Goal: Information Seeking & Learning: Learn about a topic

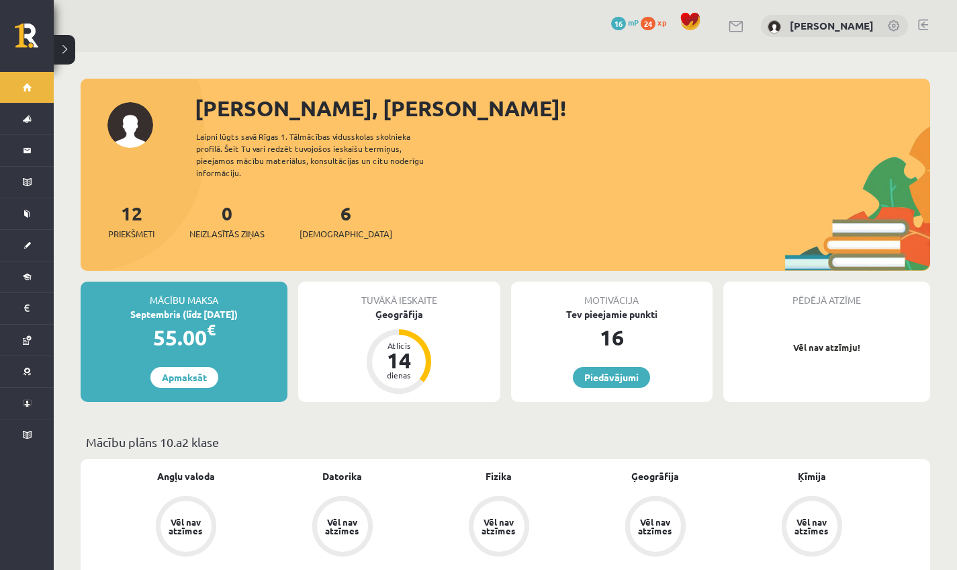
scroll to position [3, 0]
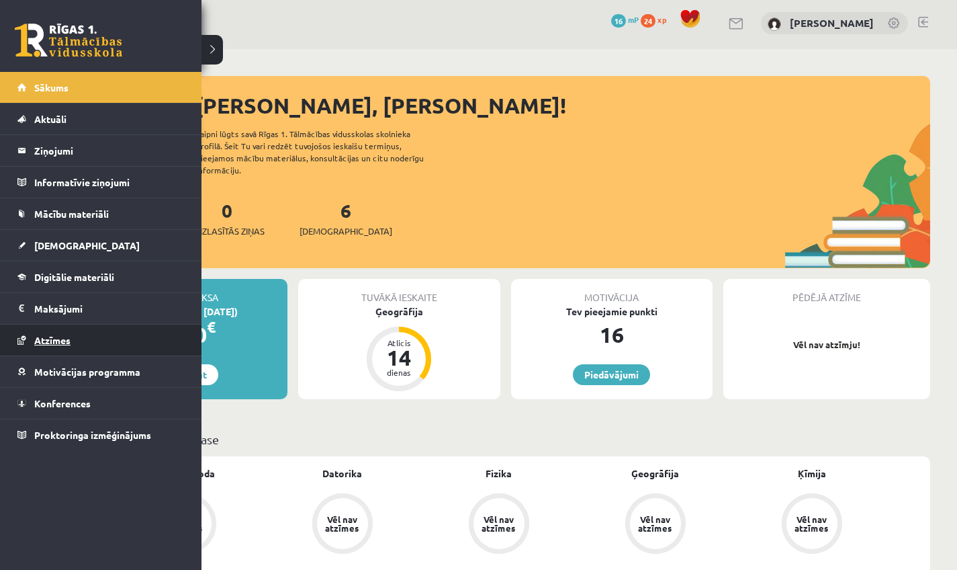
click at [50, 344] on span "Atzīmes" at bounding box center [52, 340] width 36 height 12
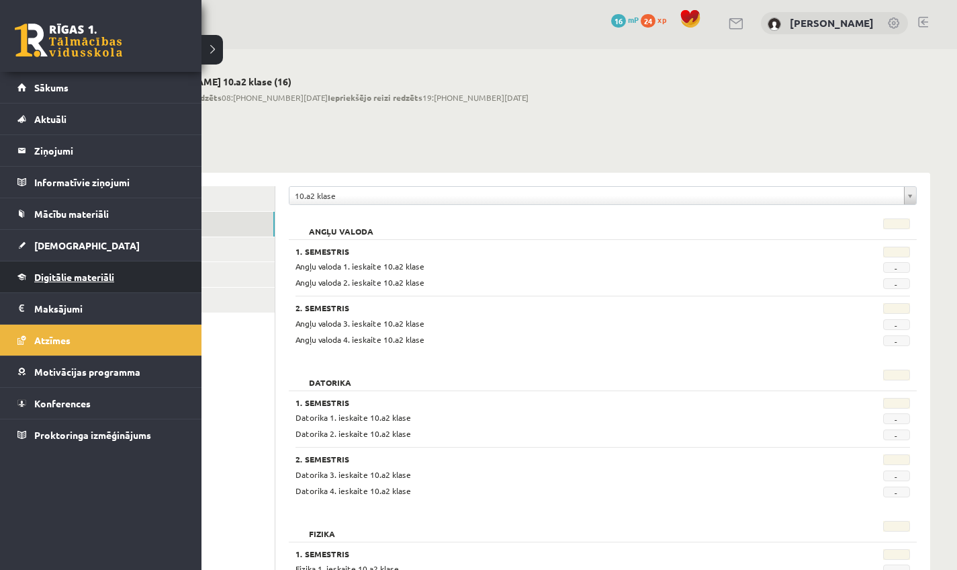
click at [57, 277] on span "Digitālie materiāli" at bounding box center [74, 277] width 80 height 12
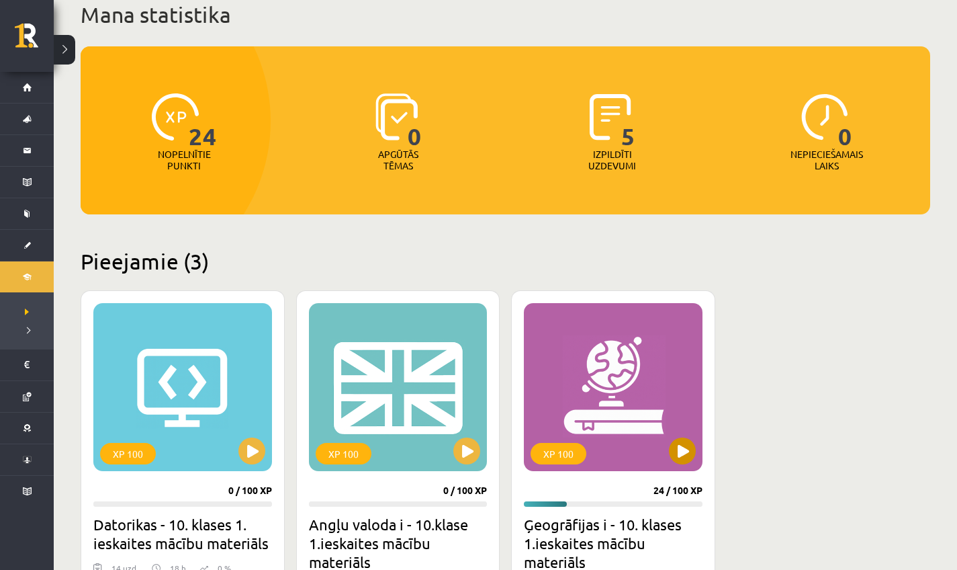
scroll to position [95, 0]
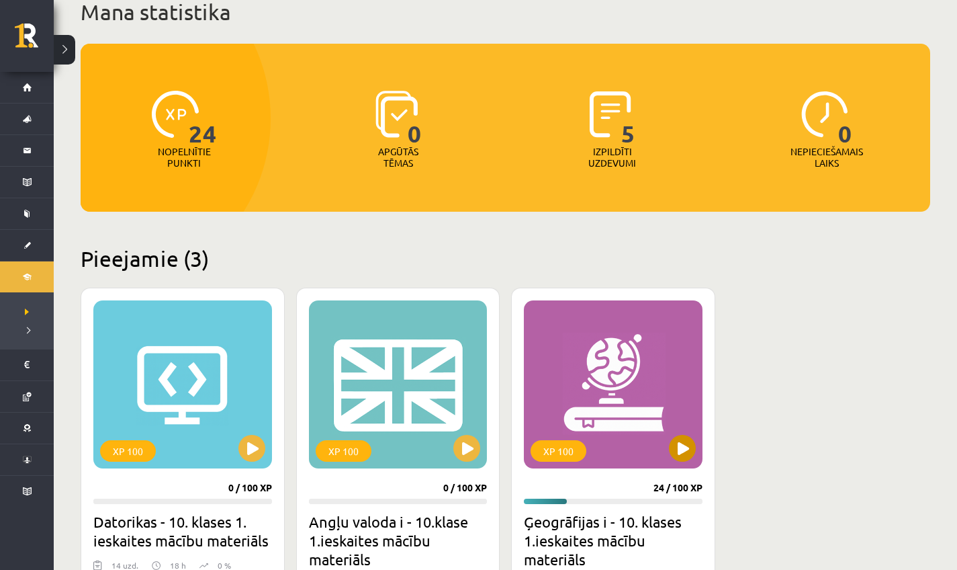
click at [669, 460] on div "XP 100" at bounding box center [613, 384] width 179 height 168
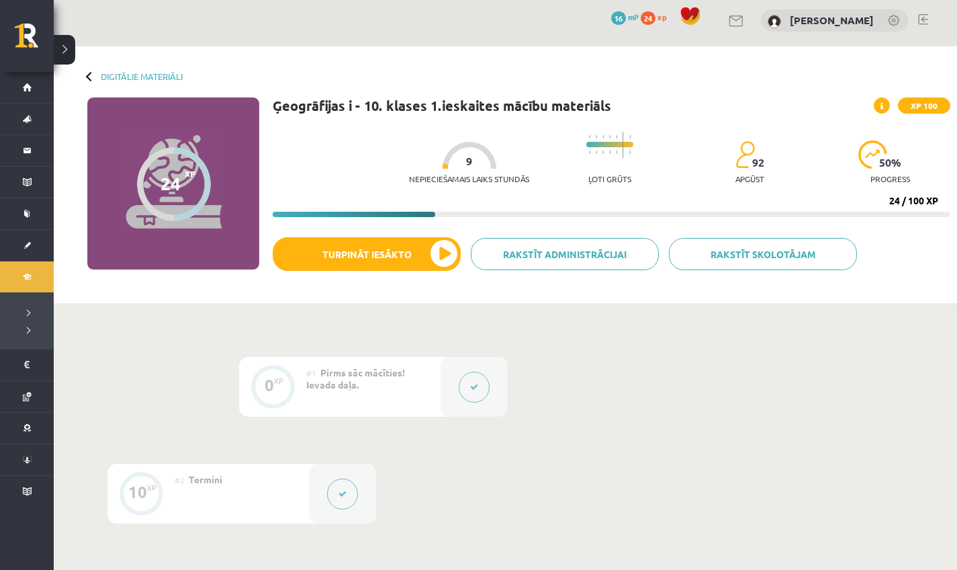
scroll to position [8, 0]
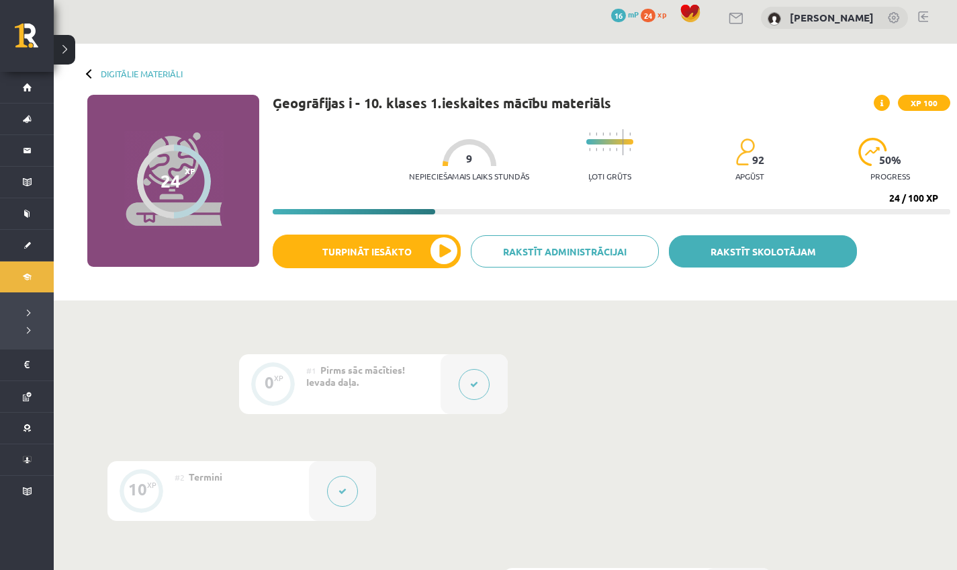
click at [770, 245] on link "Rakstīt skolotājam" at bounding box center [763, 251] width 188 height 32
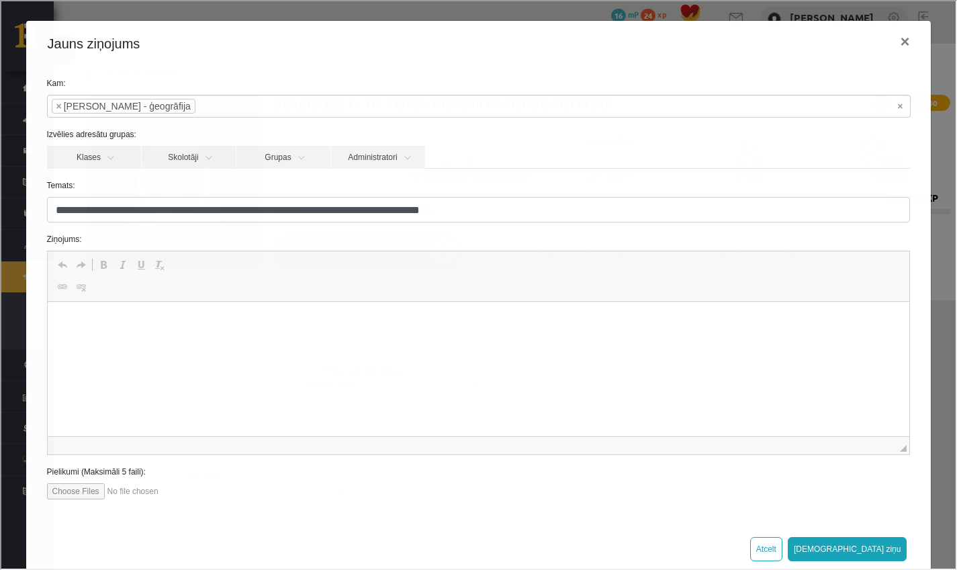
scroll to position [0, 0]
click at [901, 42] on button "×" at bounding box center [903, 40] width 31 height 38
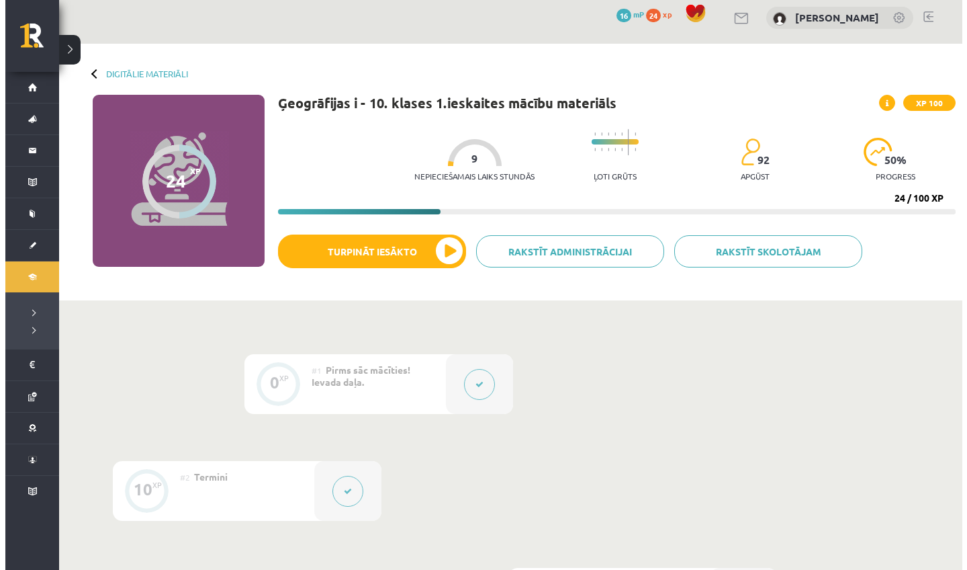
scroll to position [81, 0]
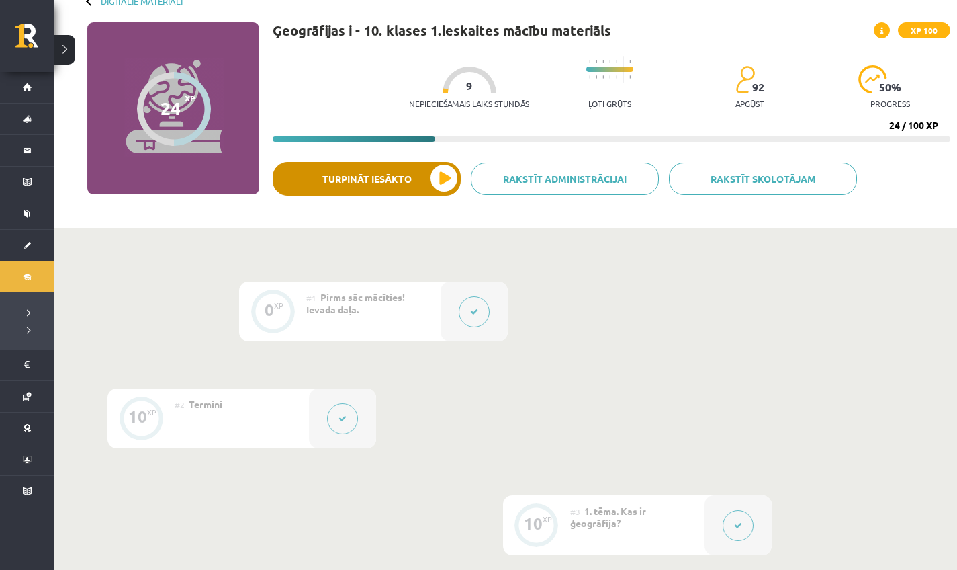
click at [400, 186] on button "Turpināt iesākto" at bounding box center [367, 179] width 188 height 34
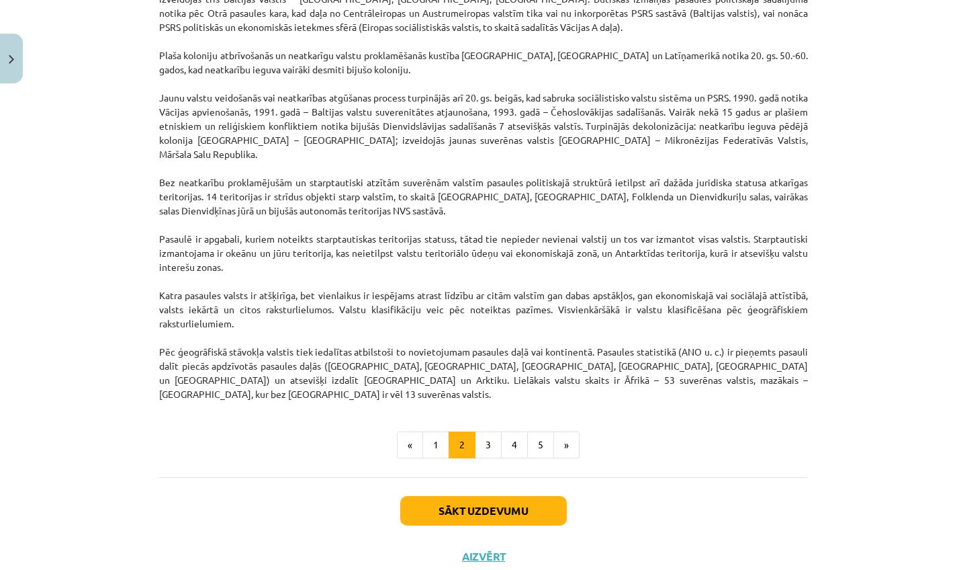
scroll to position [1074, 0]
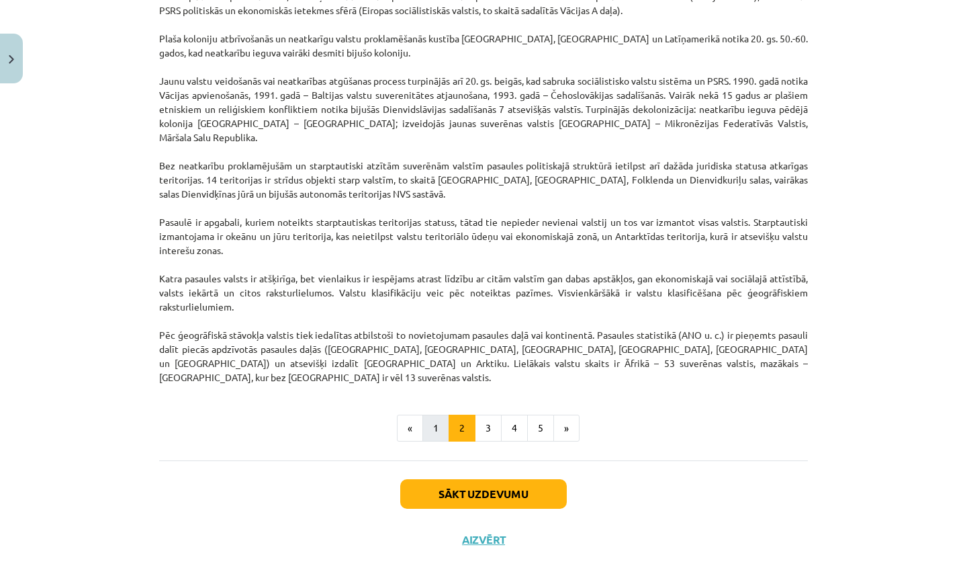
click at [433, 414] on button "1" at bounding box center [435, 427] width 27 height 27
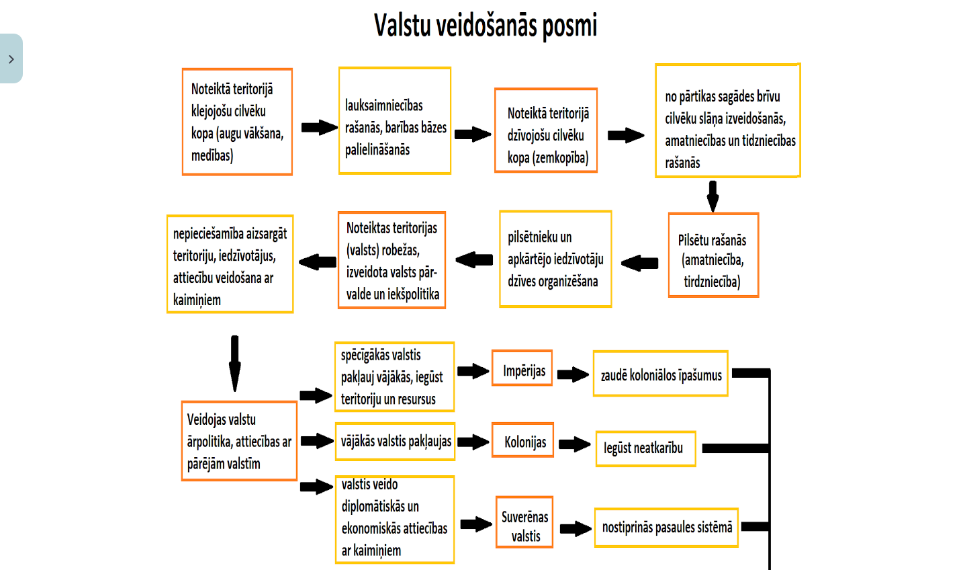
scroll to position [848, 0]
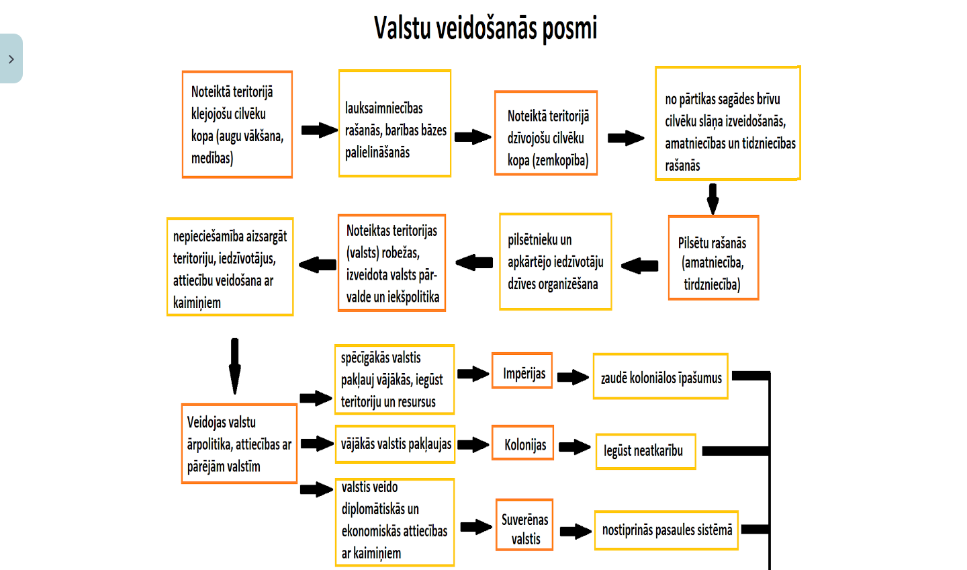
click at [851, 231] on div "Mācību tēma: Ģeogrāfijas i - 10. klases 1.ieskaites mācību materiāls #5 3. tēma…" at bounding box center [483, 285] width 967 height 570
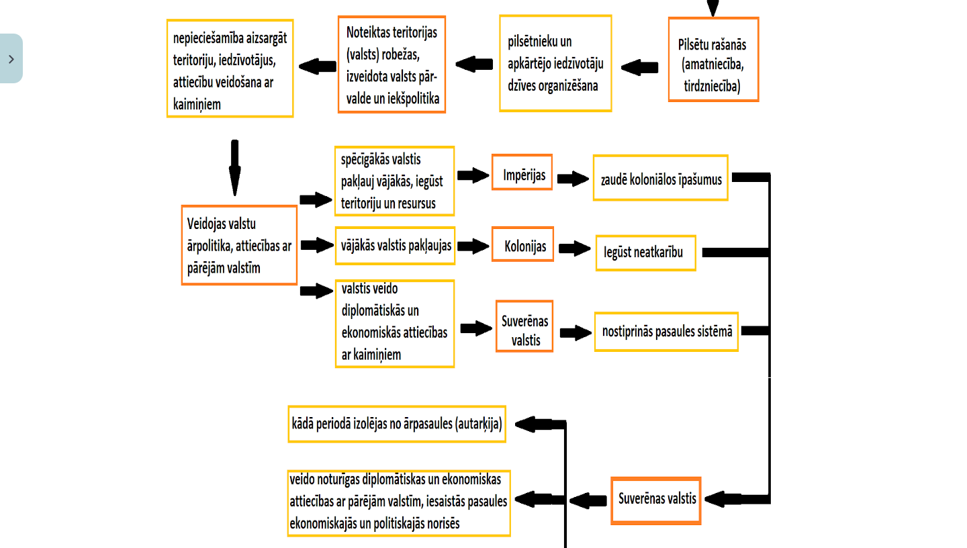
scroll to position [1049, 0]
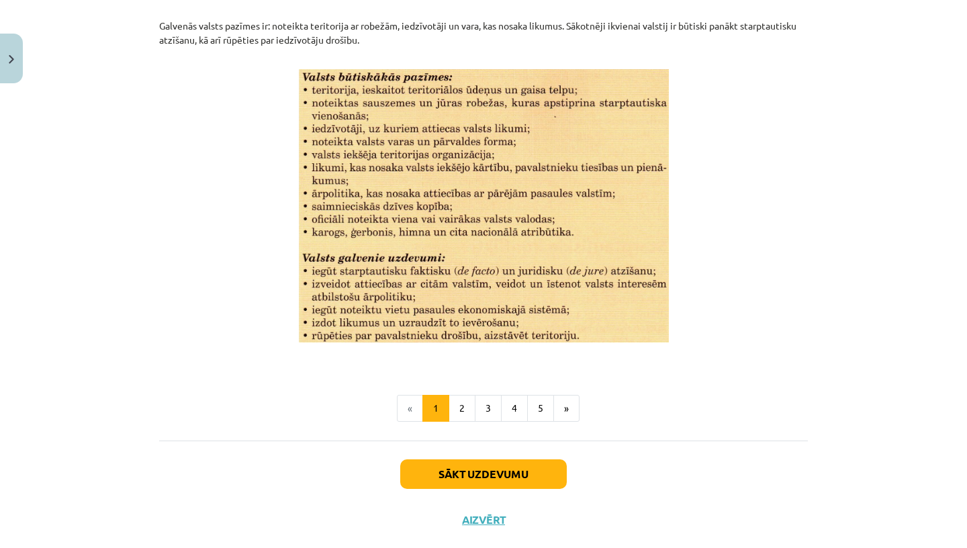
scroll to position [1678, 0]
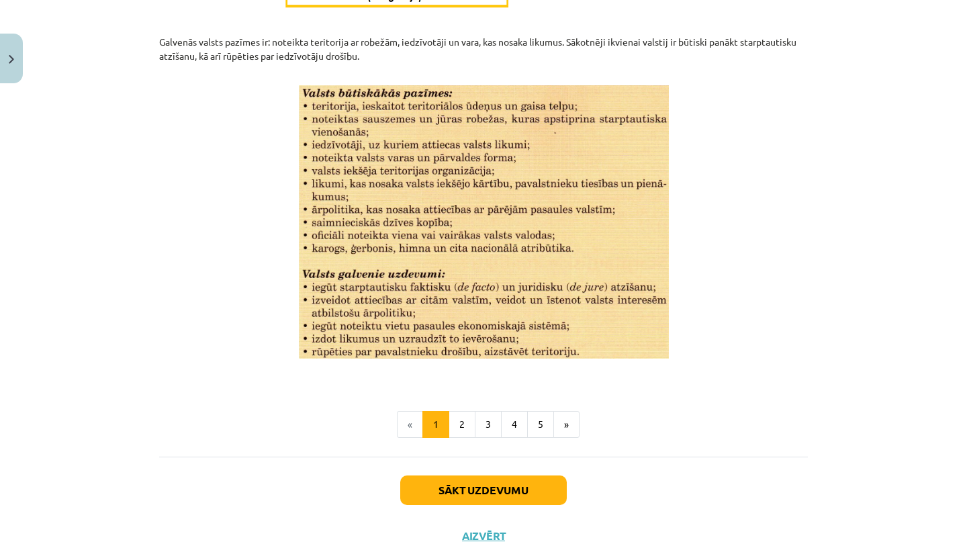
click at [500, 492] on button "Sākt uzdevumu" at bounding box center [483, 490] width 167 height 30
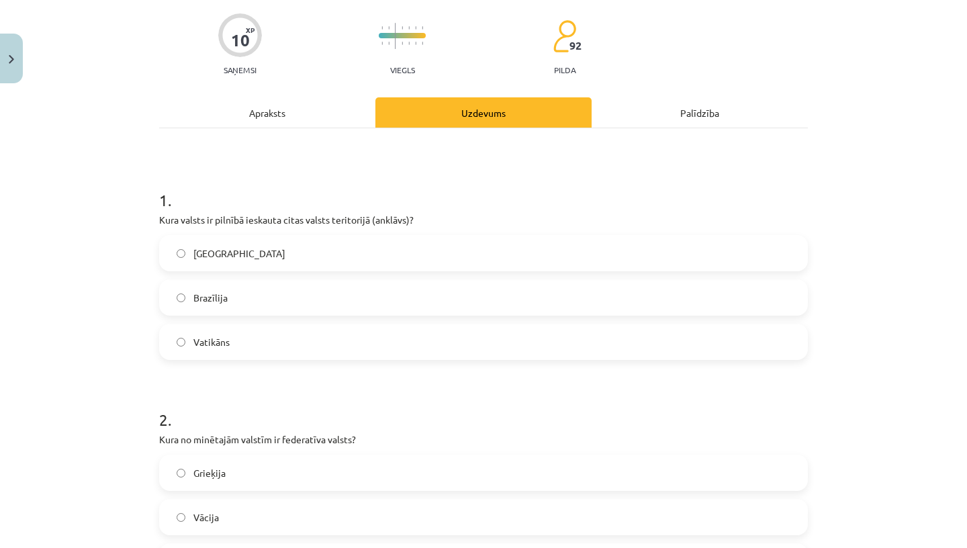
scroll to position [0, 0]
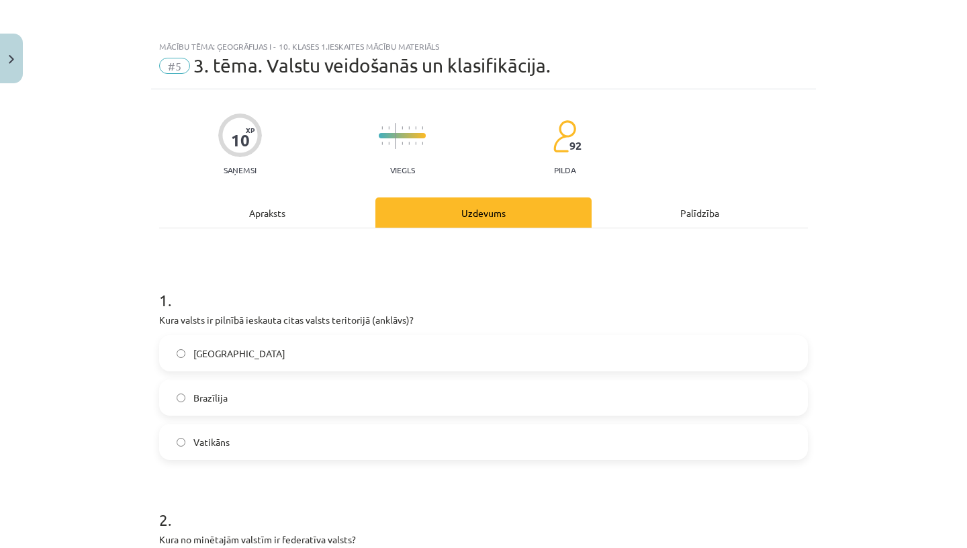
click at [273, 223] on div "Apraksts" at bounding box center [267, 212] width 216 height 30
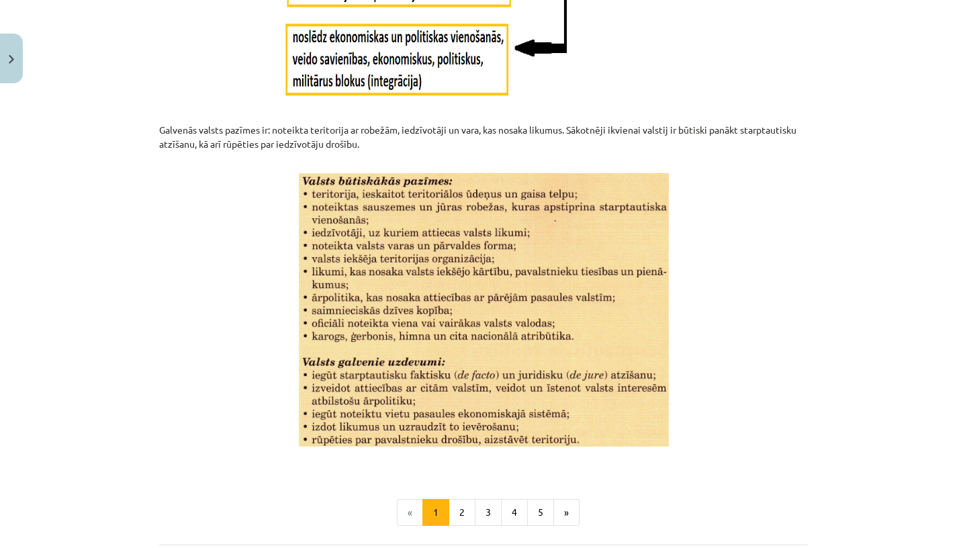
scroll to position [1680, 0]
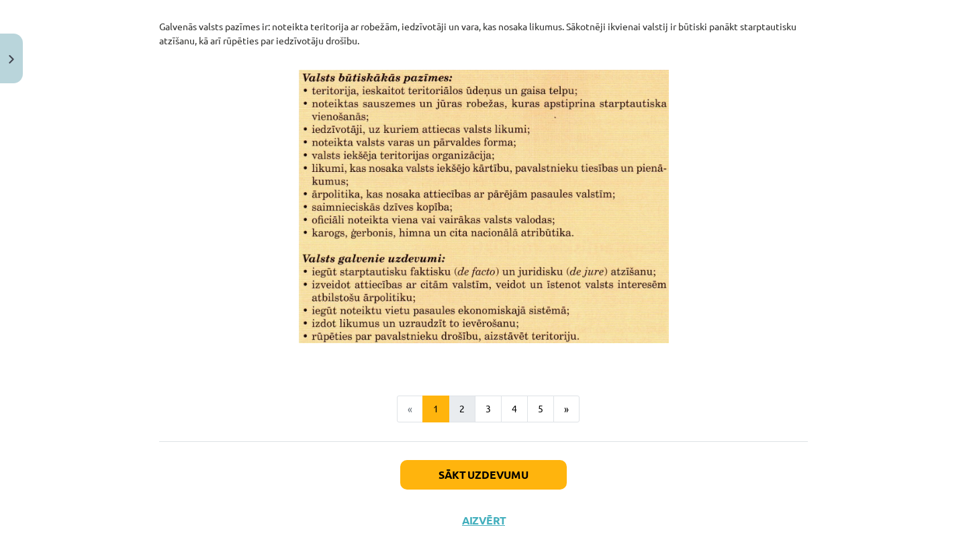
click at [465, 403] on button "2" at bounding box center [462, 409] width 27 height 27
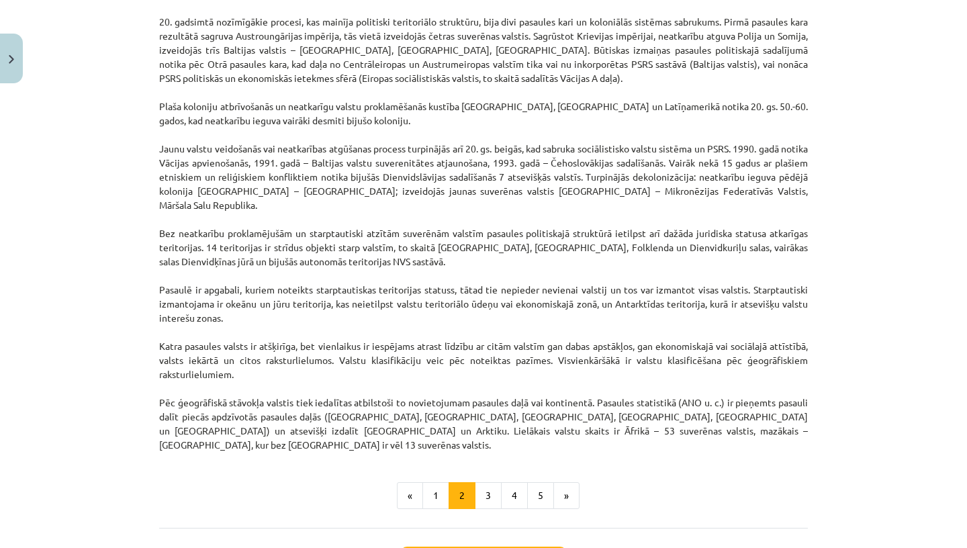
scroll to position [1074, 0]
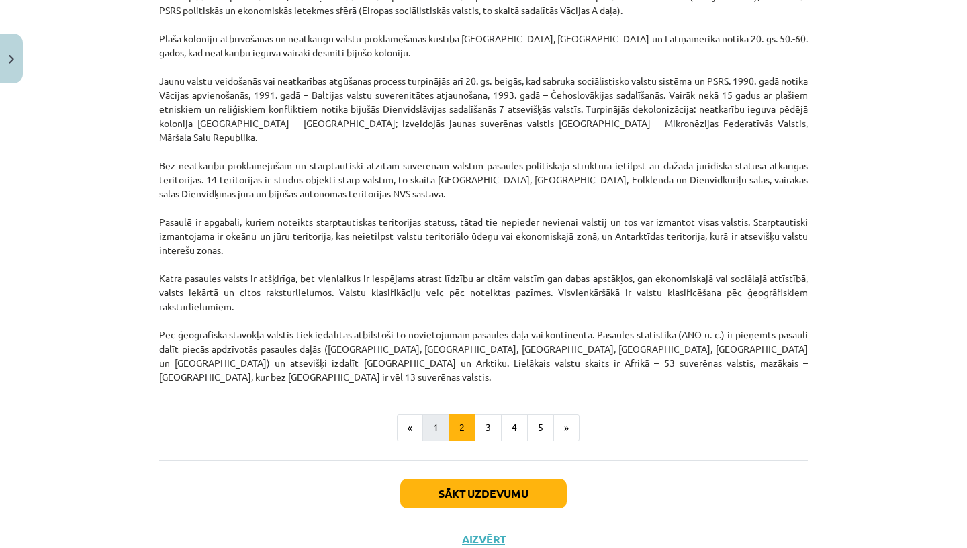
click at [437, 414] on button "1" at bounding box center [435, 427] width 27 height 27
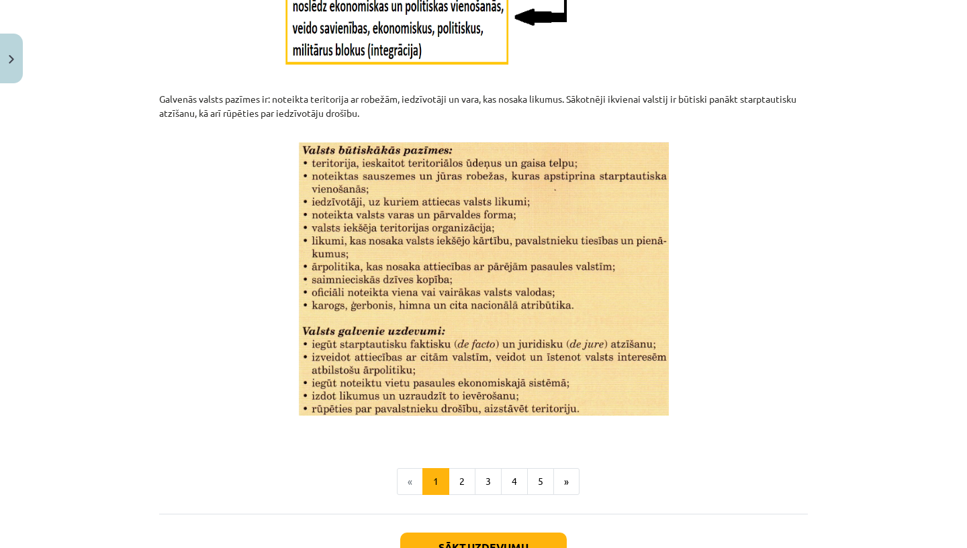
scroll to position [1688, 0]
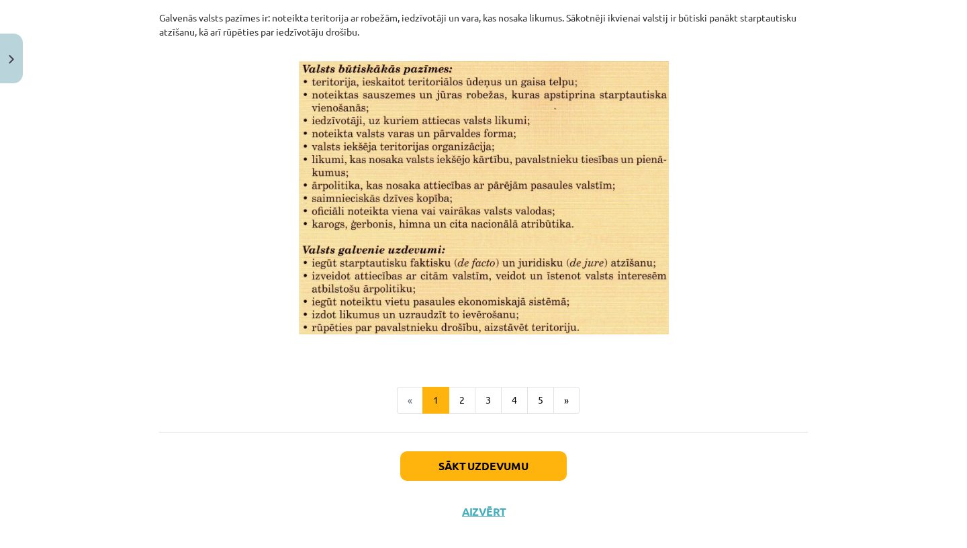
click at [495, 468] on button "Sākt uzdevumu" at bounding box center [483, 466] width 167 height 30
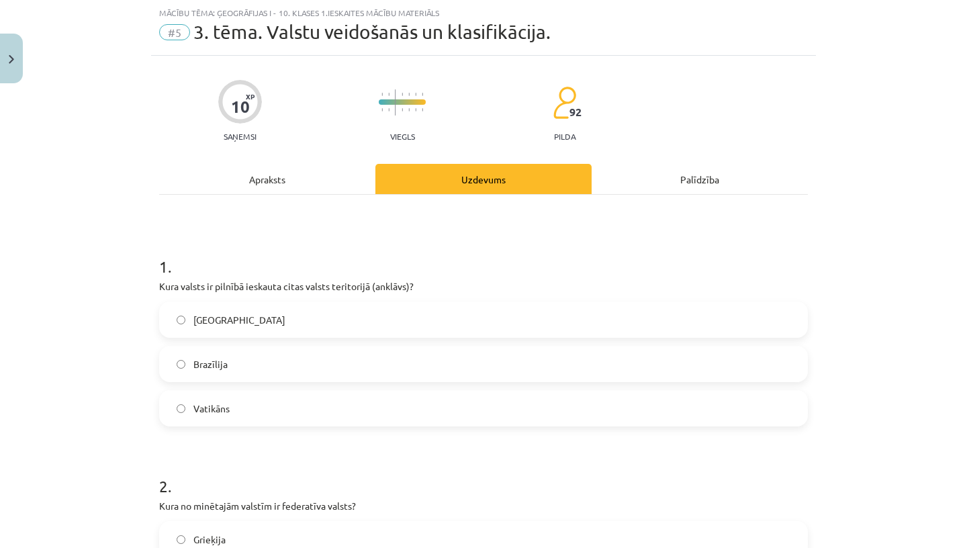
click at [243, 412] on label "Vatikāns" at bounding box center [484, 409] width 646 height 34
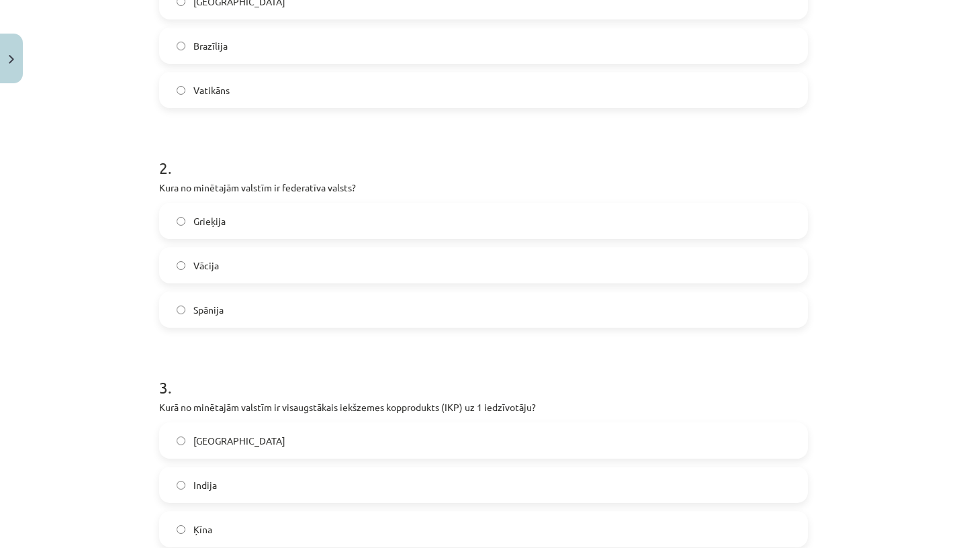
scroll to position [278, 0]
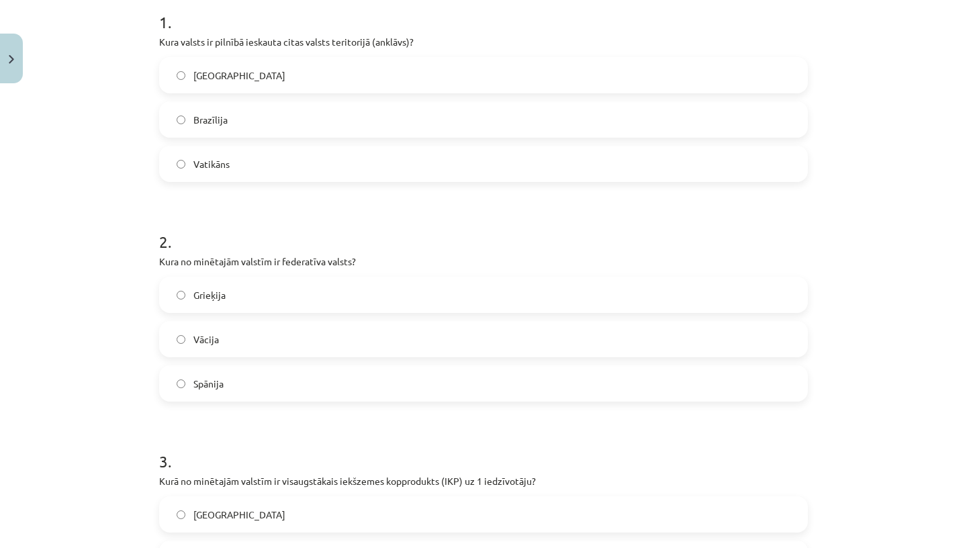
click at [241, 327] on label "Vācija" at bounding box center [484, 339] width 646 height 34
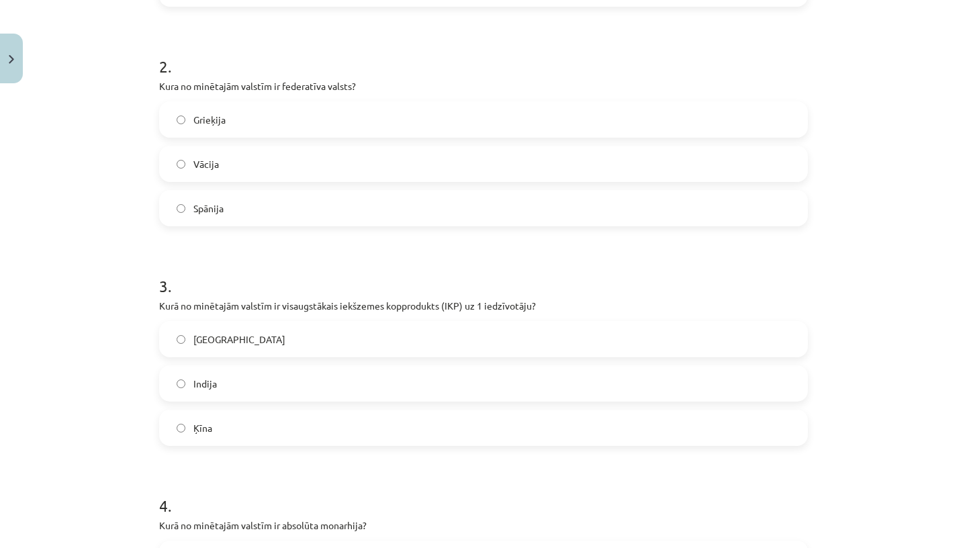
scroll to position [463, 0]
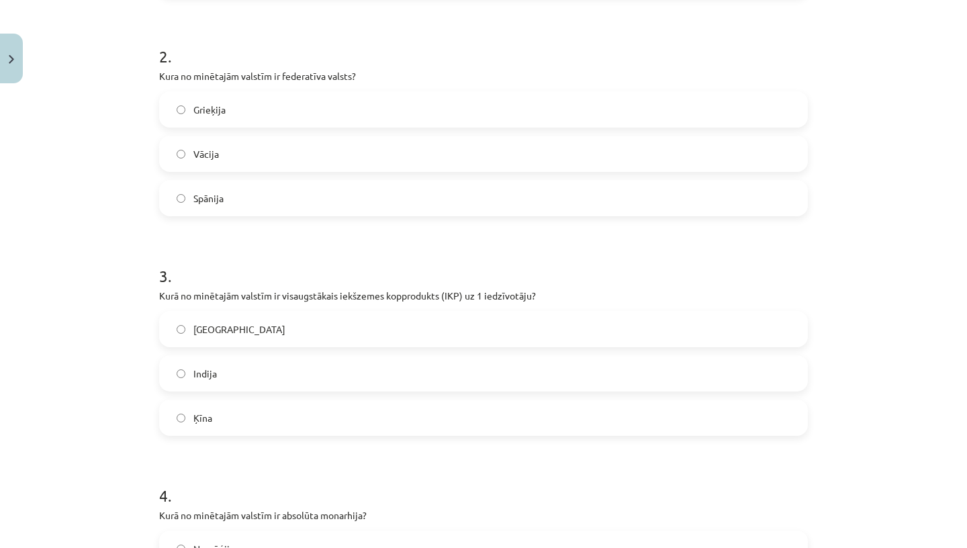
click at [194, 336] on label "ASV" at bounding box center [484, 329] width 646 height 34
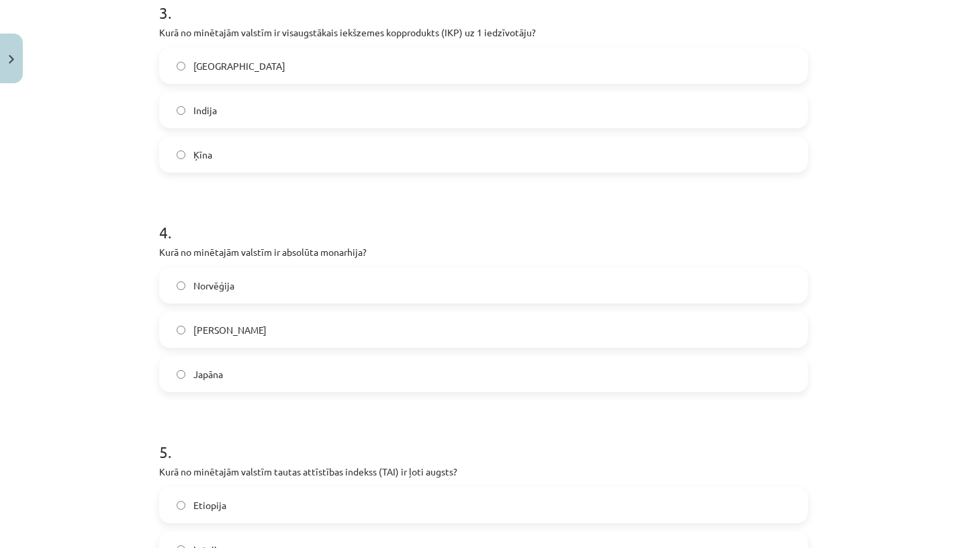
scroll to position [729, 0]
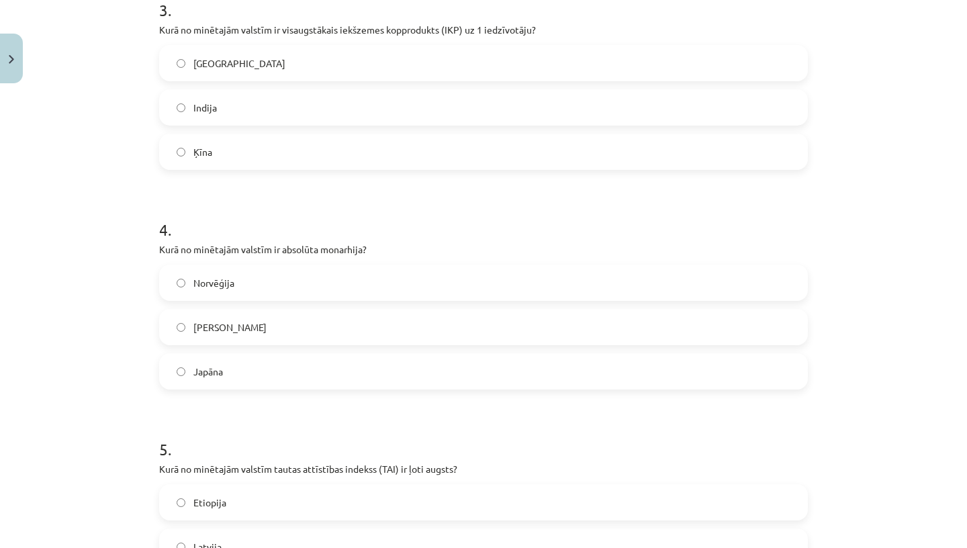
click at [228, 320] on span "Saūda Arābija" at bounding box center [229, 327] width 73 height 14
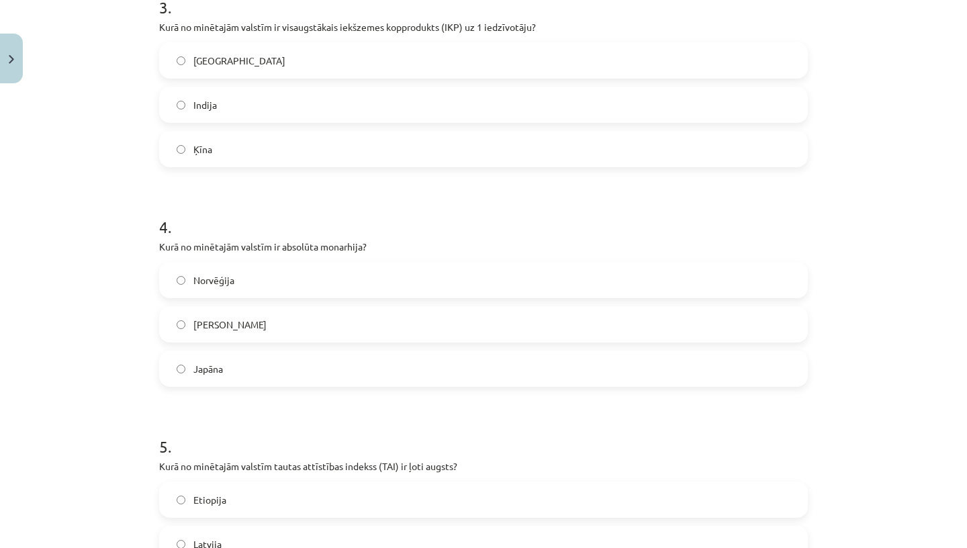
scroll to position [904, 0]
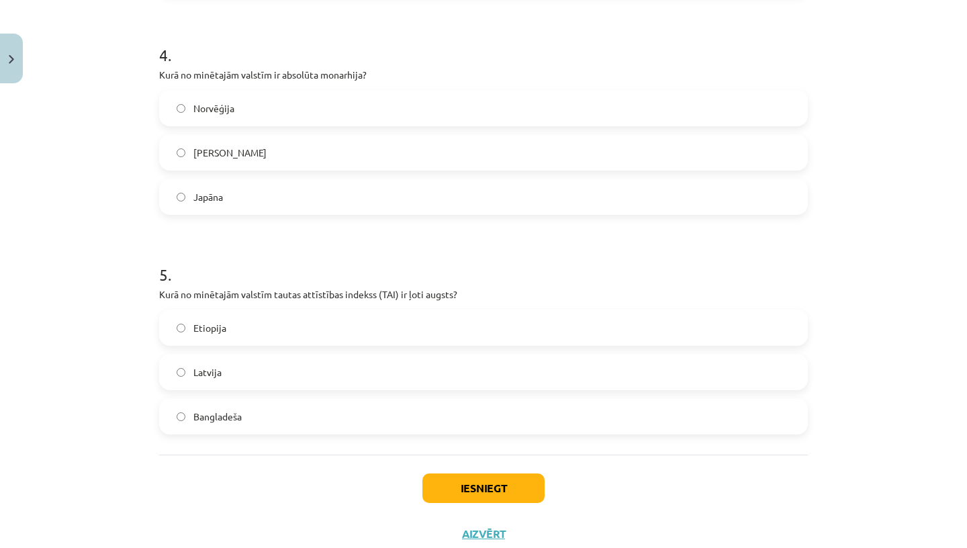
click at [255, 335] on label "Etiopija" at bounding box center [484, 328] width 646 height 34
click at [462, 486] on button "Iesniegt" at bounding box center [483, 488] width 122 height 30
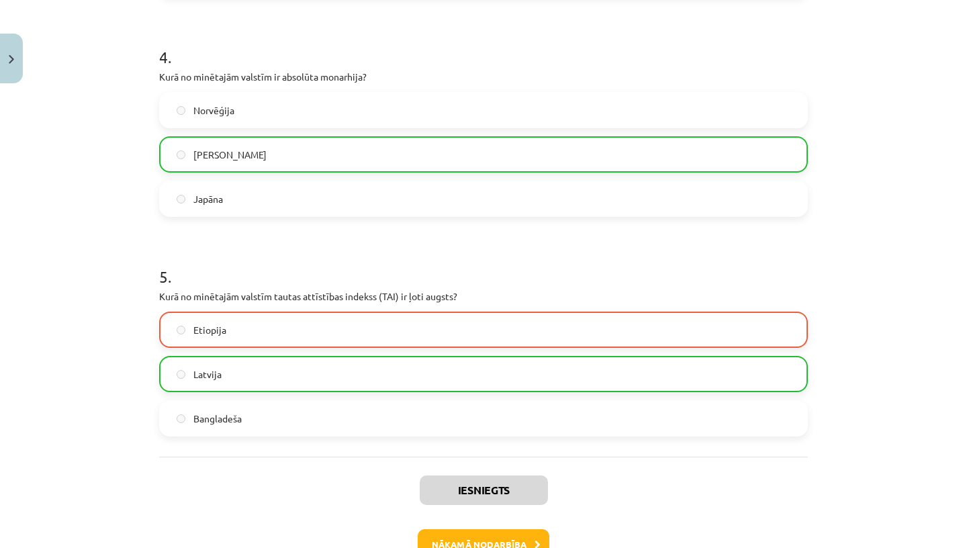
scroll to position [969, 0]
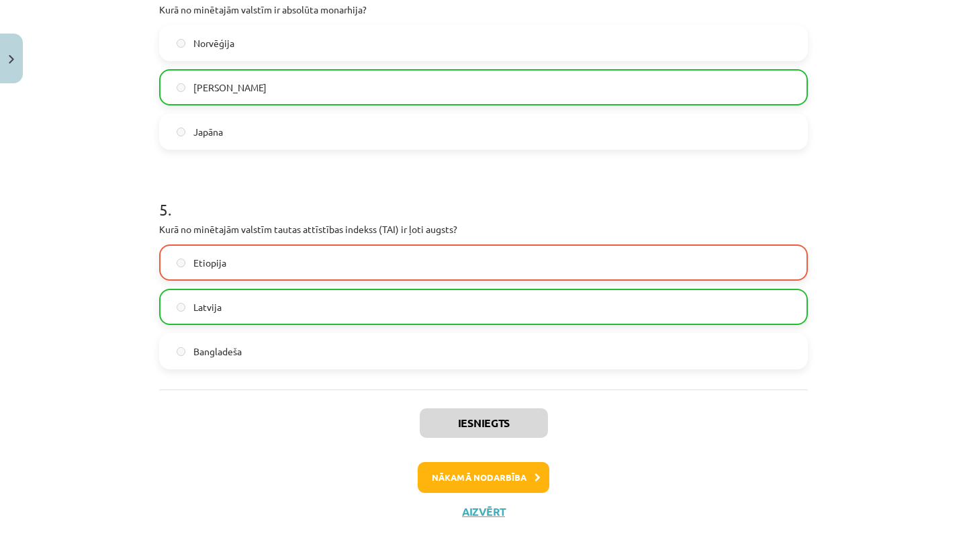
click at [490, 475] on button "Nākamā nodarbība" at bounding box center [484, 477] width 132 height 31
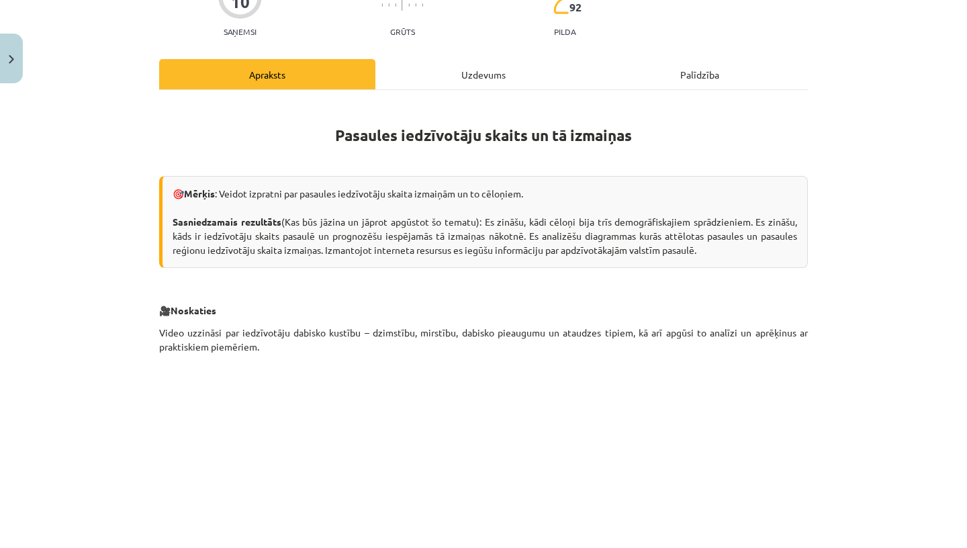
scroll to position [141, 0]
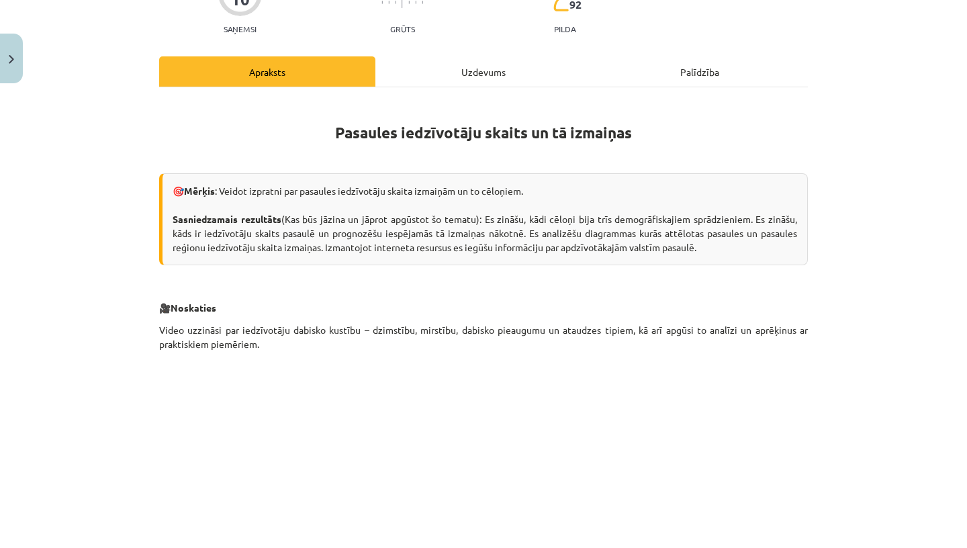
click at [478, 66] on div "Uzdevums" at bounding box center [483, 71] width 216 height 30
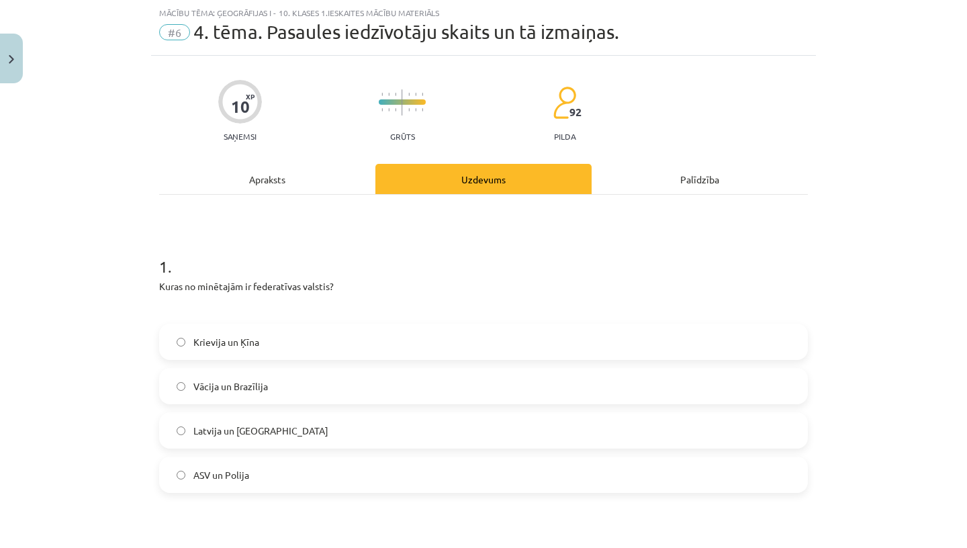
click at [254, 181] on div "Apraksts" at bounding box center [267, 179] width 216 height 30
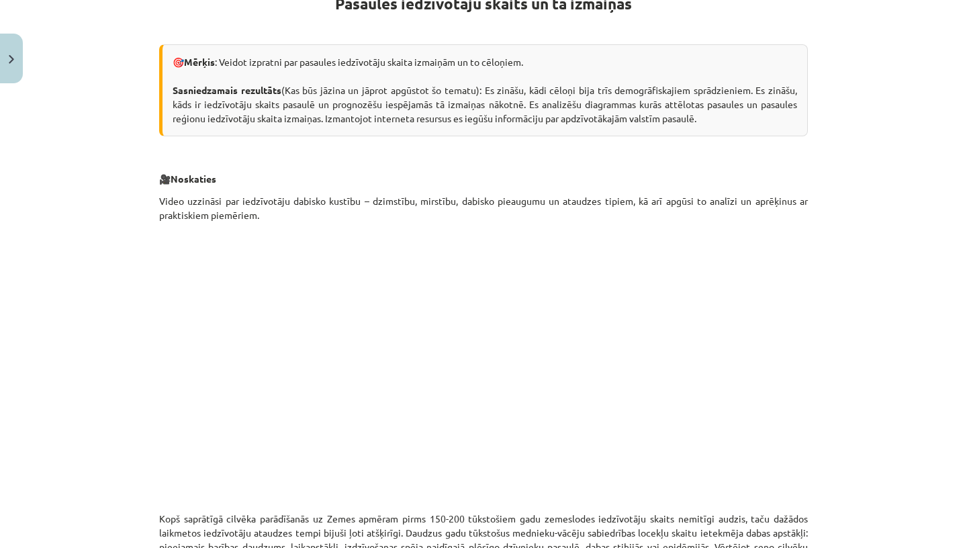
scroll to position [369, 0]
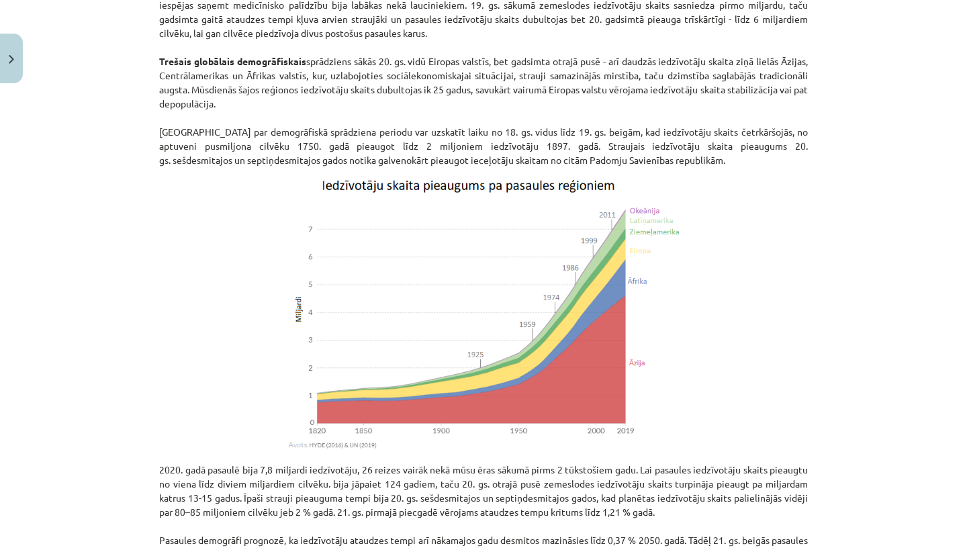
click at [565, 278] on img at bounding box center [483, 314] width 400 height 279
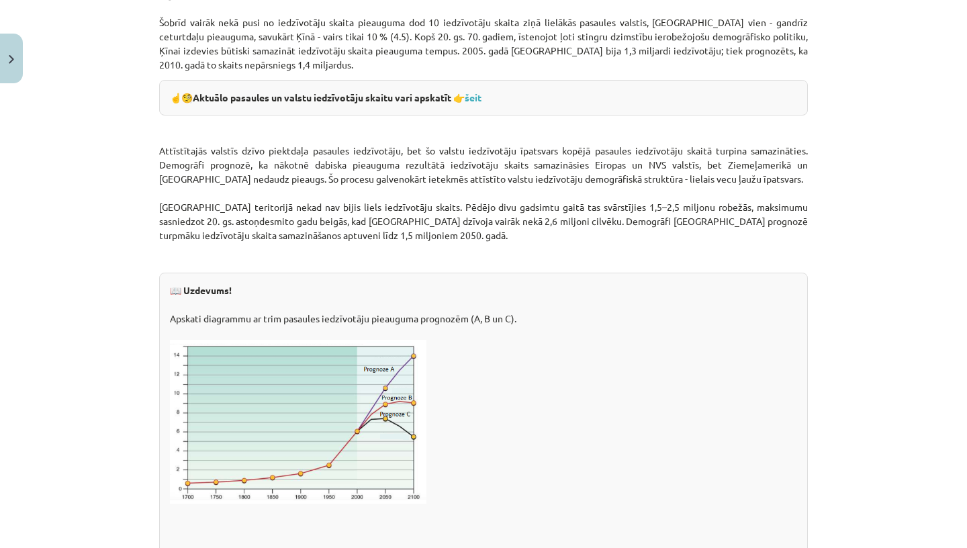
scroll to position [1819, 0]
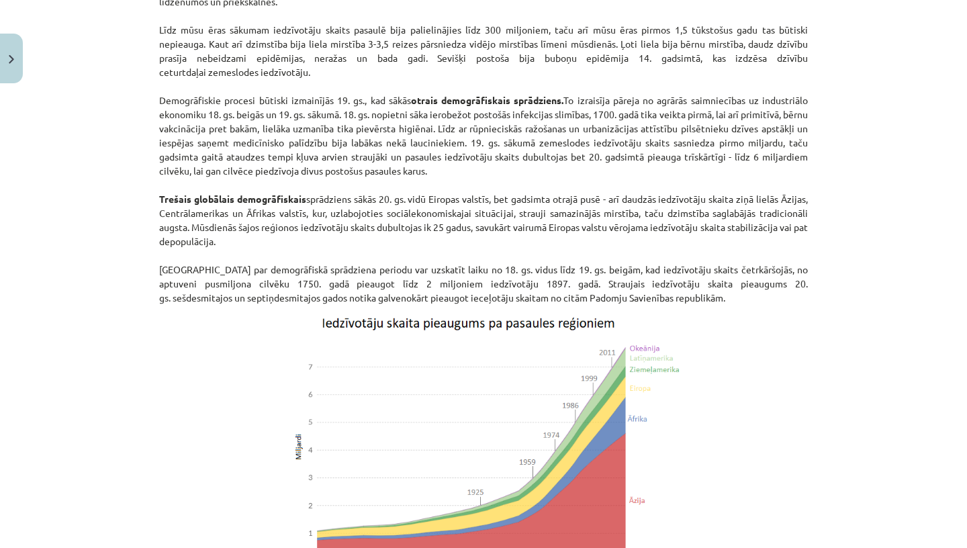
click at [553, 335] on div "Pasaules iedzīvotāju skaits un tā izmaiņas 🎯 Mērķis : Veidot izpratni par pasau…" at bounding box center [483, 419] width 649 height 2187
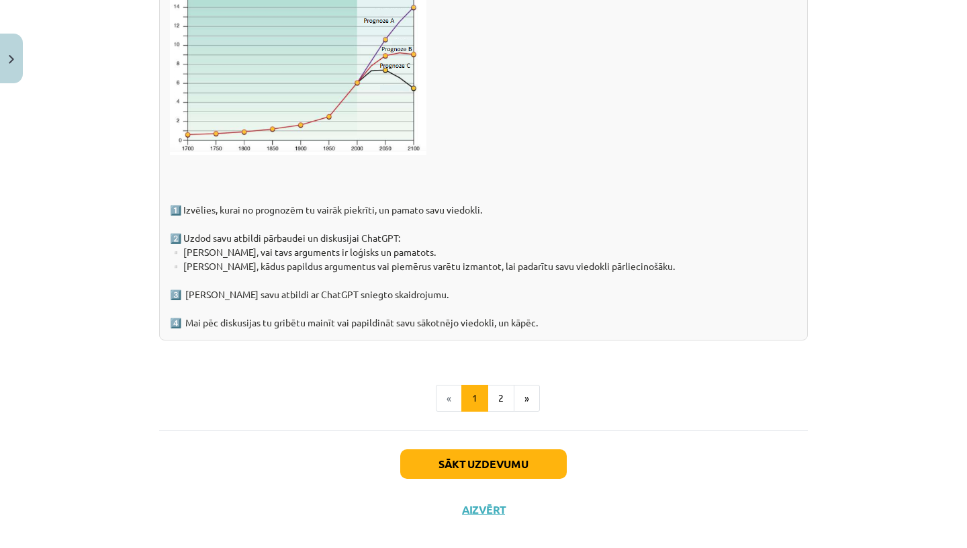
scroll to position [2093, 0]
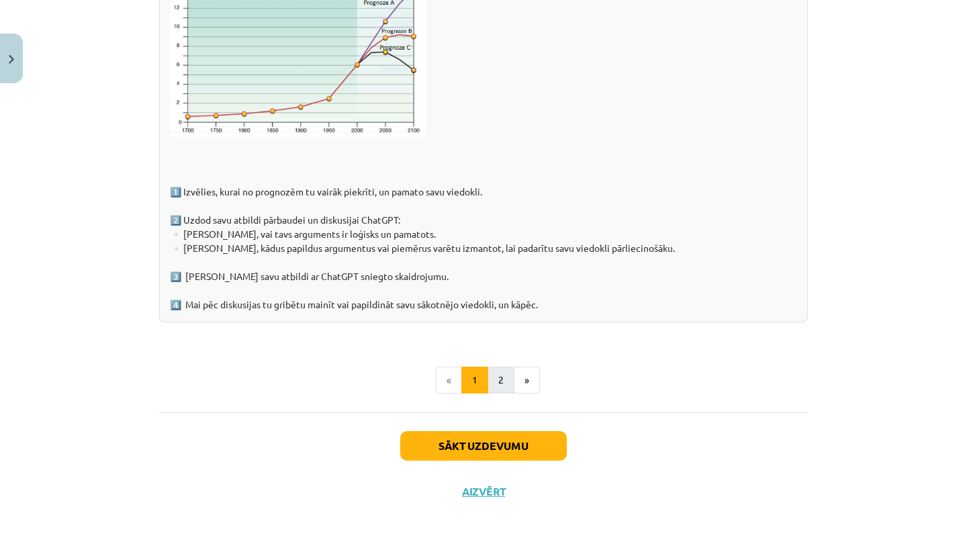
click at [506, 374] on button "2" at bounding box center [501, 380] width 27 height 27
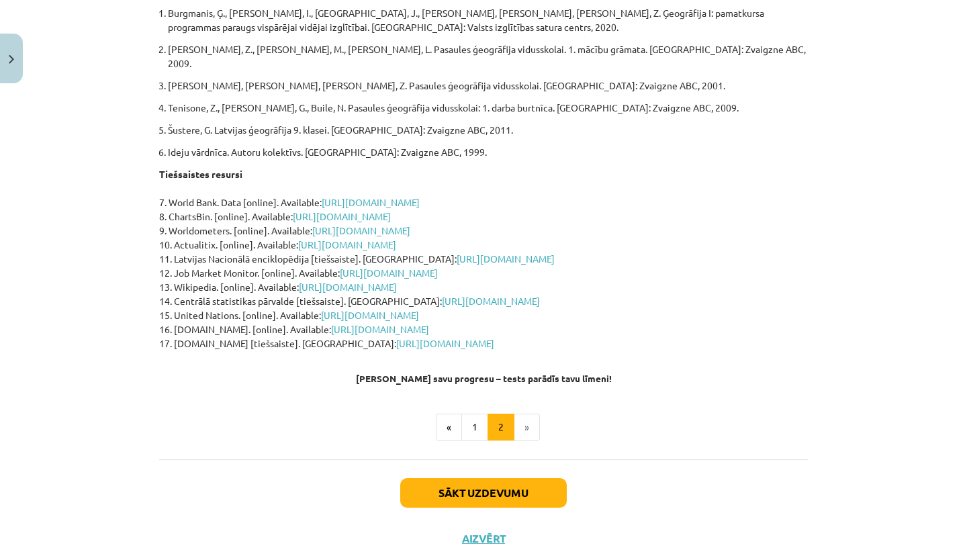
scroll to position [304, 0]
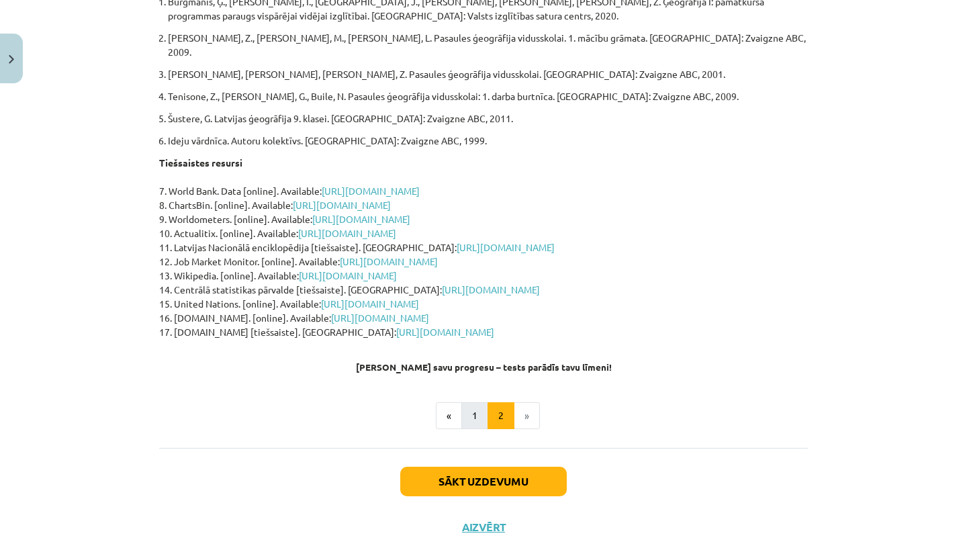
click at [476, 403] on button "1" at bounding box center [474, 415] width 27 height 27
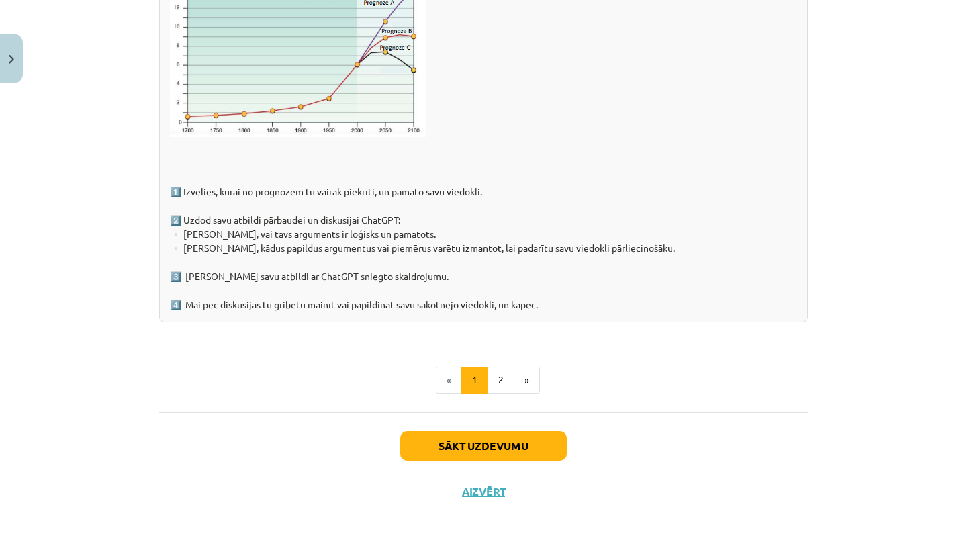
click at [471, 442] on button "Sākt uzdevumu" at bounding box center [483, 446] width 167 height 30
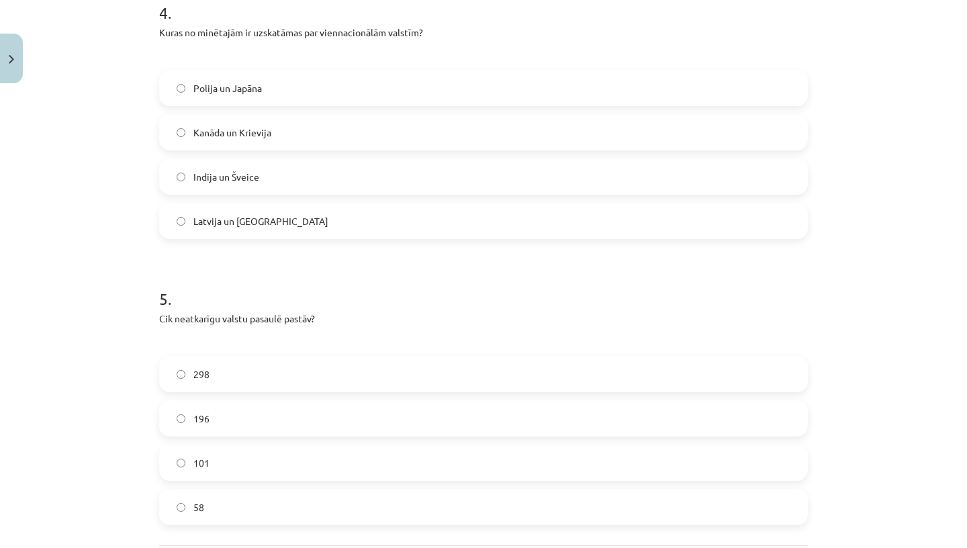
scroll to position [1085, 0]
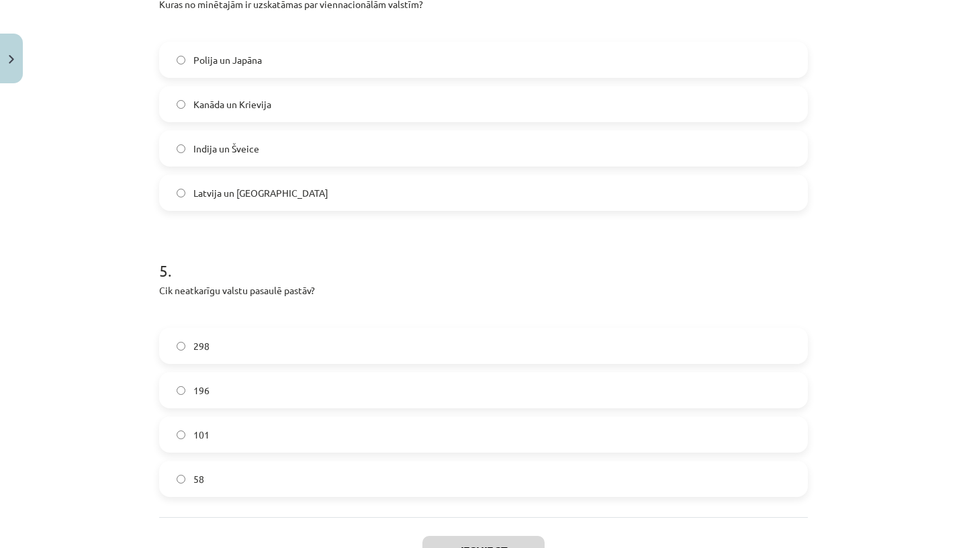
click at [265, 385] on label "196" at bounding box center [484, 390] width 646 height 34
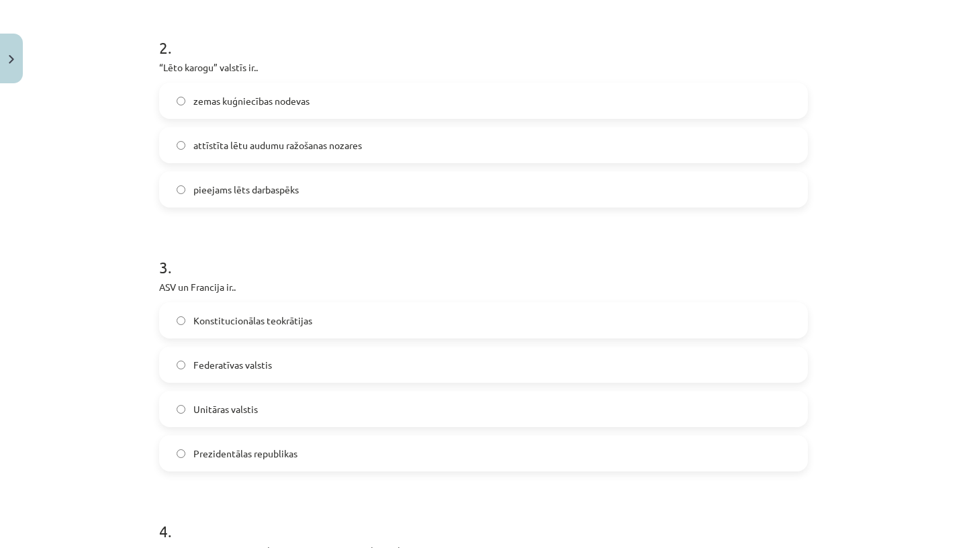
scroll to position [536, 0]
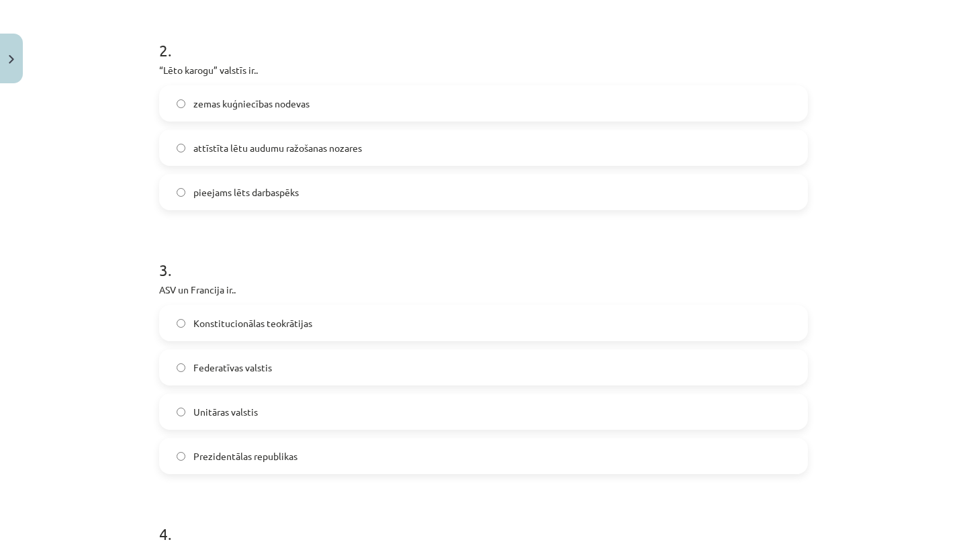
click at [266, 465] on label "Prezidentālas republikas" at bounding box center [484, 456] width 646 height 34
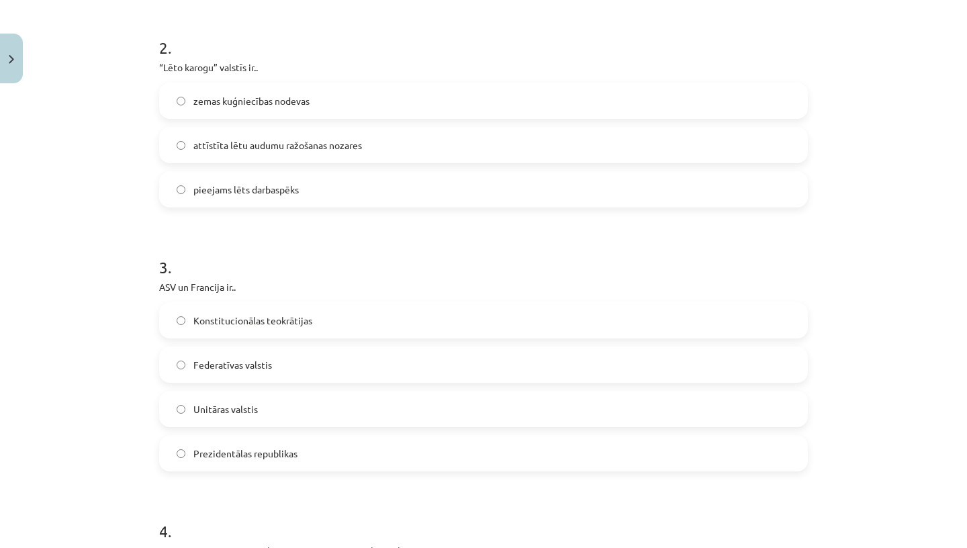
click at [218, 85] on label "zemas kuģniecības nodevas" at bounding box center [484, 101] width 646 height 34
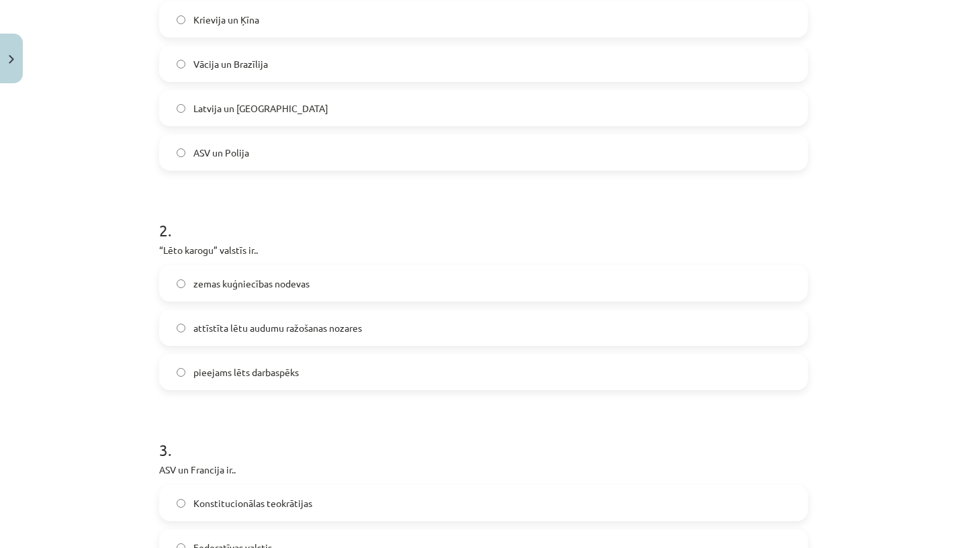
scroll to position [175, 0]
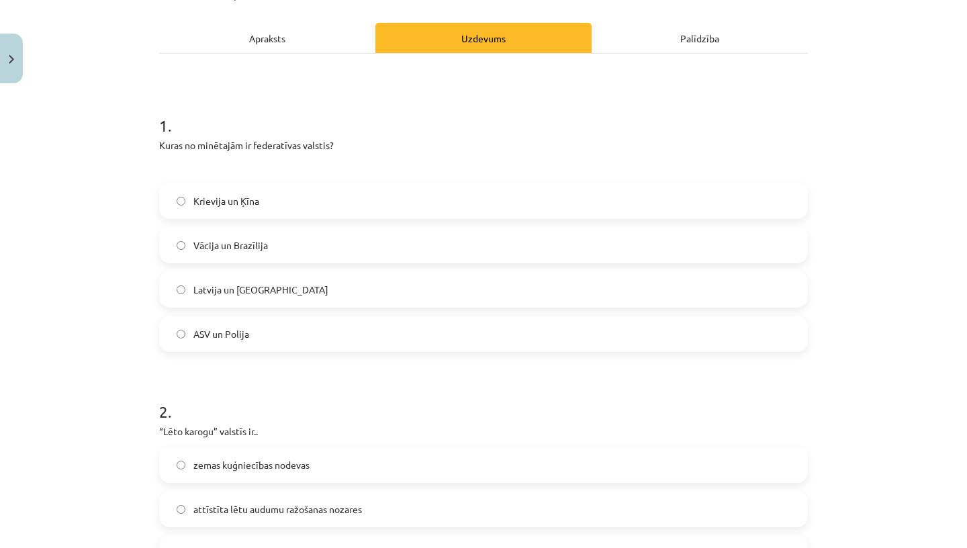
click at [267, 47] on div "Apraksts" at bounding box center [267, 38] width 216 height 30
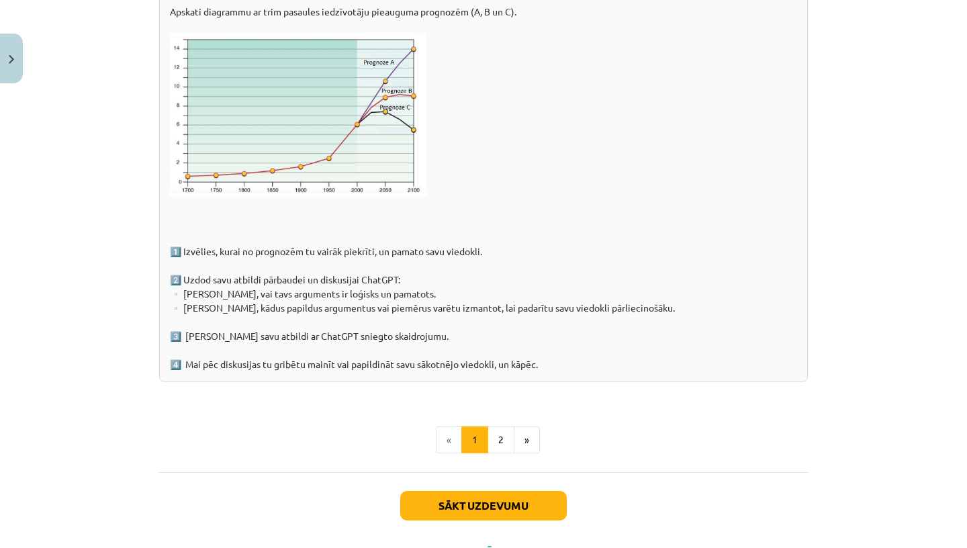
scroll to position [2093, 0]
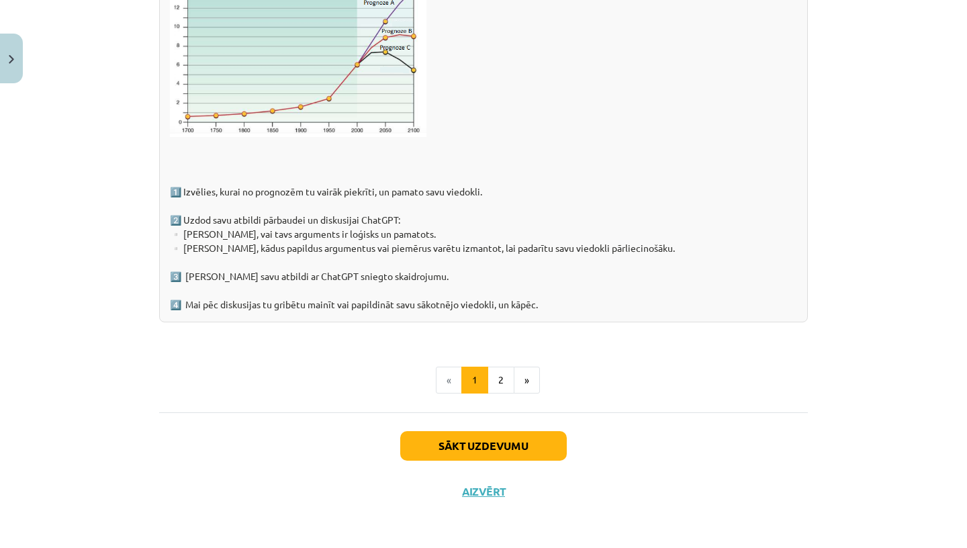
click at [543, 444] on button "Sākt uzdevumu" at bounding box center [483, 446] width 167 height 30
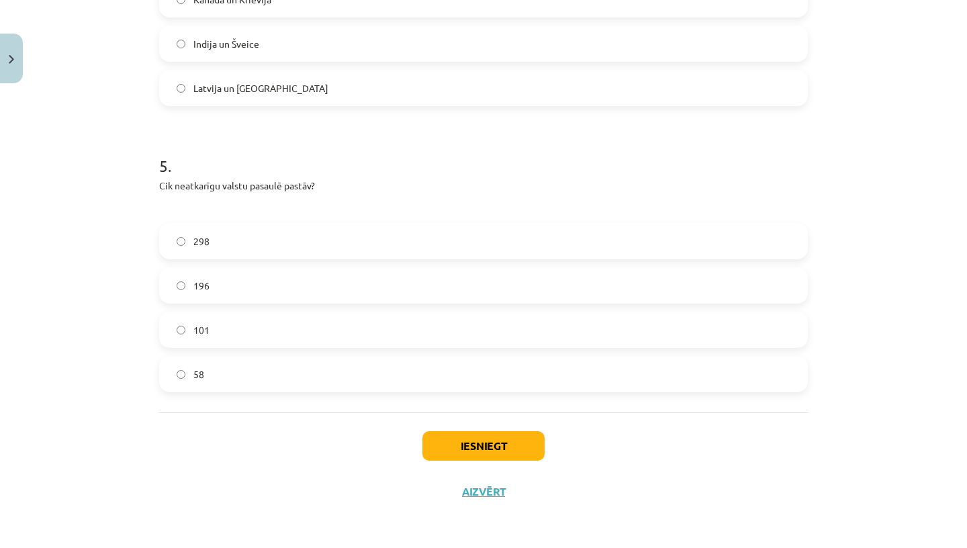
scroll to position [34, 0]
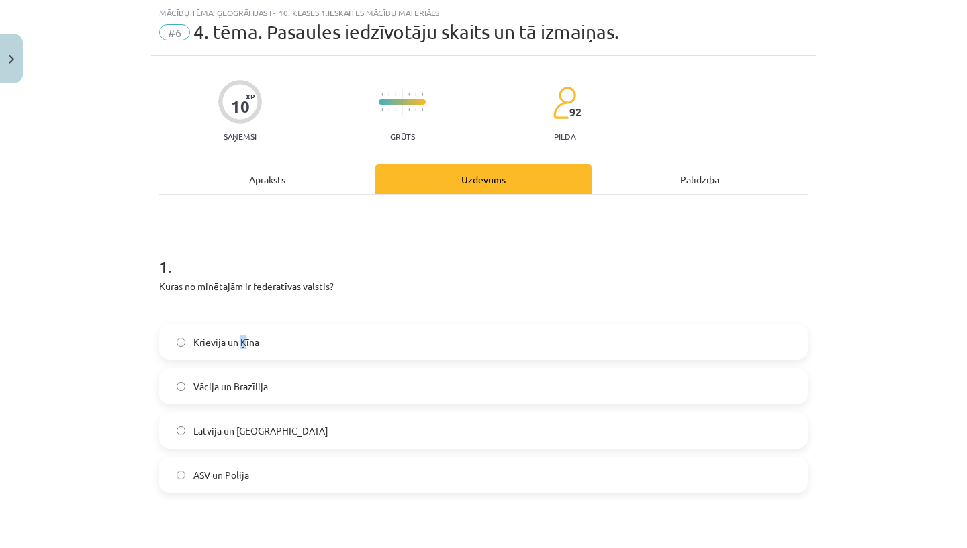
click at [241, 335] on span "Krievija un Ķīna" at bounding box center [226, 342] width 66 height 14
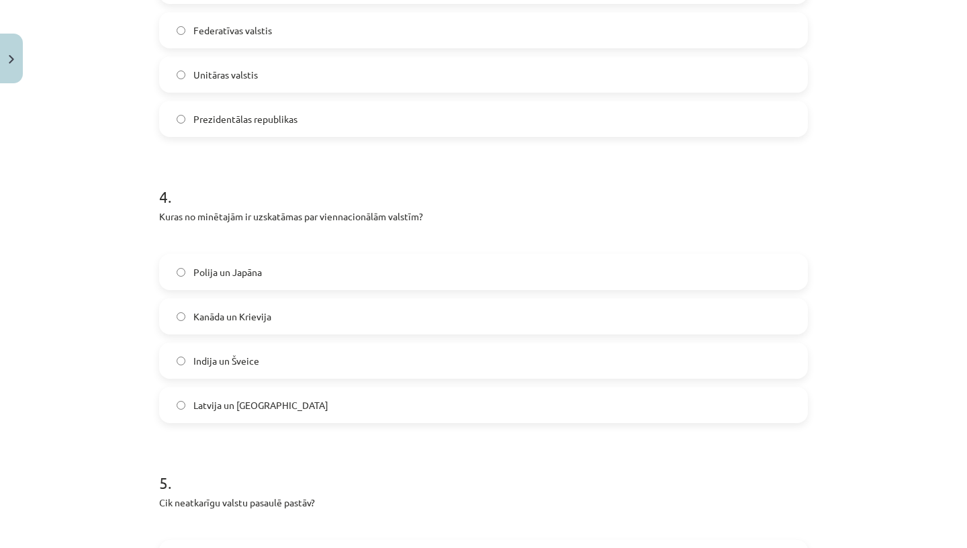
scroll to position [876, 0]
click at [255, 318] on span "Kanāda un Krievija" at bounding box center [232, 314] width 78 height 14
click at [258, 359] on label "Indija un Šveice" at bounding box center [484, 358] width 646 height 34
click at [233, 396] on span "Latvija un ASV" at bounding box center [260, 403] width 135 height 14
click at [226, 360] on span "Indija un Šveice" at bounding box center [226, 358] width 66 height 14
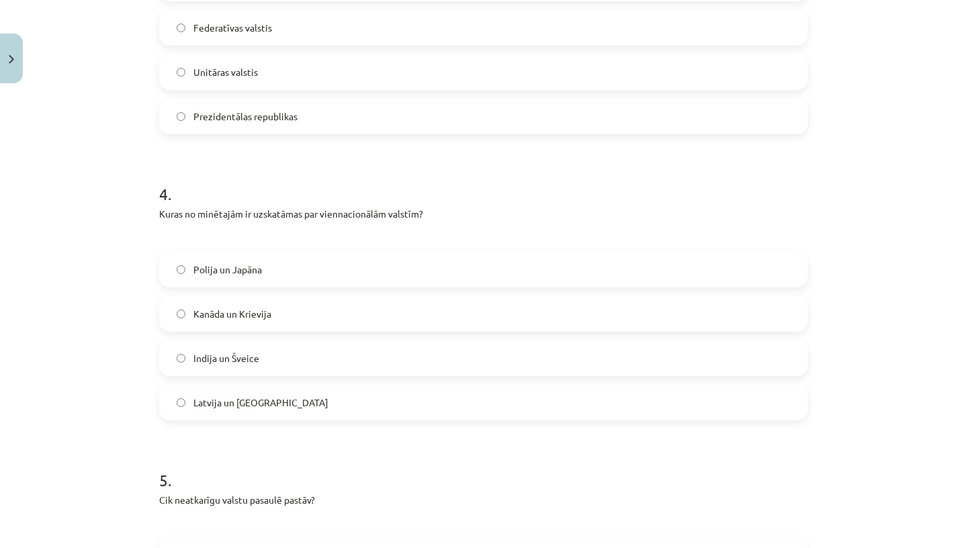
click at [238, 259] on label "Polija un Japāna" at bounding box center [484, 270] width 646 height 34
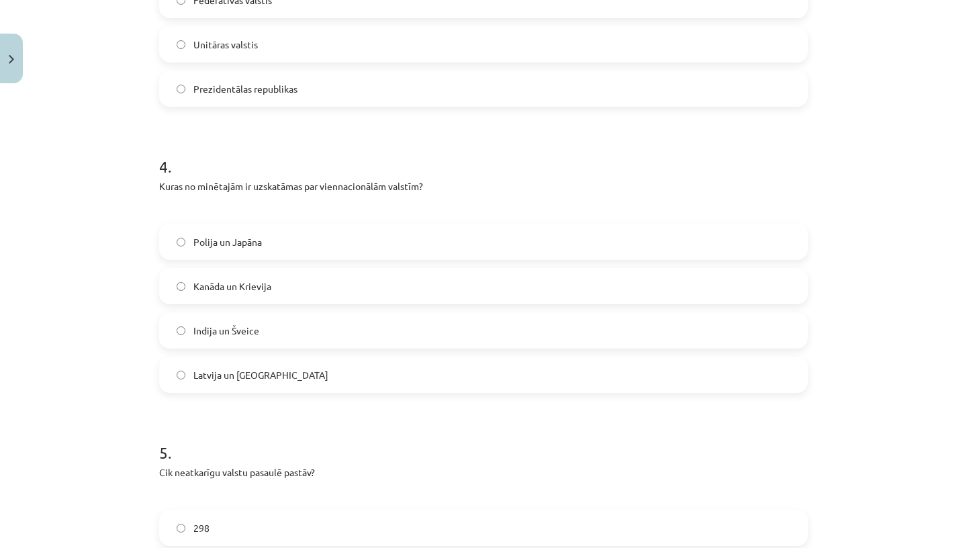
scroll to position [1192, 0]
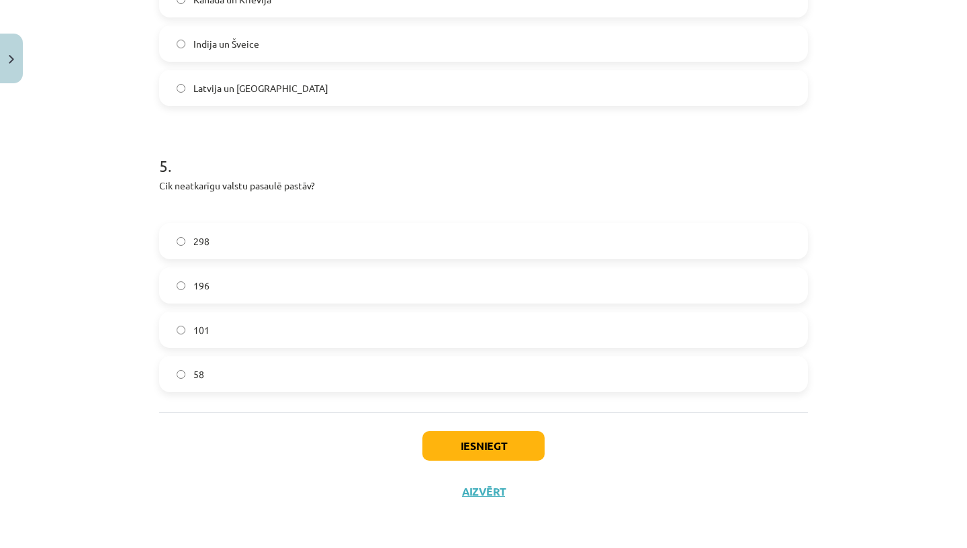
click at [494, 441] on button "Iesniegt" at bounding box center [483, 446] width 122 height 30
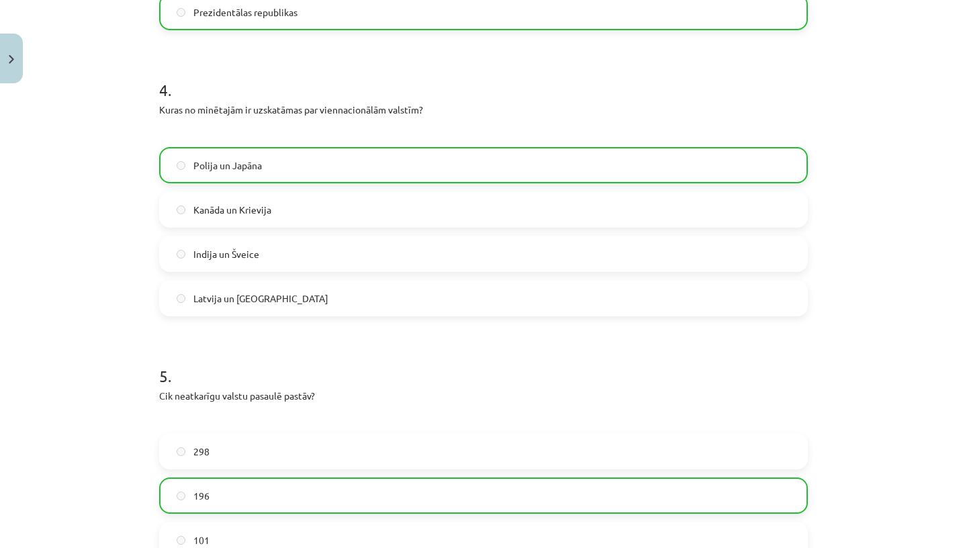
scroll to position [1234, 0]
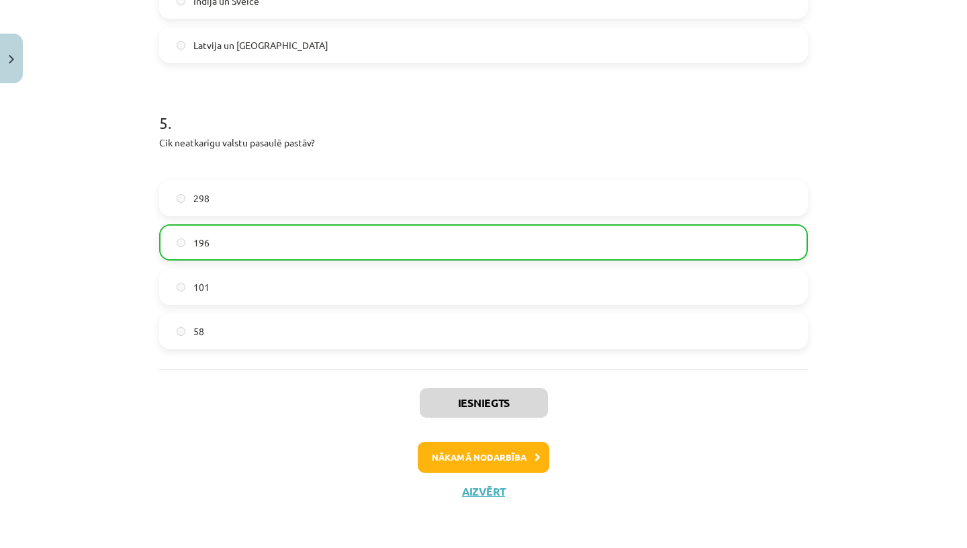
click at [459, 452] on button "Nākamā nodarbība" at bounding box center [484, 457] width 132 height 31
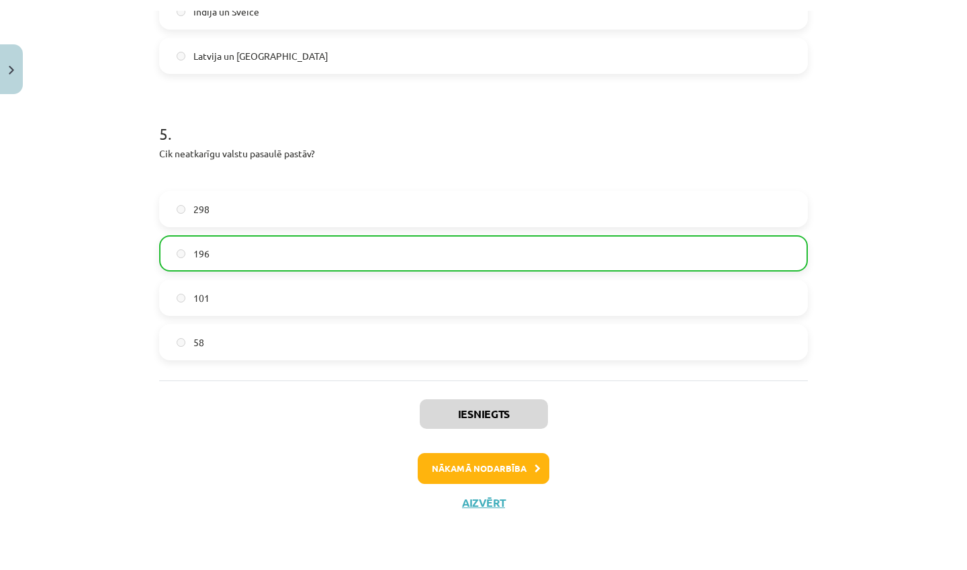
scroll to position [0, 0]
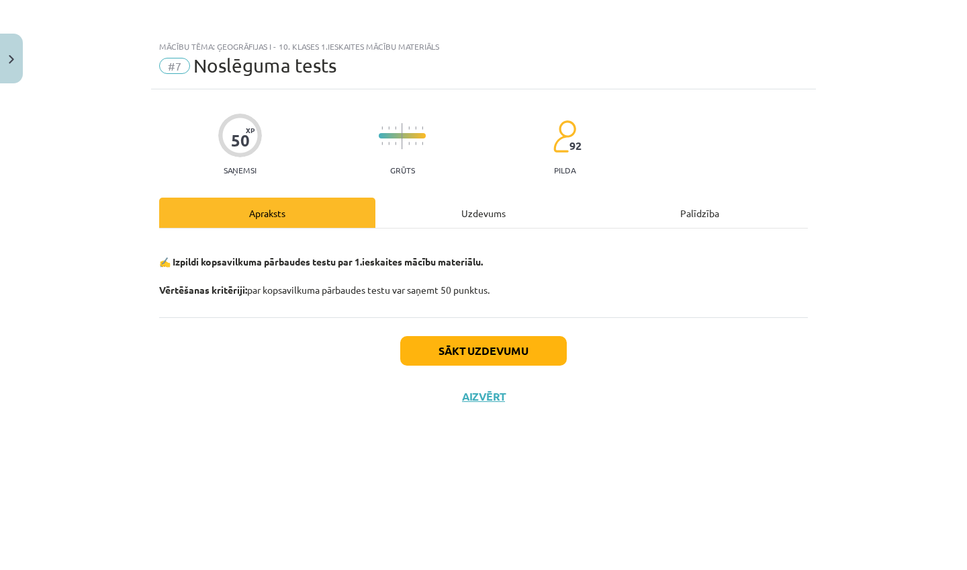
click at [461, 351] on button "Sākt uzdevumu" at bounding box center [483, 351] width 167 height 30
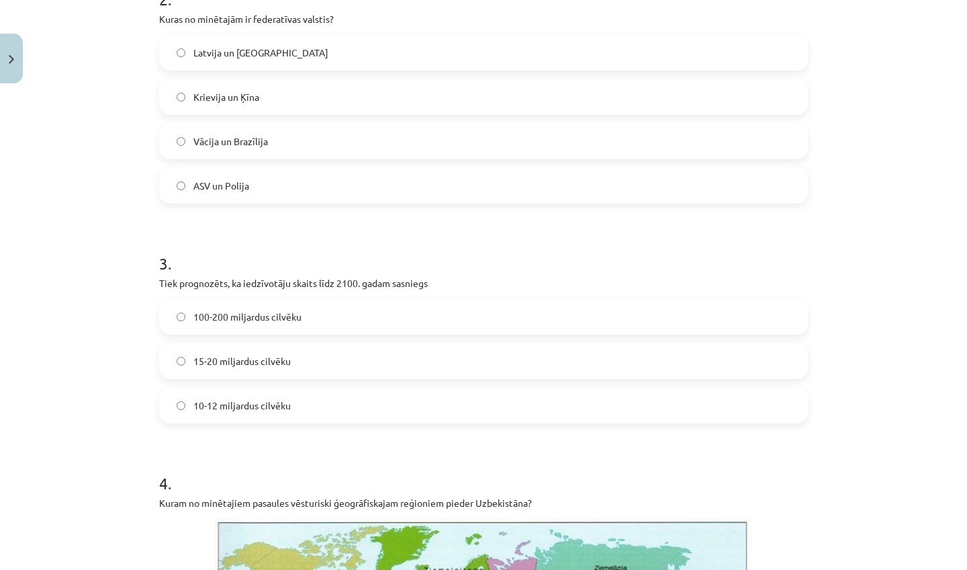
scroll to position [567, 0]
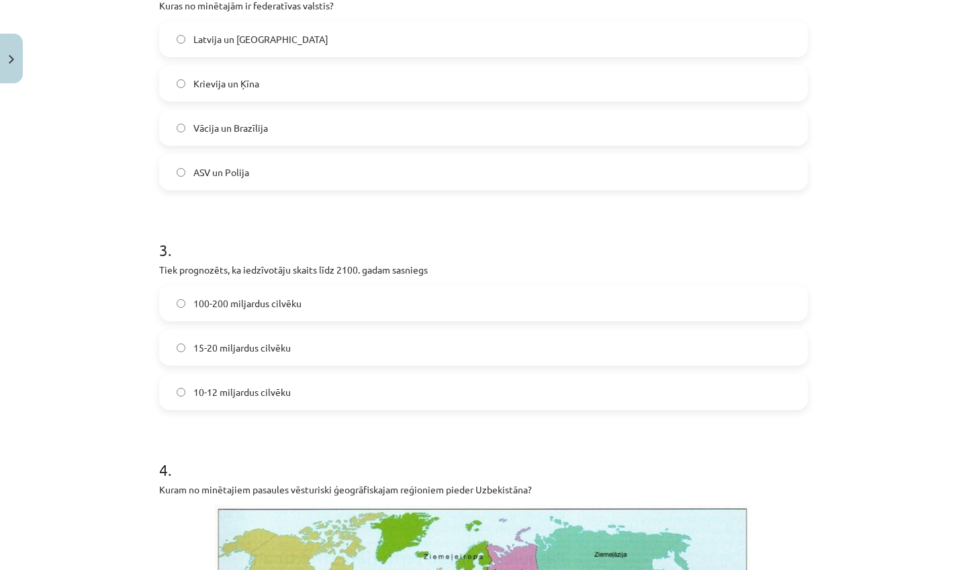
click at [363, 375] on label "10-12 miljardus cilvēku" at bounding box center [484, 392] width 646 height 34
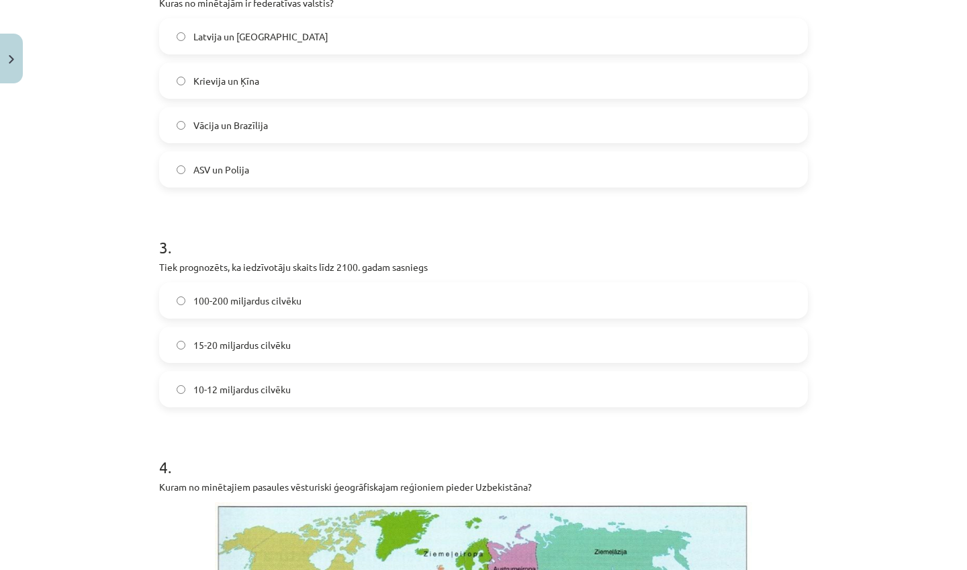
scroll to position [584, 0]
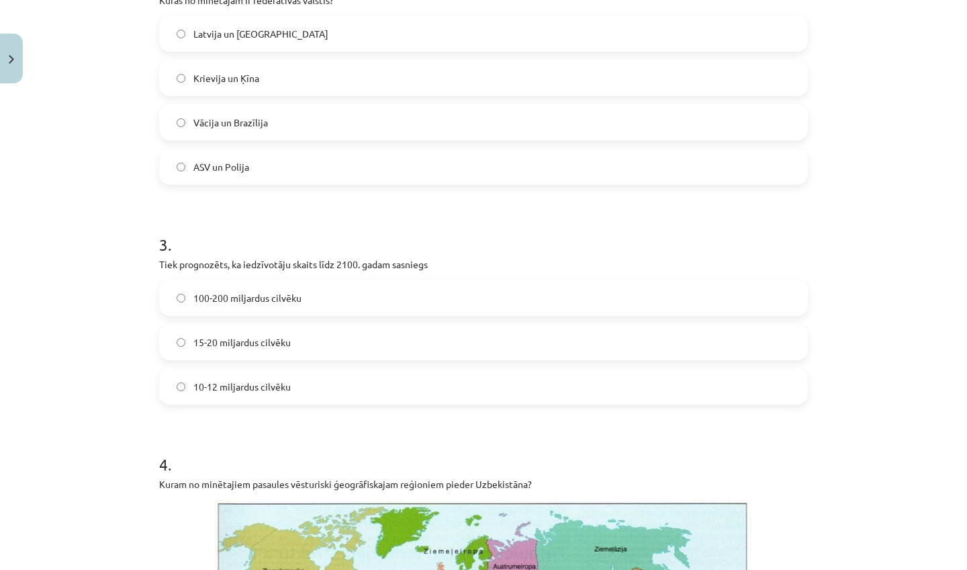
click at [363, 375] on label "10-12 miljardus cilvēku" at bounding box center [484, 386] width 646 height 34
click at [308, 385] on label "10-12 miljardus cilvēku" at bounding box center [484, 386] width 646 height 34
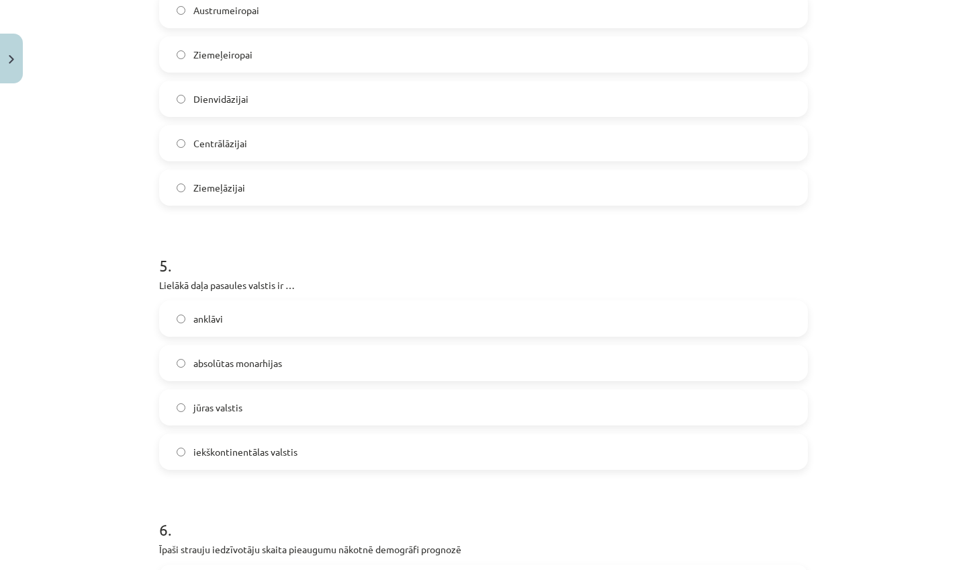
scroll to position [1451, 0]
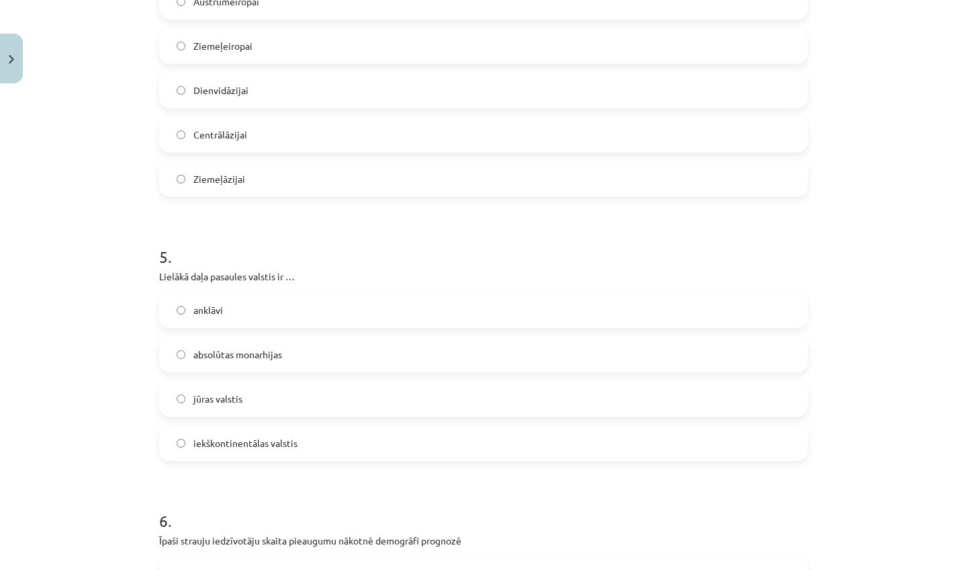
click at [265, 399] on label "jūras valstis" at bounding box center [484, 398] width 646 height 34
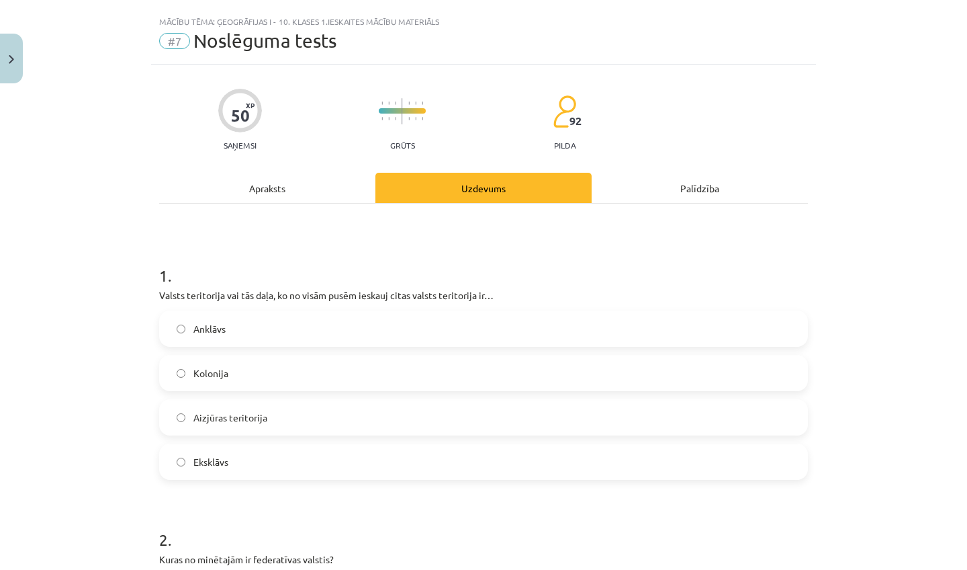
scroll to position [28, 0]
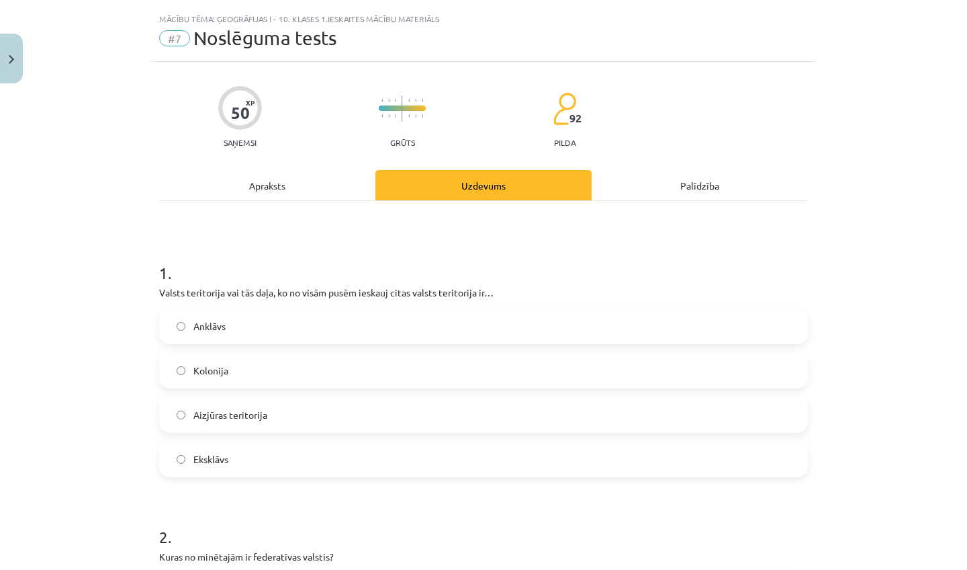
click at [680, 58] on div "Mācību tēma: Ģeogrāfijas i - 10. klases 1.ieskaites mācību materiāls #7 Noslēgu…" at bounding box center [483, 34] width 665 height 56
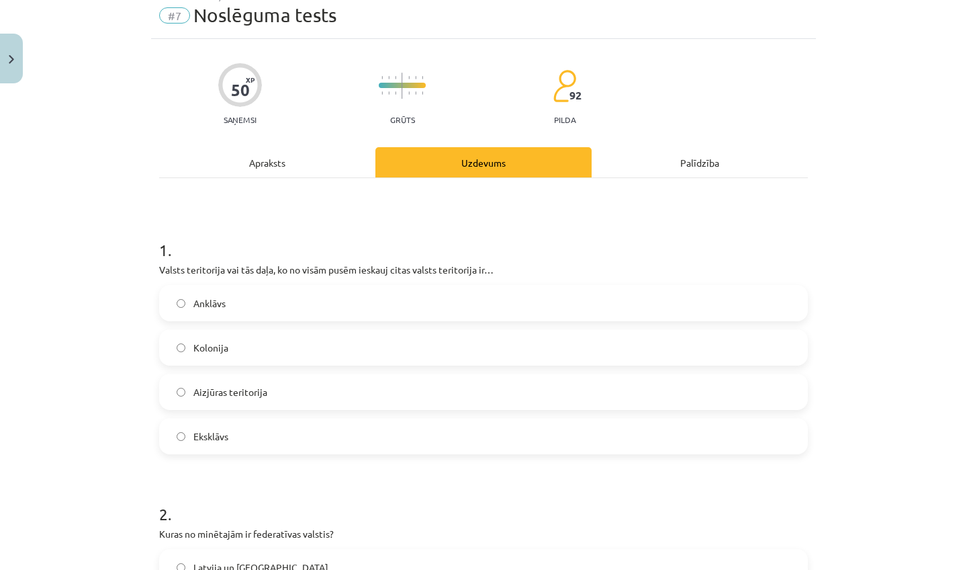
scroll to position [0, 0]
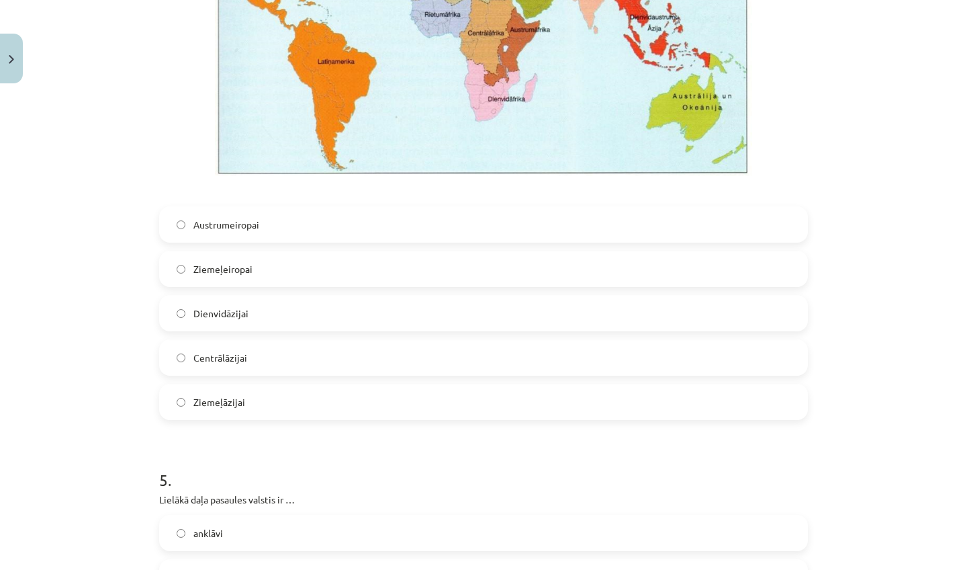
click at [272, 300] on div "4 . Kuram no minētajiem pasaules vēsturiski ģeogrāfiskajam reģioniem pieder Uzb…" at bounding box center [483, 103] width 649 height 633
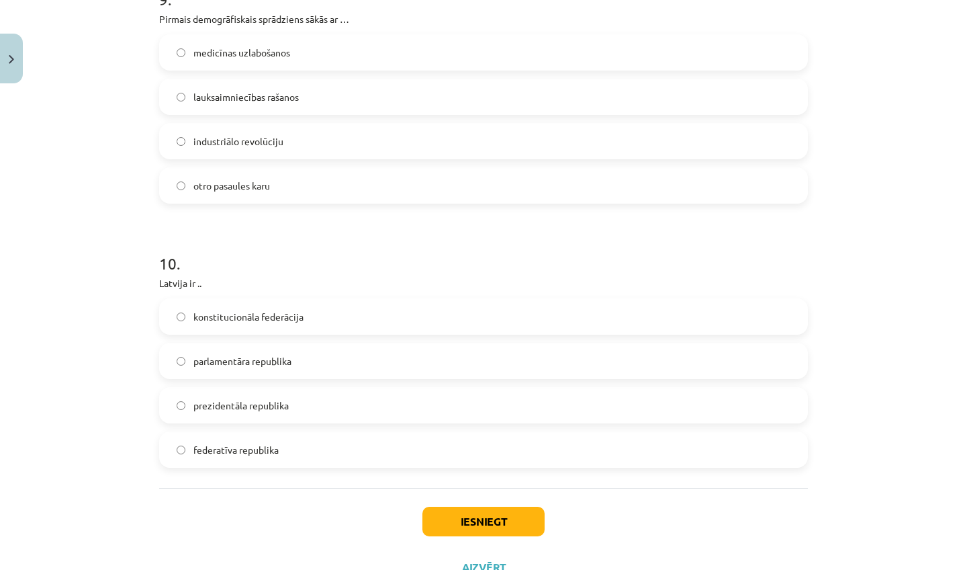
scroll to position [2796, 0]
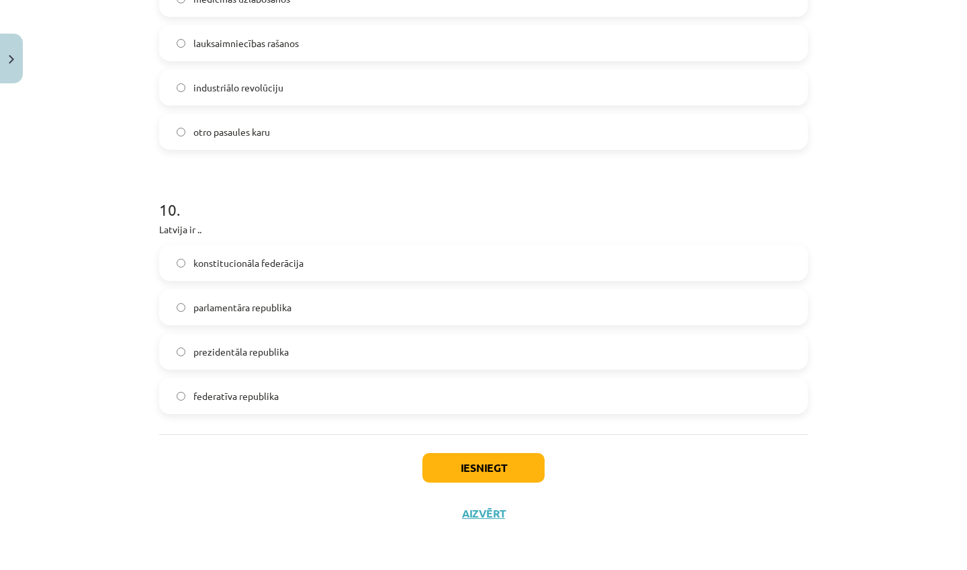
drag, startPoint x: 272, startPoint y: 300, endPoint x: 283, endPoint y: 310, distance: 15.2
click at [277, 304] on div "konstitucionāla federācija parlamentāra republika prezidentāla republika federa…" at bounding box center [483, 328] width 649 height 169
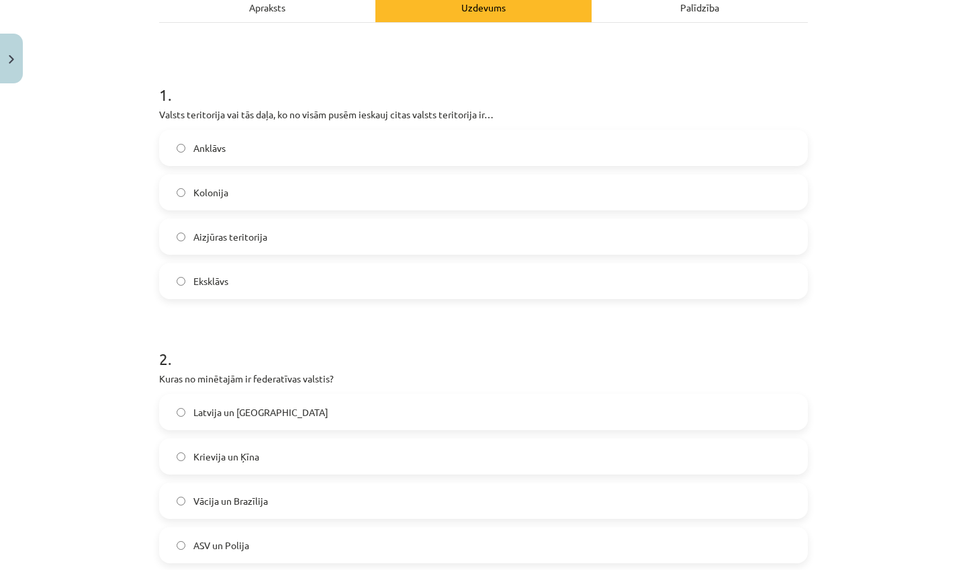
scroll to position [208, 0]
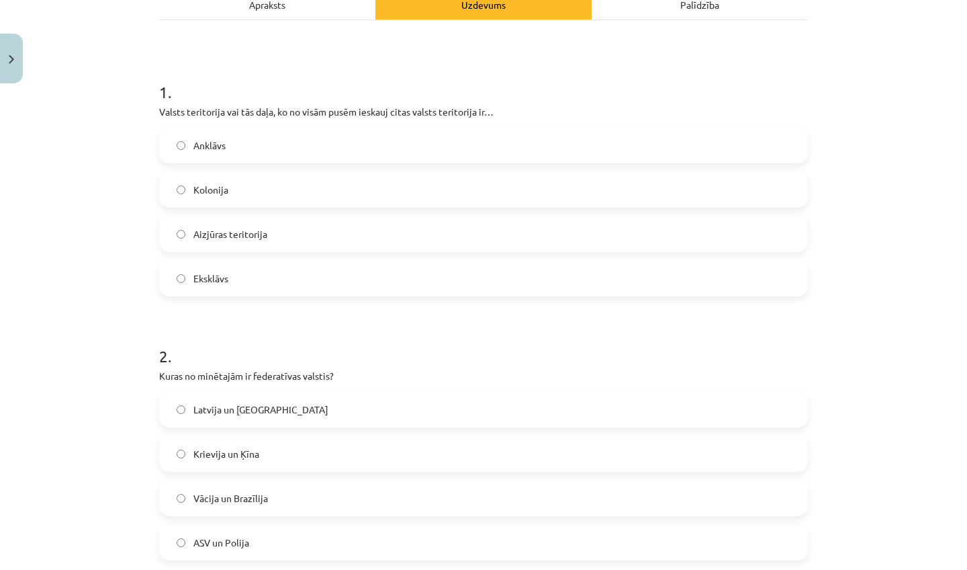
click at [193, 147] on span "Anklāvs" at bounding box center [209, 145] width 32 height 14
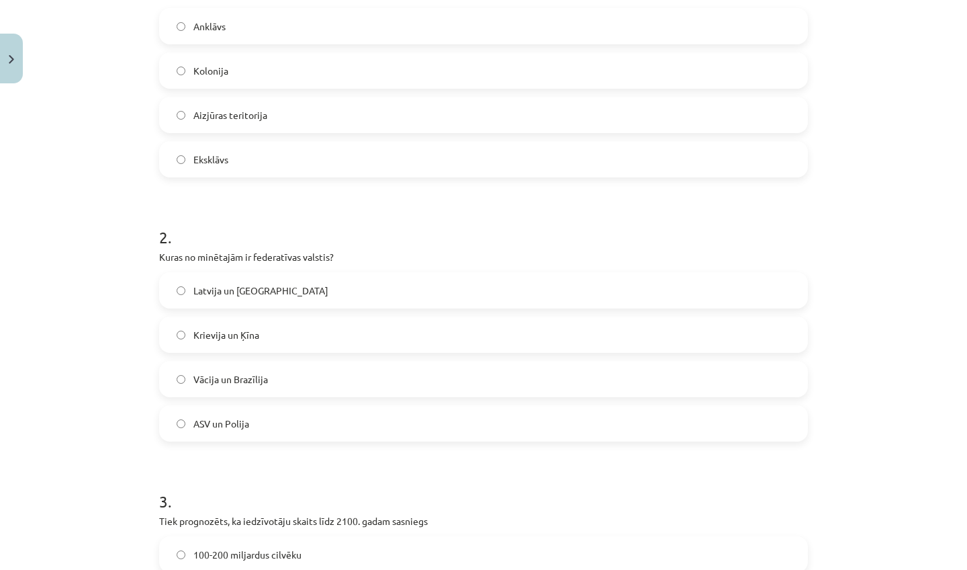
scroll to position [330, 0]
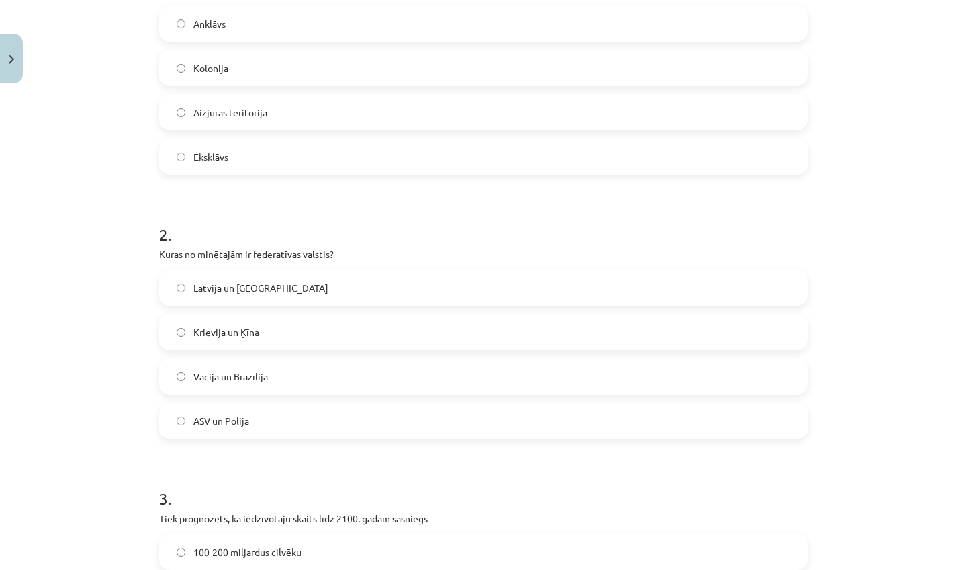
click at [221, 416] on span "ASV un Polija" at bounding box center [221, 421] width 56 height 14
click at [246, 417] on label "ASV un Polija" at bounding box center [484, 421] width 646 height 34
click at [238, 337] on span "Krievija un Ķīna" at bounding box center [226, 332] width 66 height 14
click at [180, 367] on label "Vācija un Brazīlija" at bounding box center [484, 376] width 646 height 34
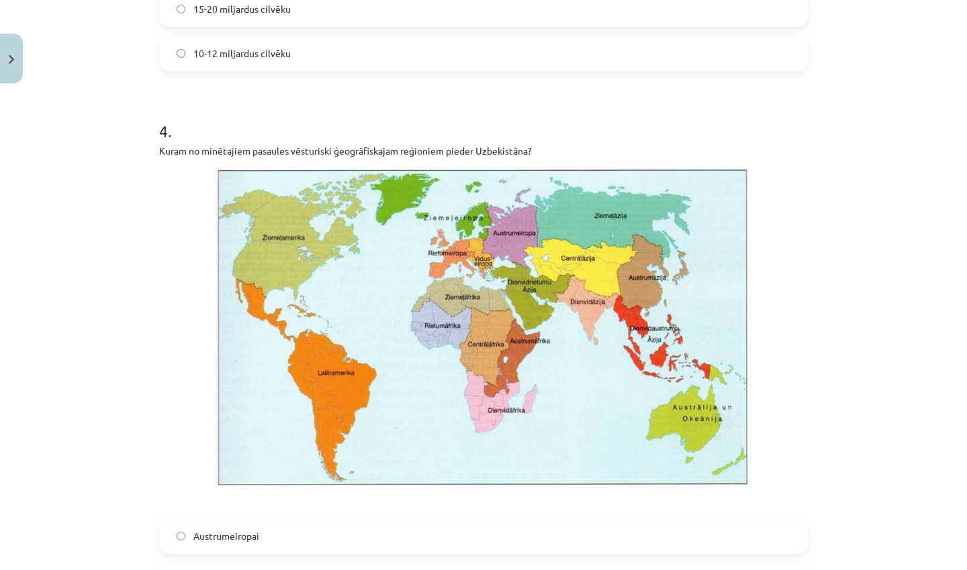
scroll to position [786, 0]
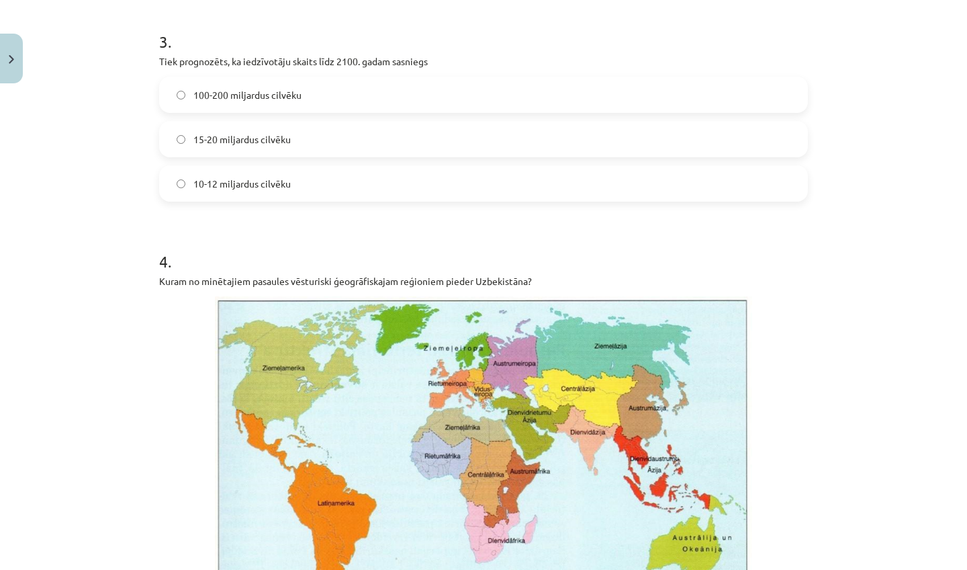
click at [260, 91] on span "100-200 miljardus cilvēku" at bounding box center [247, 95] width 108 height 14
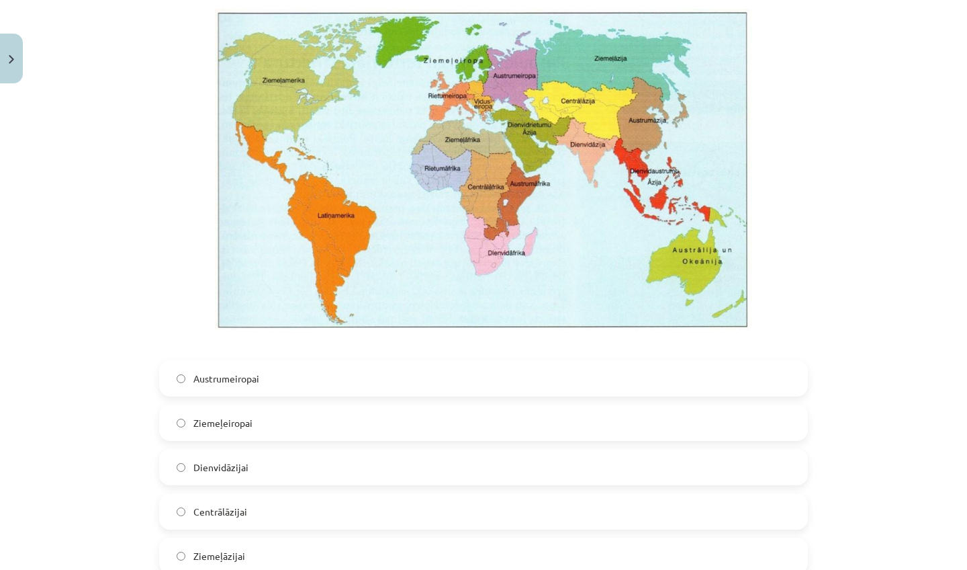
scroll to position [1091, 0]
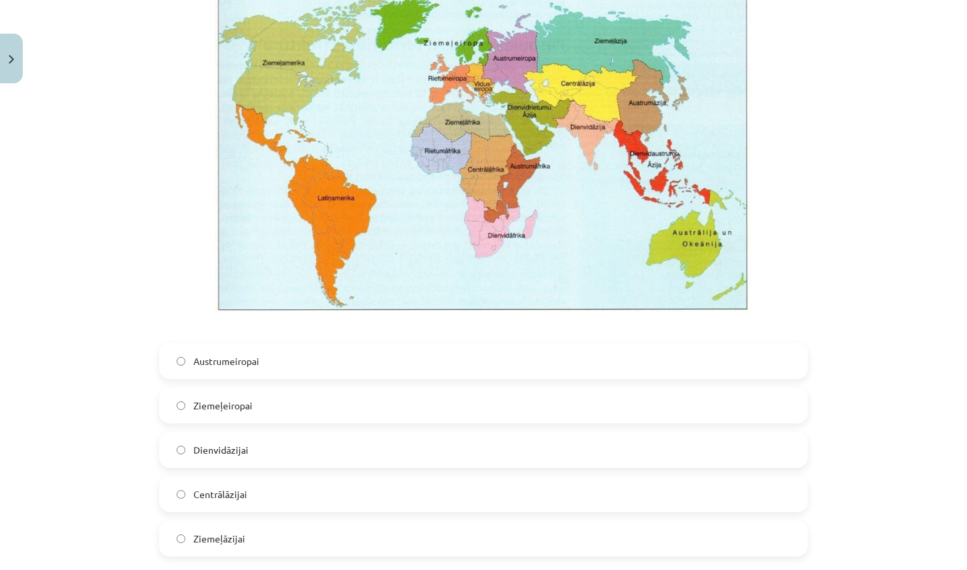
click at [268, 489] on label "Centrālāzijai" at bounding box center [484, 494] width 646 height 34
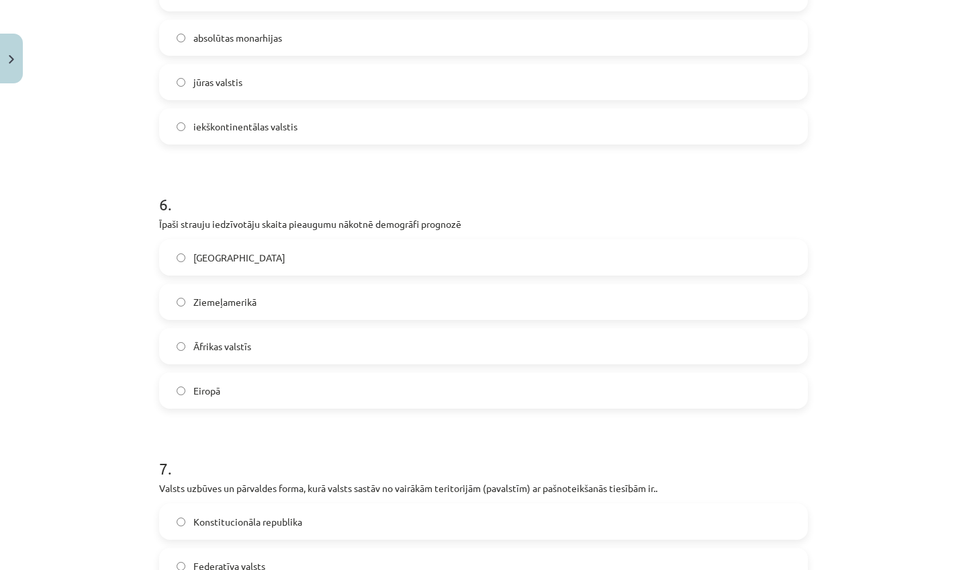
scroll to position [1770, 0]
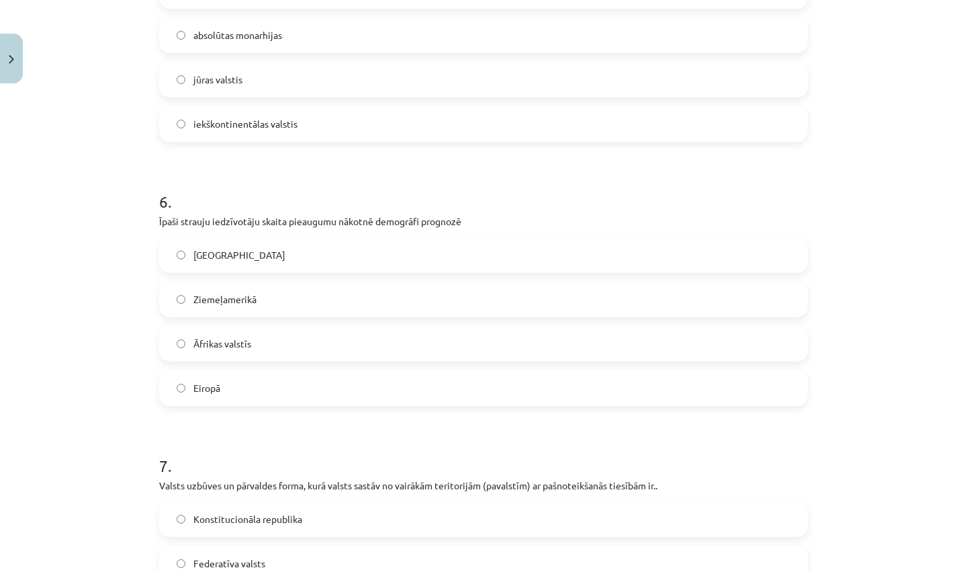
click at [232, 339] on span "Āfrikas valstīs" at bounding box center [222, 343] width 58 height 14
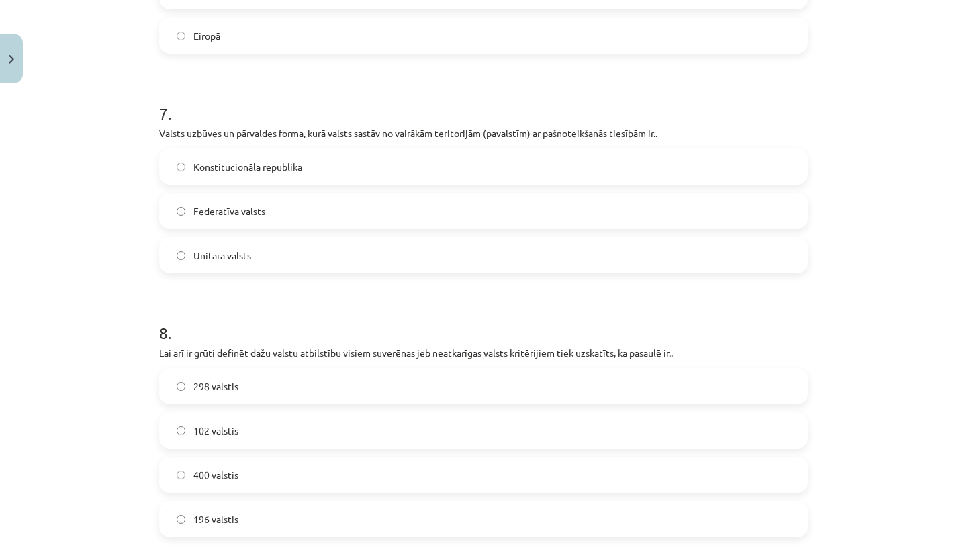
scroll to position [2166, 0]
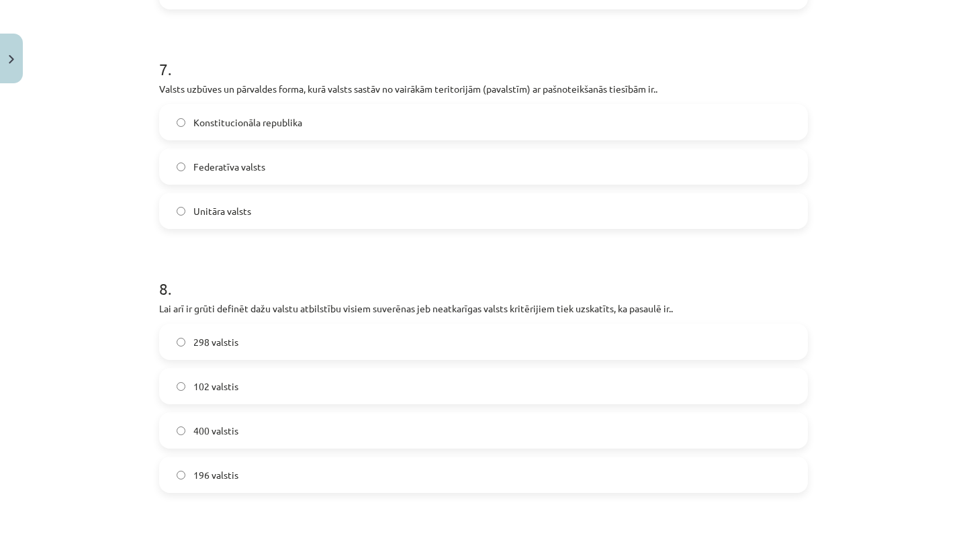
click at [287, 208] on label "Unitāra valsts" at bounding box center [484, 211] width 646 height 34
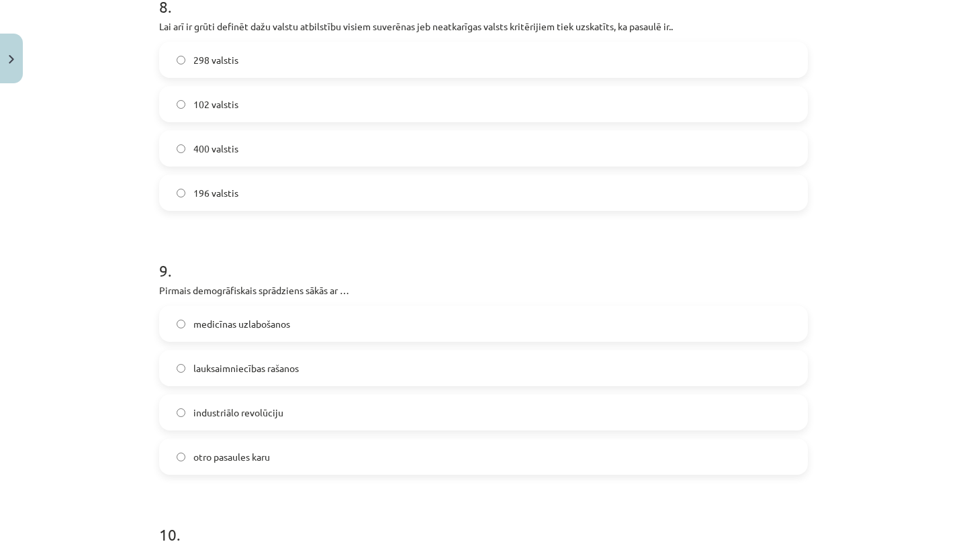
scroll to position [2451, 0]
click at [243, 316] on span "medicīnas uzlabošanos" at bounding box center [241, 321] width 97 height 14
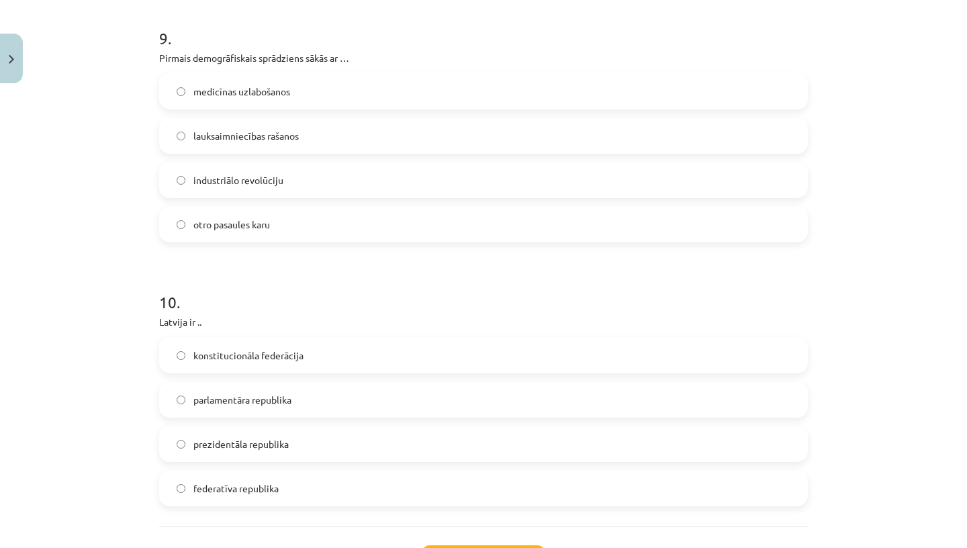
scroll to position [2694, 0]
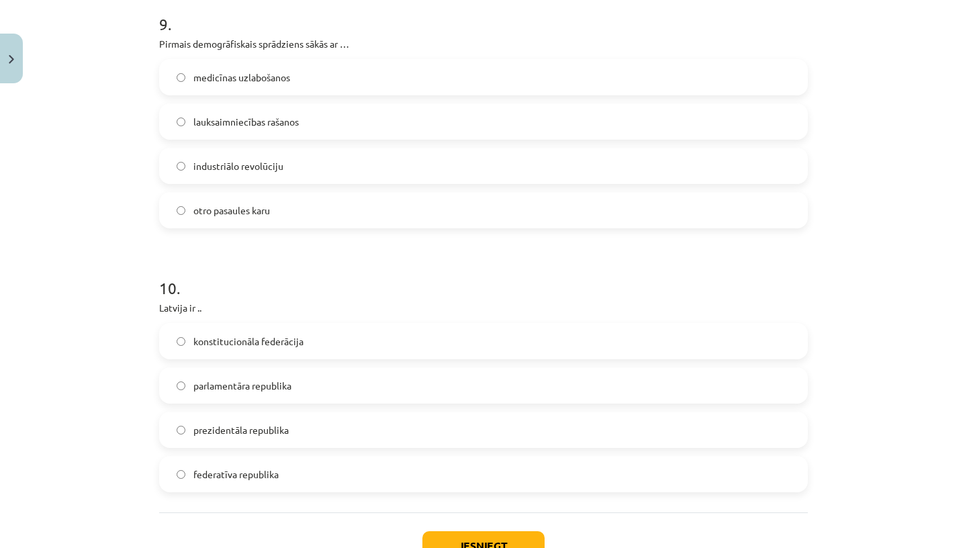
click at [342, 392] on label "parlamentāra republika" at bounding box center [484, 386] width 646 height 34
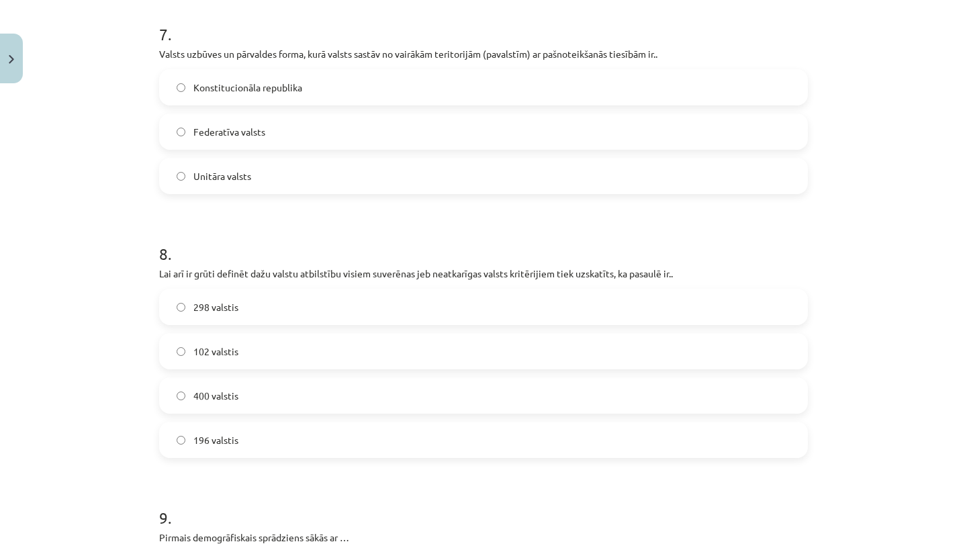
scroll to position [2214, 0]
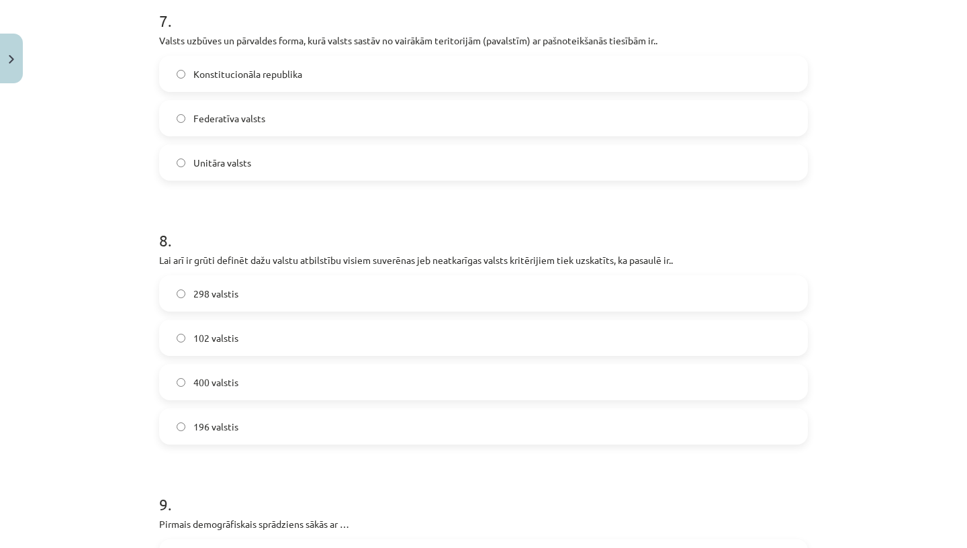
click at [246, 416] on label "196 valstis" at bounding box center [484, 427] width 646 height 34
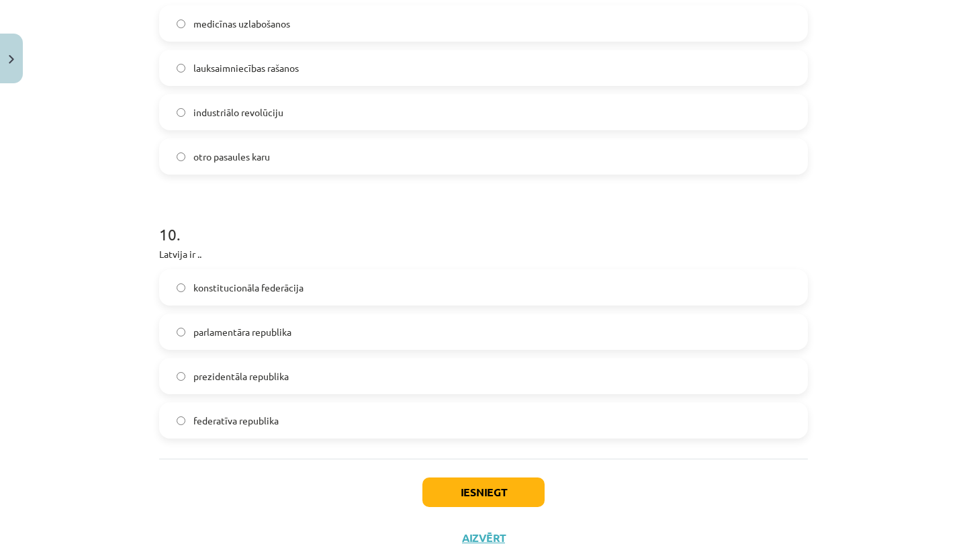
scroll to position [2796, 0]
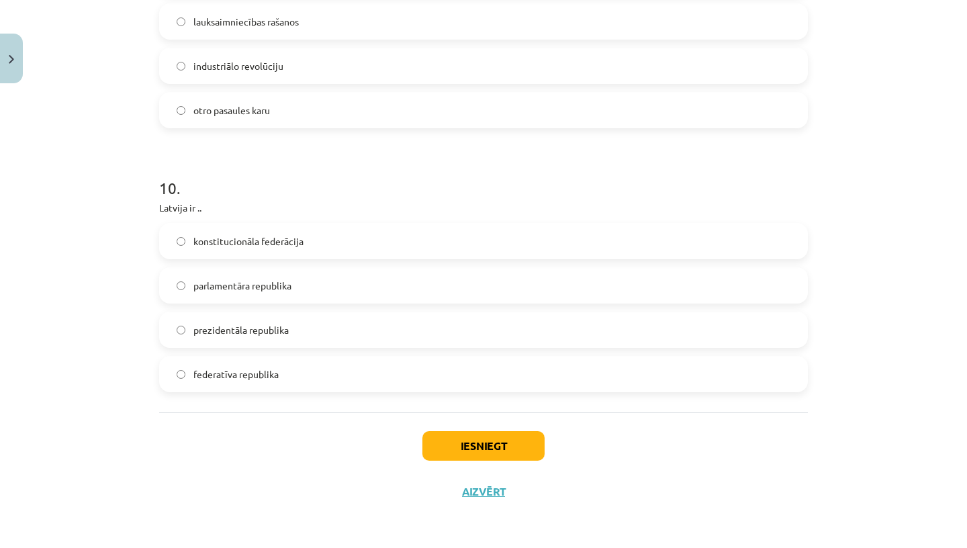
click at [449, 448] on button "Iesniegt" at bounding box center [483, 446] width 122 height 30
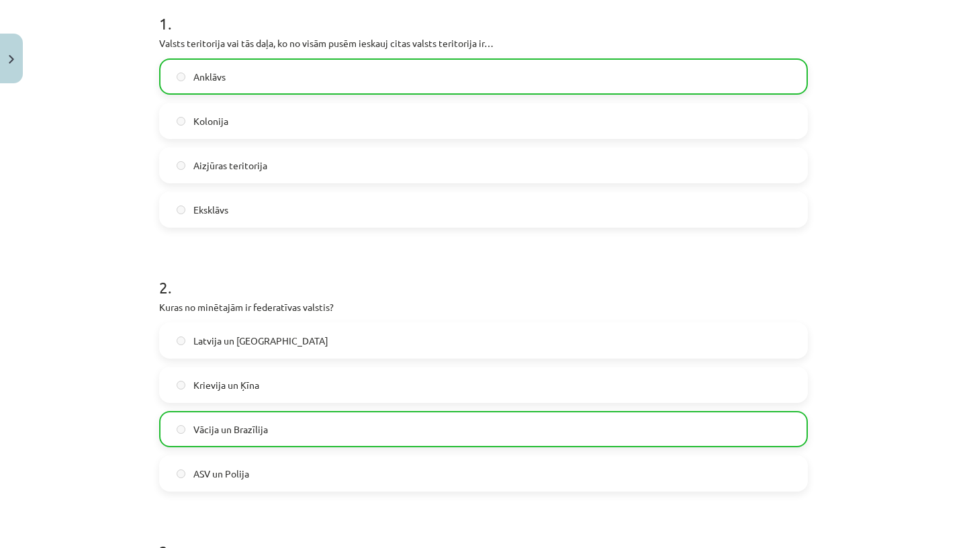
scroll to position [7, 0]
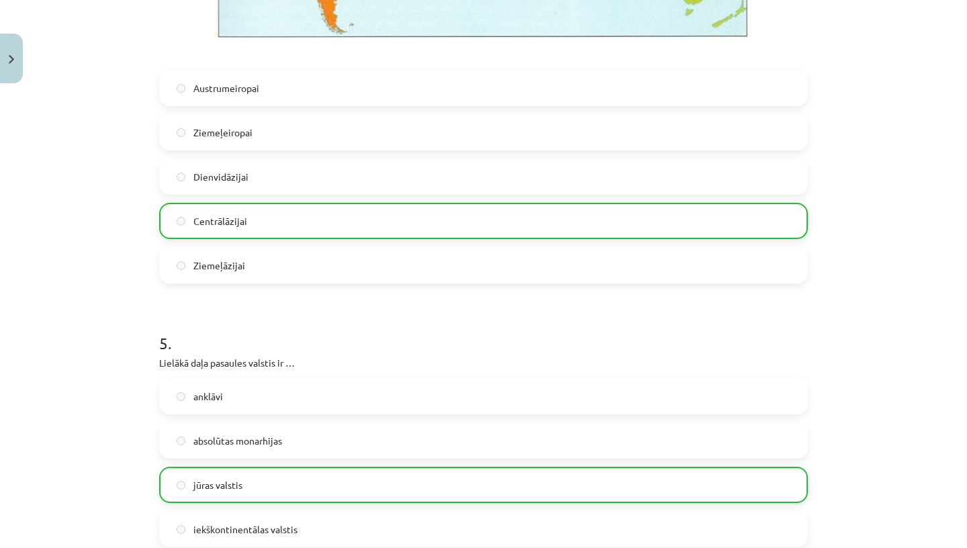
click at [372, 355] on form "1 . Valsts teritorija vai tās daļa, ko no visām pusēm ieskauj citas valsts teri…" at bounding box center [483, 362] width 649 height 2919
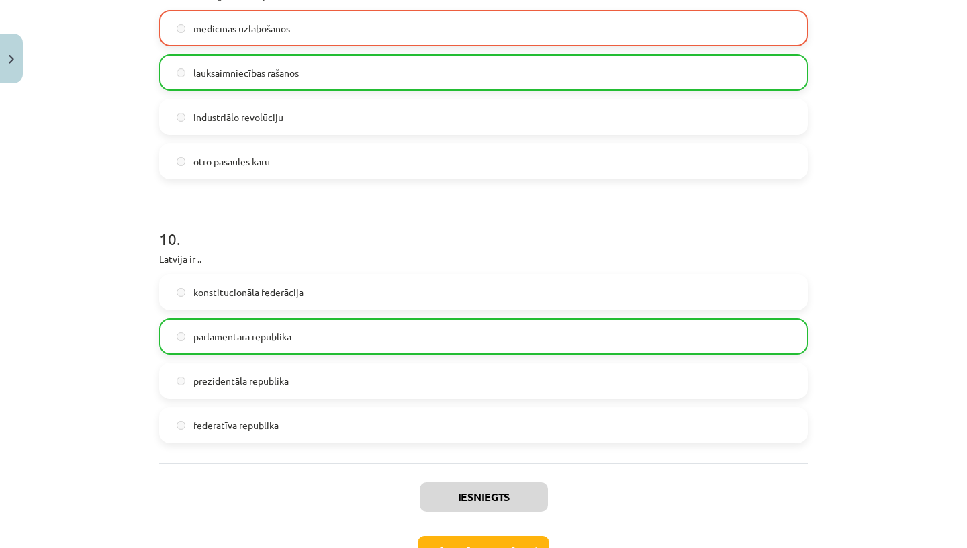
scroll to position [2839, 0]
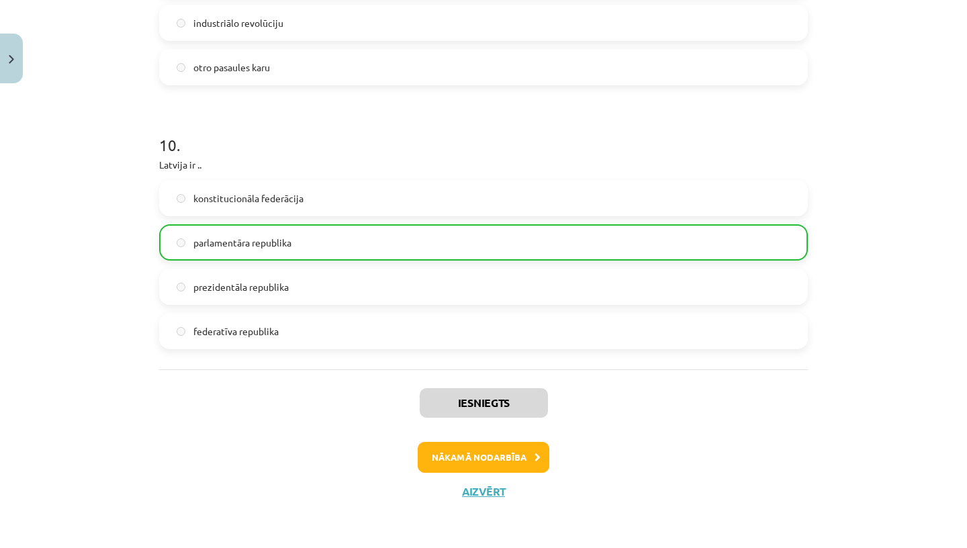
click at [480, 465] on button "Nākamā nodarbība" at bounding box center [484, 457] width 132 height 31
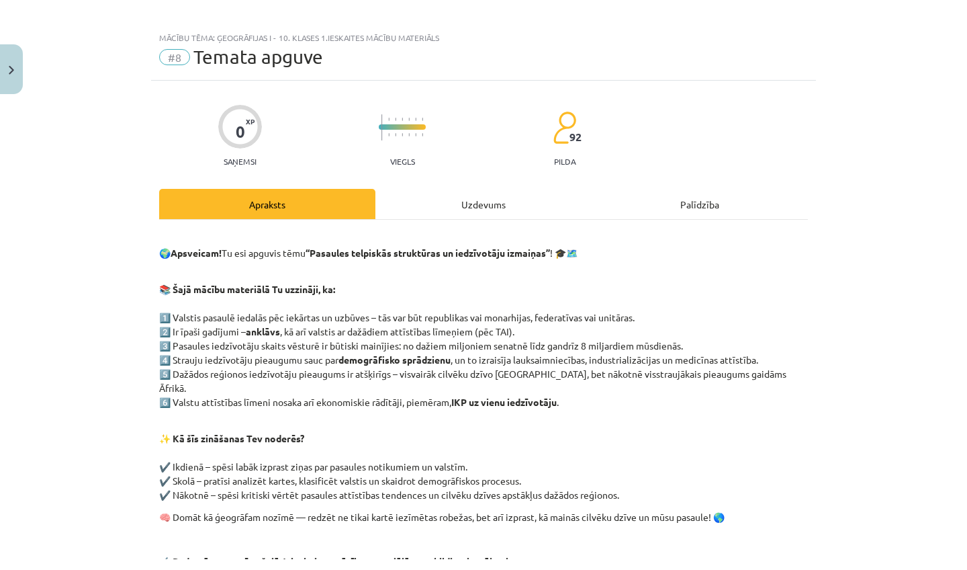
scroll to position [22, 0]
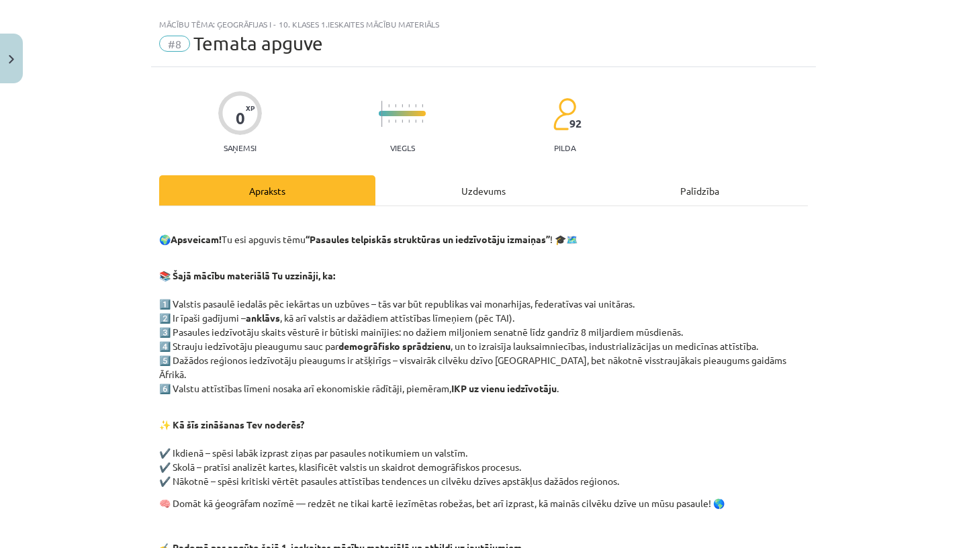
click at [388, 345] on strong "demogrāfisko sprādzienu" at bounding box center [394, 346] width 112 height 12
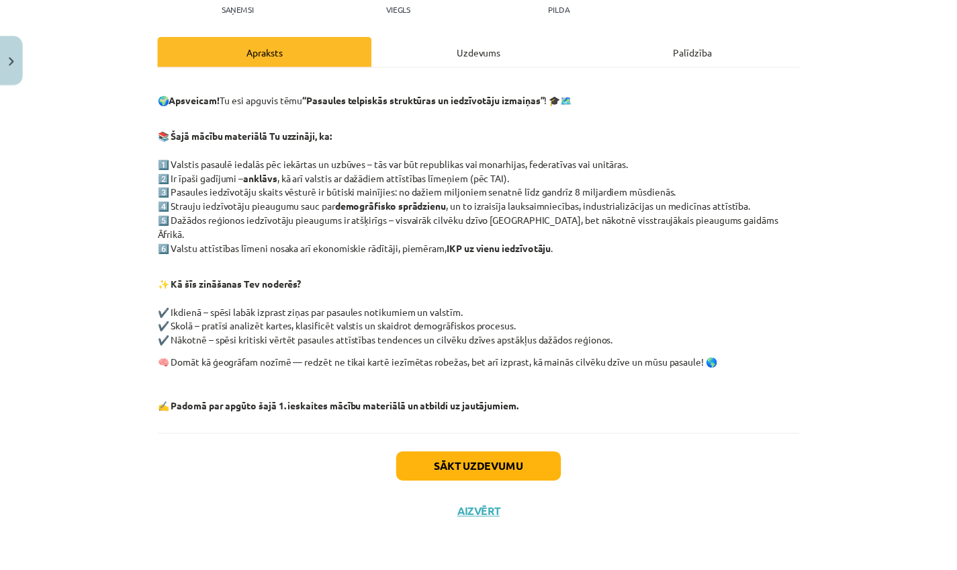
scroll to position [0, 0]
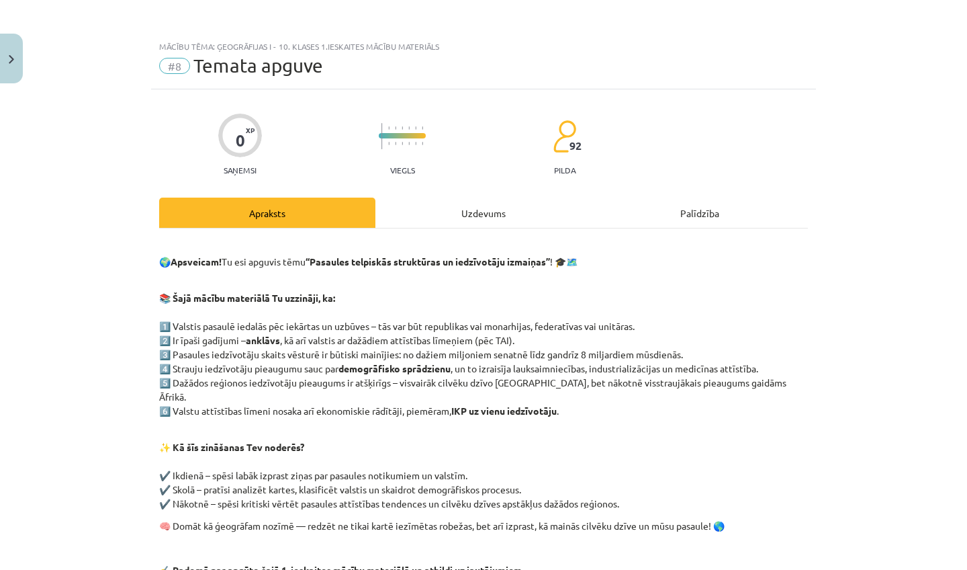
click at [19, 60] on button "Close" at bounding box center [11, 59] width 23 height 50
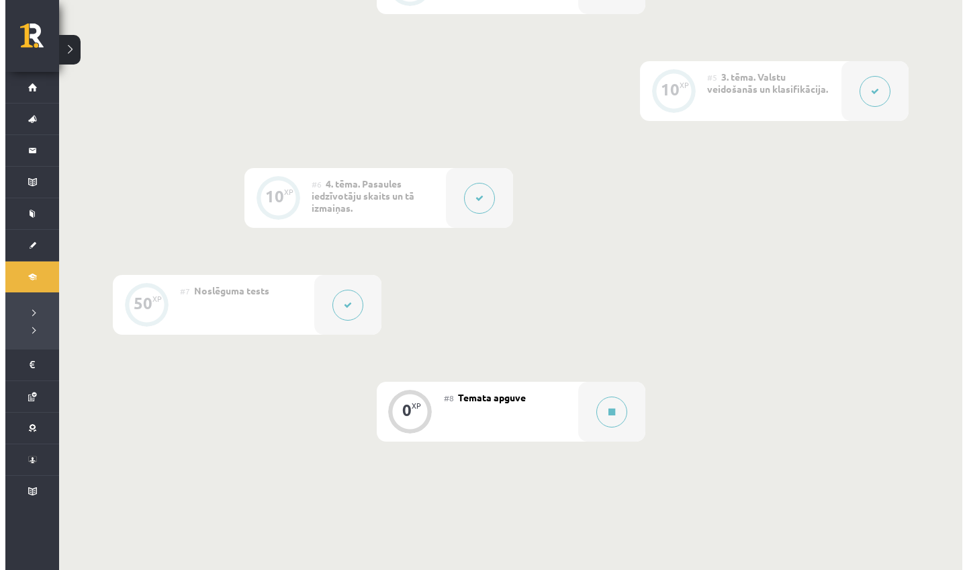
scroll to position [835, 0]
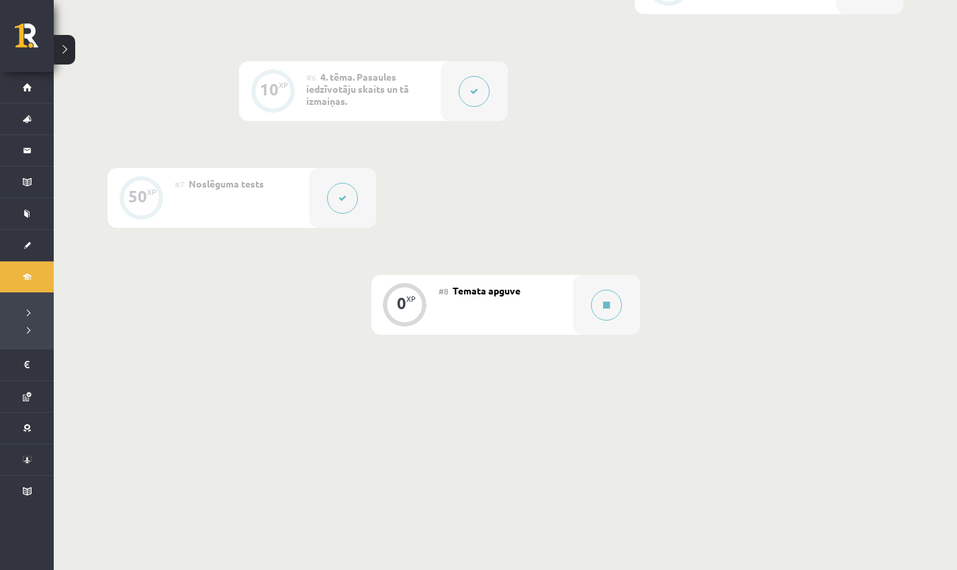
click at [442, 297] on div "#8 Temata apguve" at bounding box center [506, 305] width 134 height 60
click at [499, 290] on span "Temata apguve" at bounding box center [487, 290] width 68 height 12
click at [594, 300] on button at bounding box center [606, 304] width 31 height 31
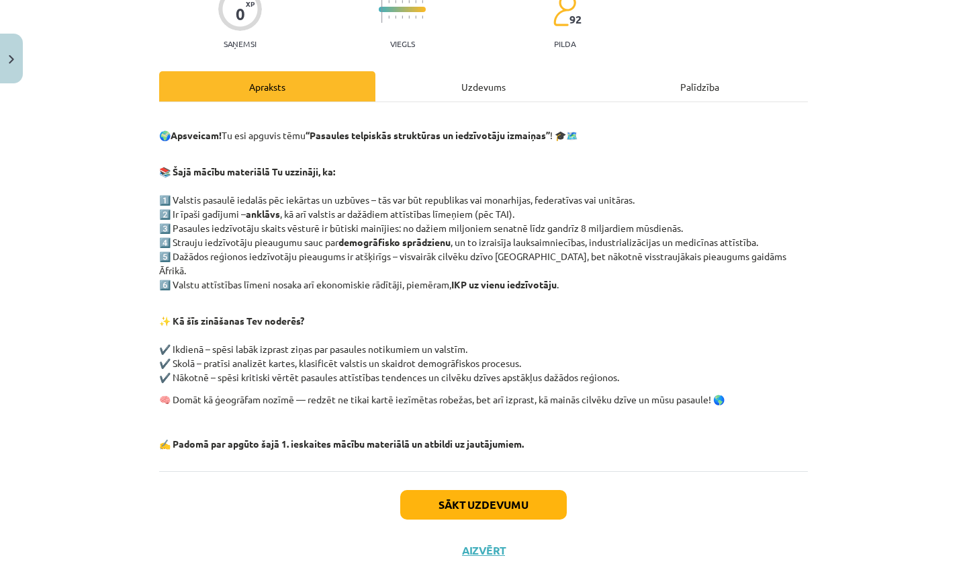
scroll to position [129, 0]
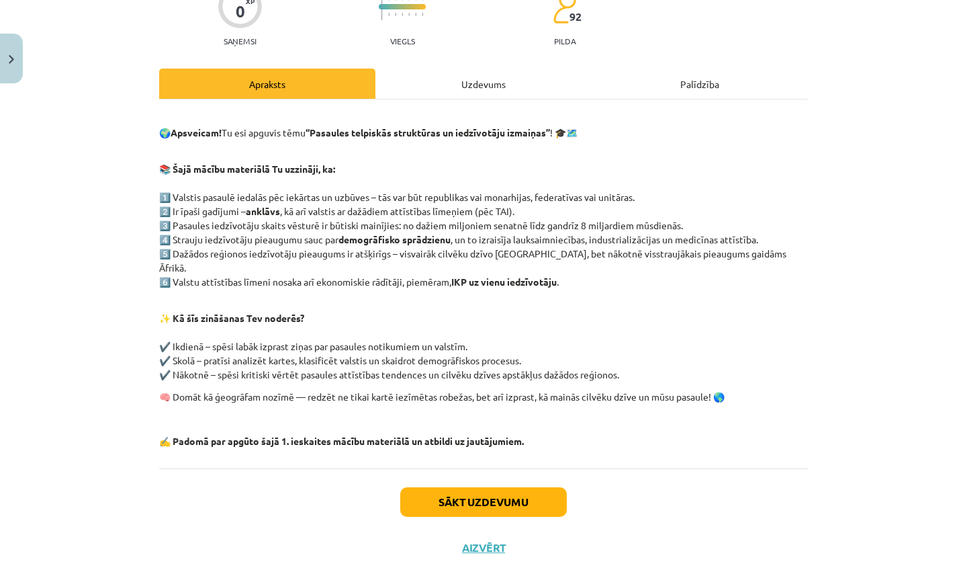
click at [492, 86] on div "Uzdevums" at bounding box center [483, 84] width 216 height 30
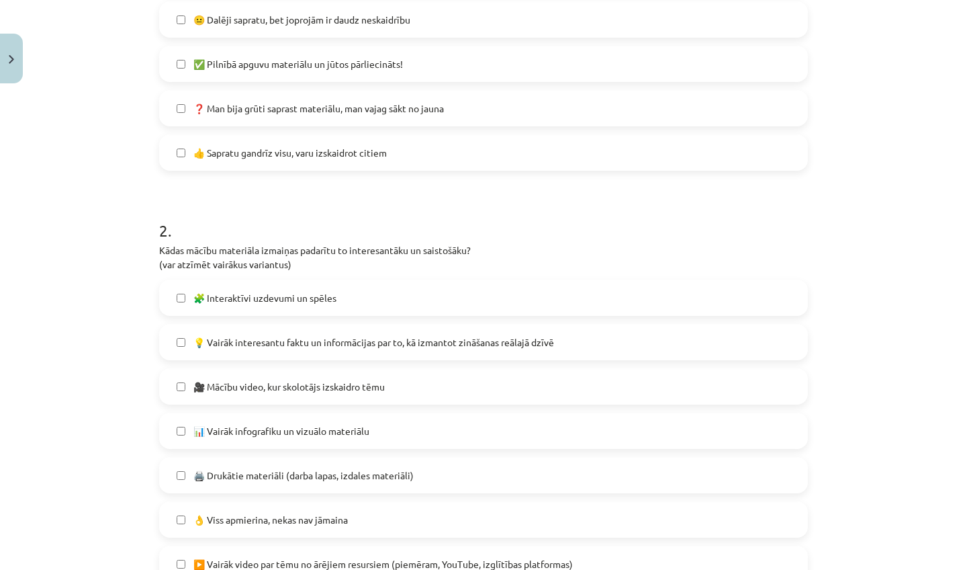
scroll to position [0, 0]
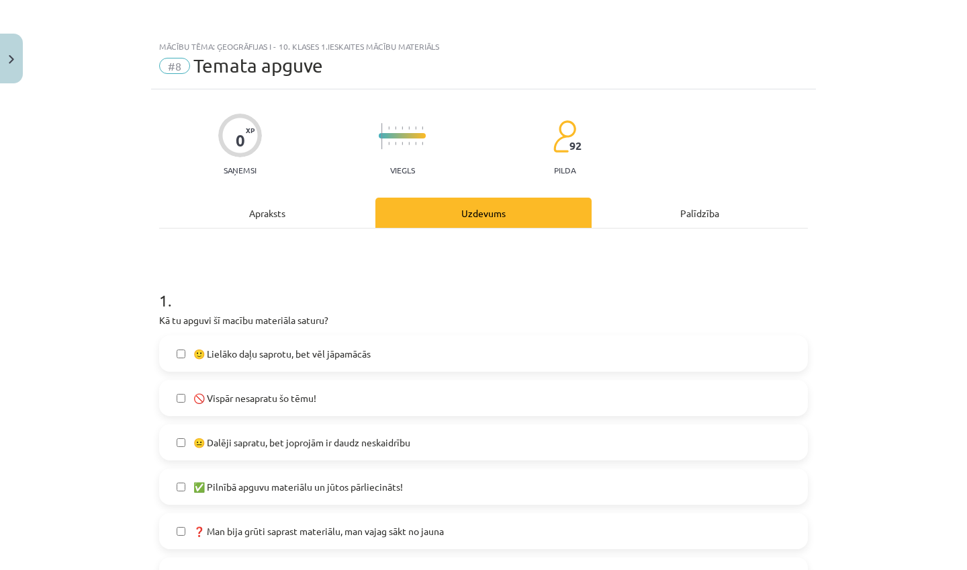
click at [299, 205] on div "Apraksts" at bounding box center [267, 212] width 216 height 30
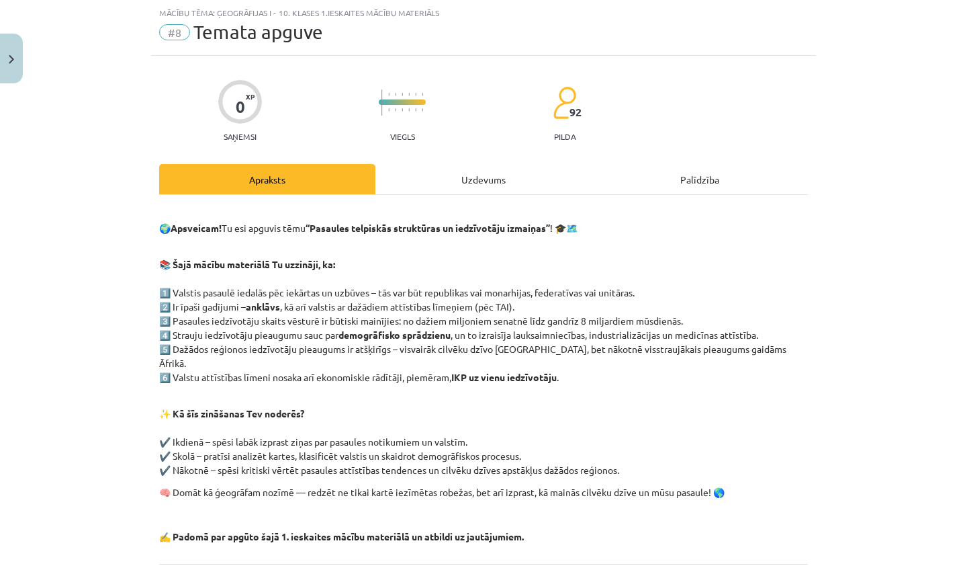
scroll to position [151, 0]
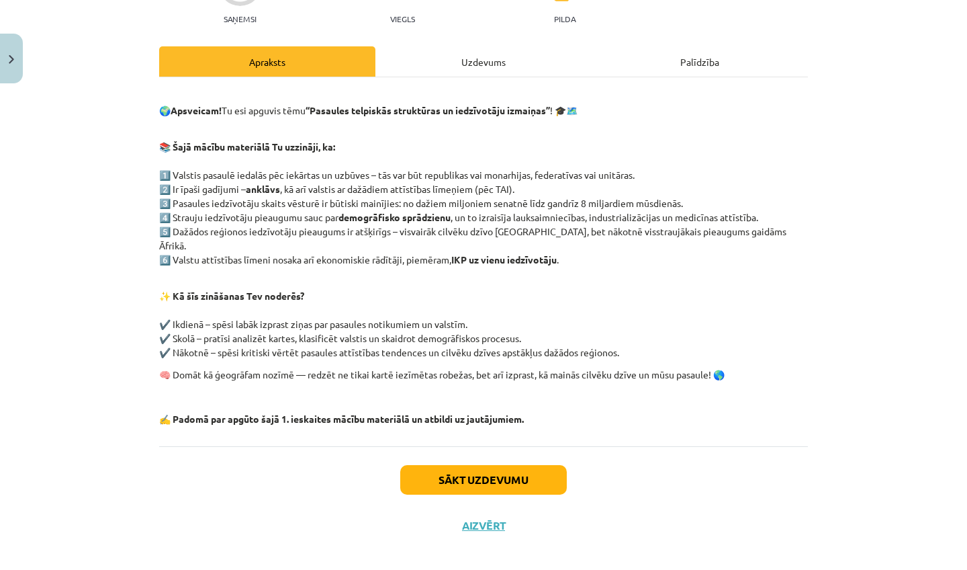
click at [479, 469] on button "Sākt uzdevumu" at bounding box center [483, 480] width 167 height 30
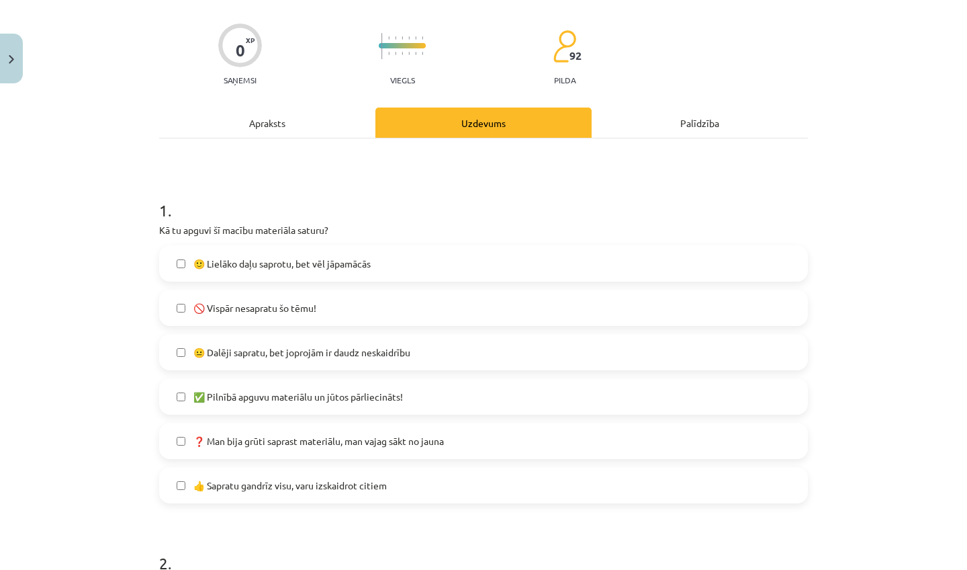
scroll to position [97, 0]
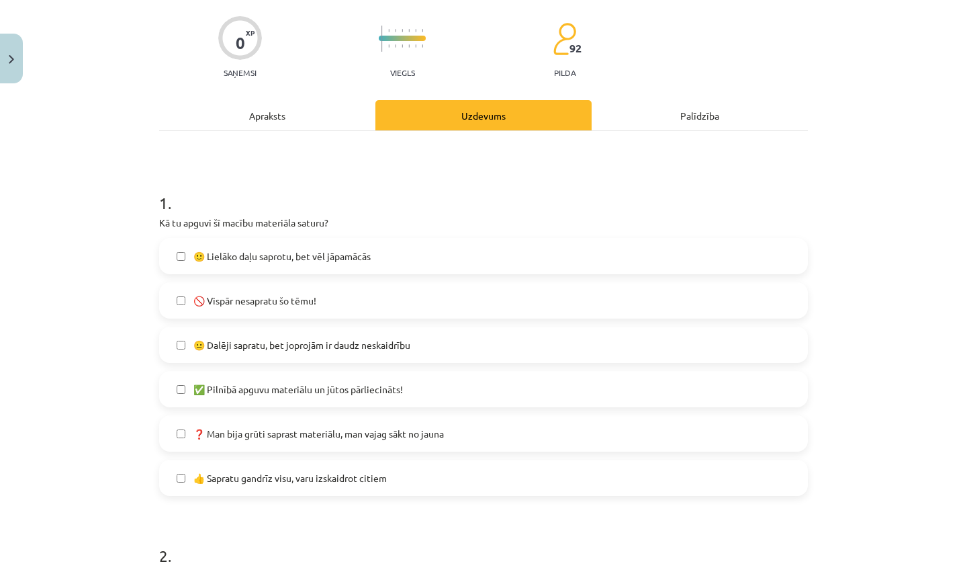
click at [282, 263] on span "🙂 Lielāko daļu saprotu, bet vēl jāpamācās" at bounding box center [281, 256] width 177 height 14
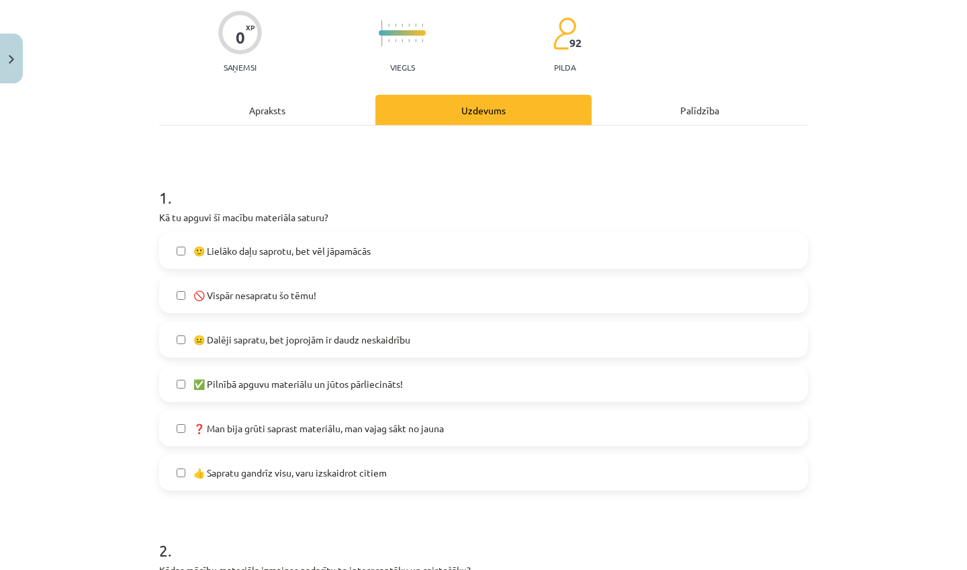
scroll to position [105, 0]
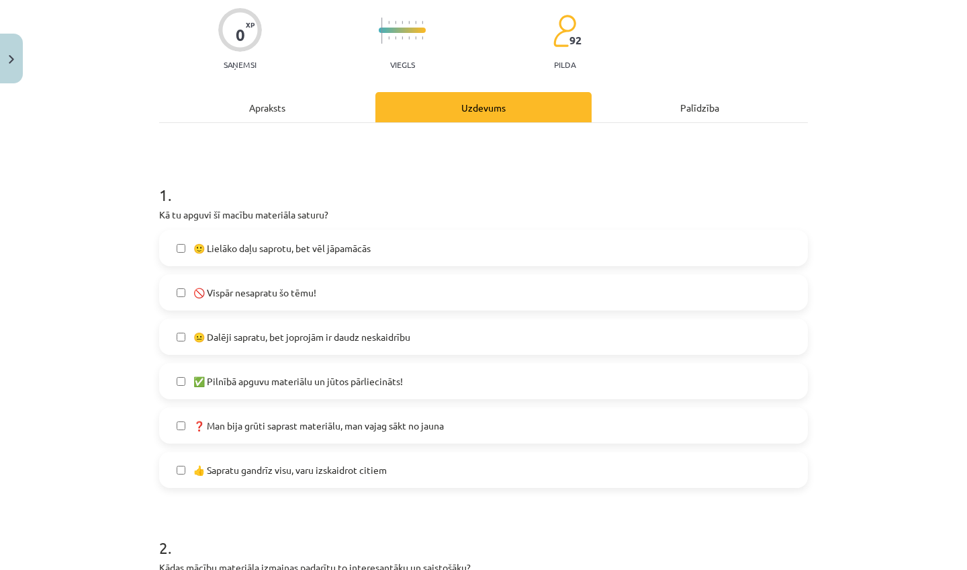
click at [330, 475] on span "👍 Sapratu gandrīz visu, varu izskaidrot citiem" at bounding box center [289, 470] width 193 height 14
click at [292, 252] on span "🙂 Lielāko daļu saprotu, bet vēl jāpamācās" at bounding box center [281, 248] width 177 height 14
click at [376, 464] on span "👍 Sapratu gandrīz visu, varu izskaidrot citiem" at bounding box center [289, 470] width 193 height 14
click at [280, 252] on span "🙂 Lielāko daļu saprotu, bet vēl jāpamācās" at bounding box center [281, 248] width 177 height 14
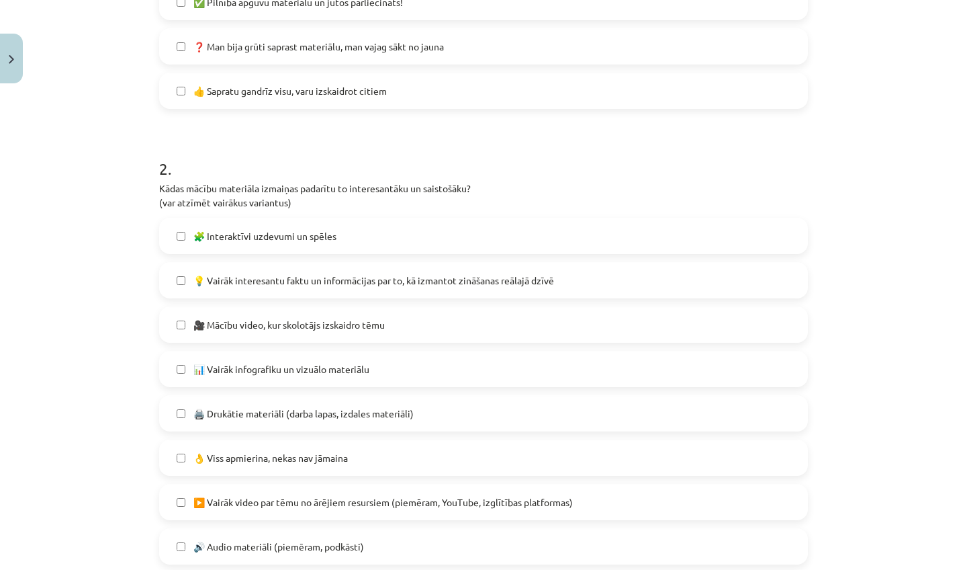
scroll to position [487, 0]
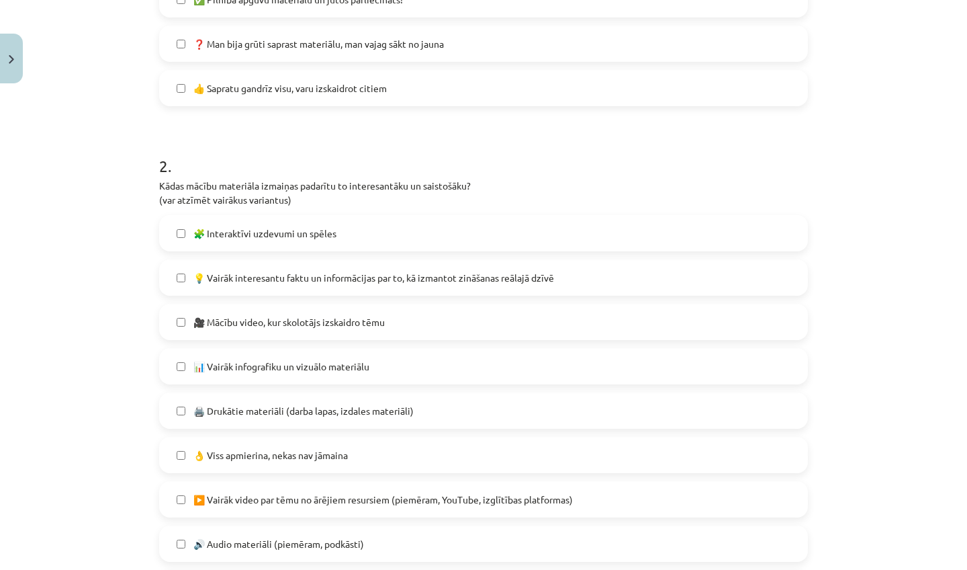
click at [301, 233] on span "🧩 Interaktīvi uzdevumi un spēles" at bounding box center [264, 233] width 143 height 14
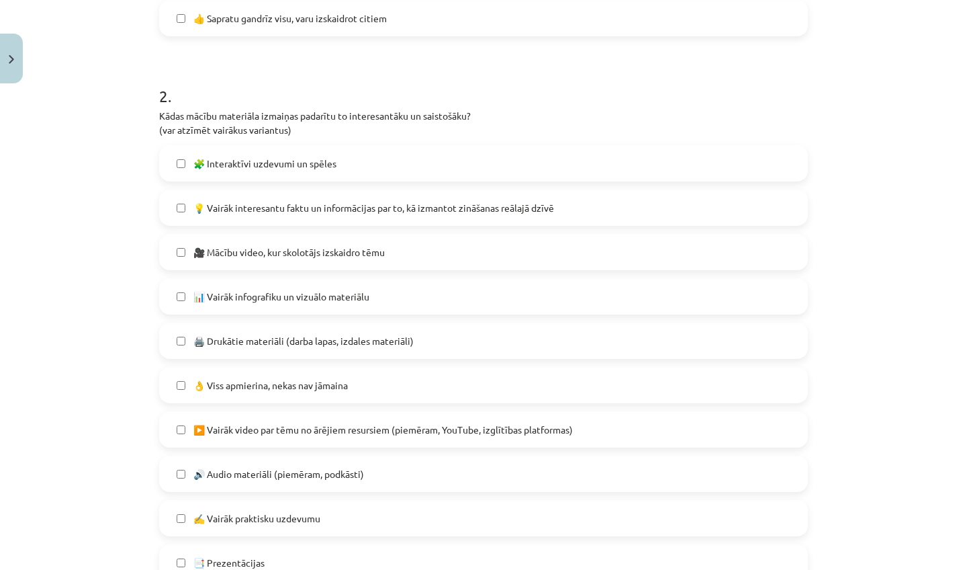
scroll to position [559, 0]
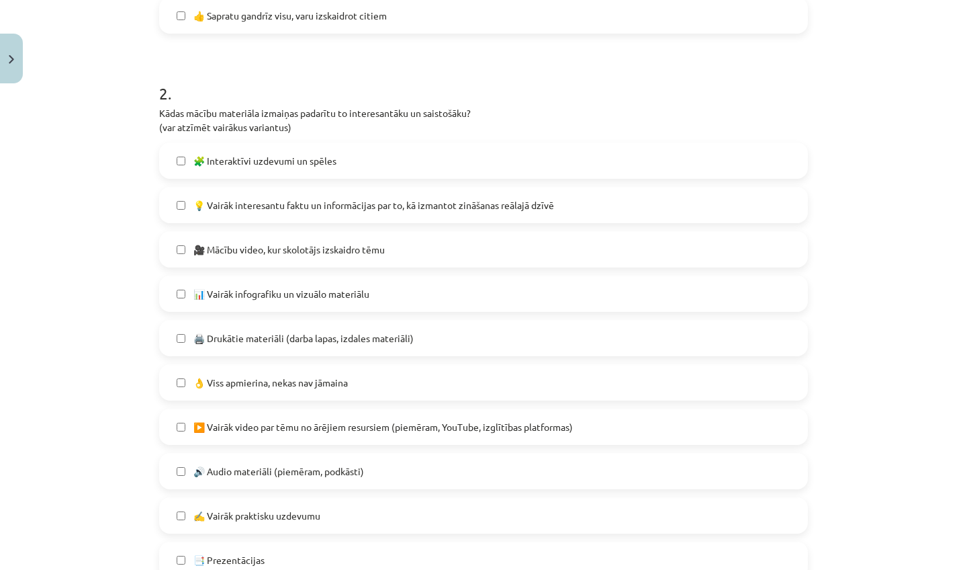
click at [349, 248] on span "🎥 Mācību video, kur skolotājs izskaidro tēmu" at bounding box center [288, 249] width 191 height 14
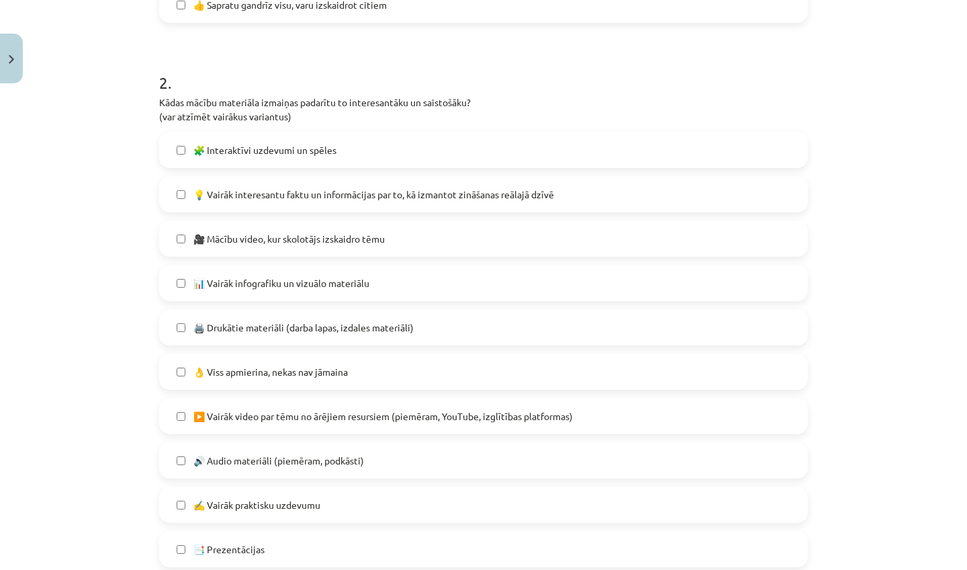
scroll to position [573, 0]
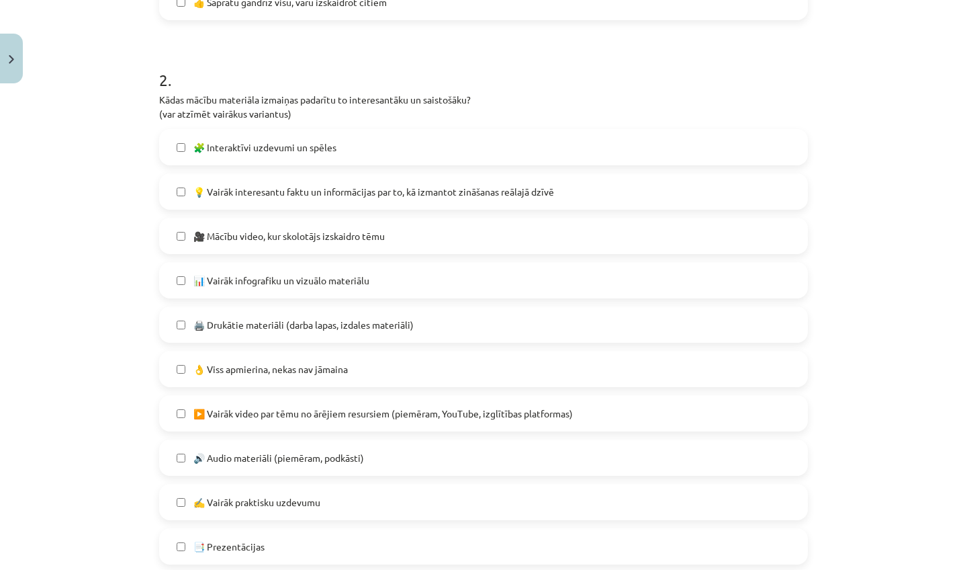
click at [361, 277] on span "📊 Vairāk infografiku un vizuālo materiālu" at bounding box center [281, 280] width 176 height 14
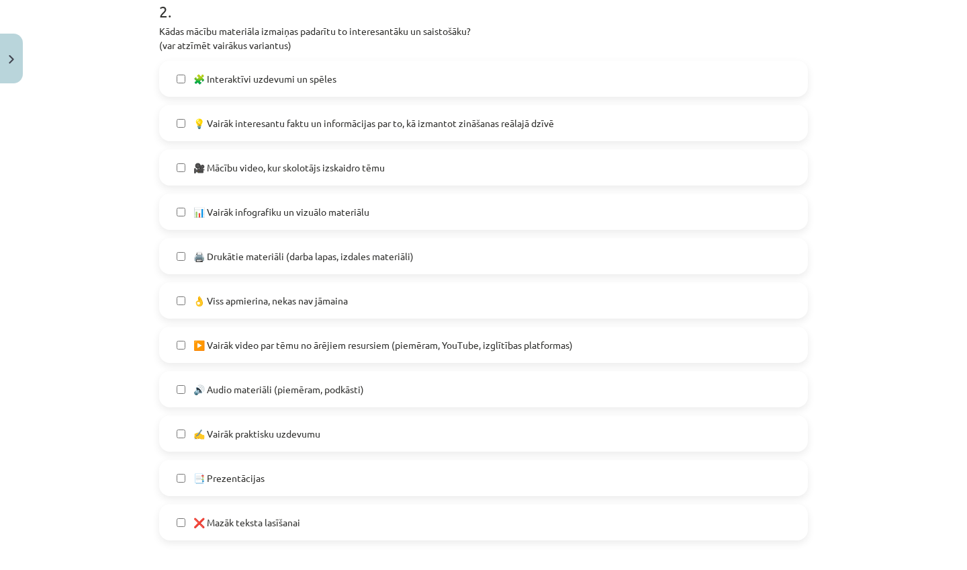
scroll to position [659, 0]
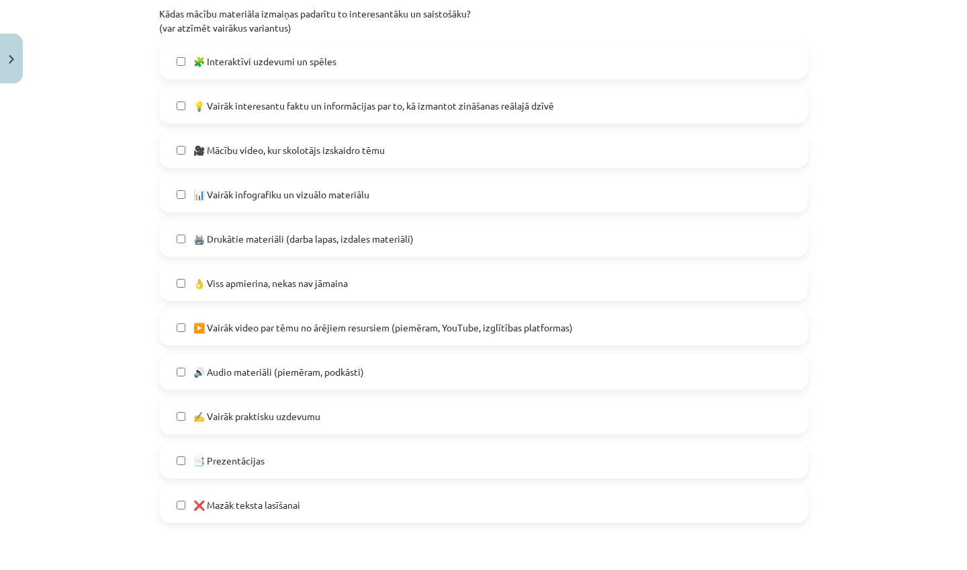
click at [344, 322] on span "▶️ Vairāk video par tēmu no ārējiem resursiem (piemēram, YouTube, izglītības pl…" at bounding box center [382, 327] width 379 height 14
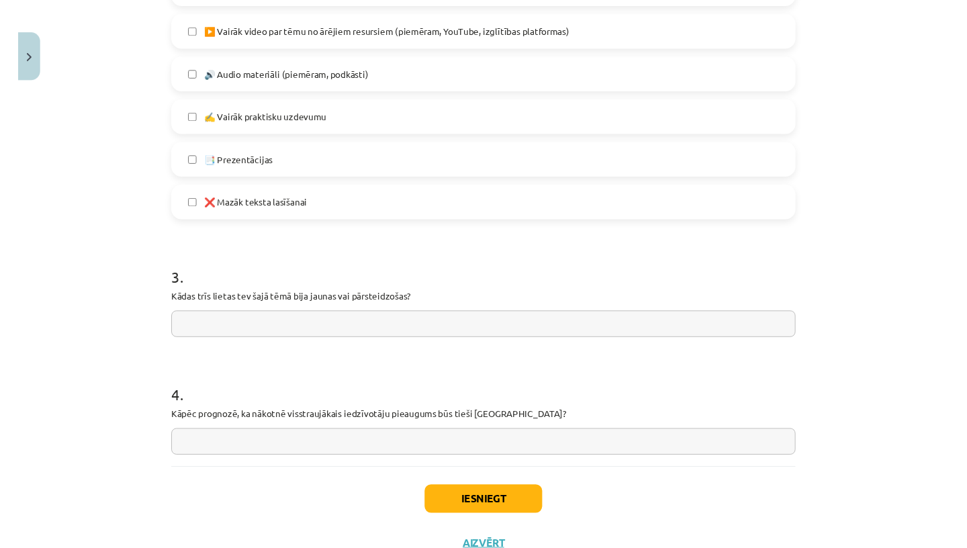
scroll to position [956, 0]
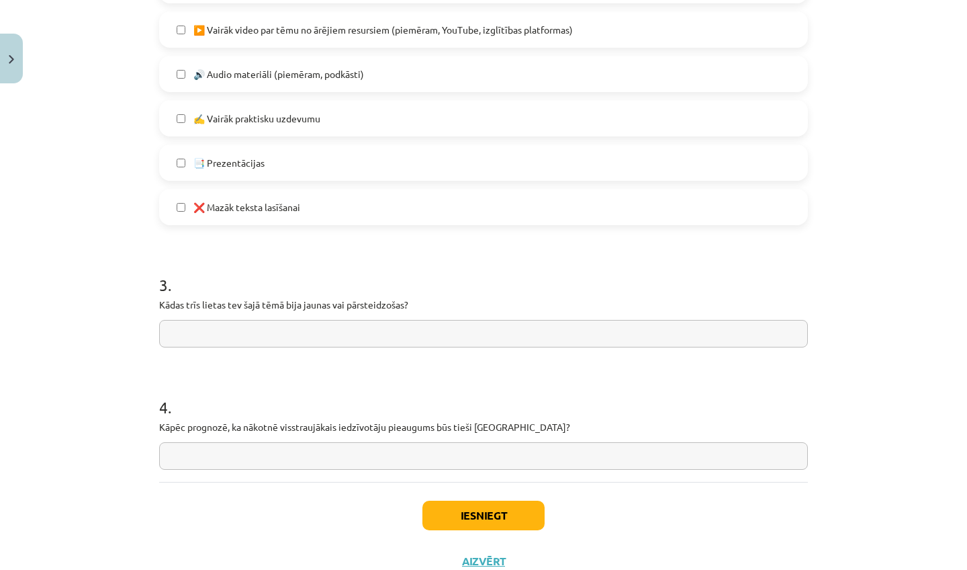
click at [310, 330] on input "text" at bounding box center [483, 334] width 649 height 28
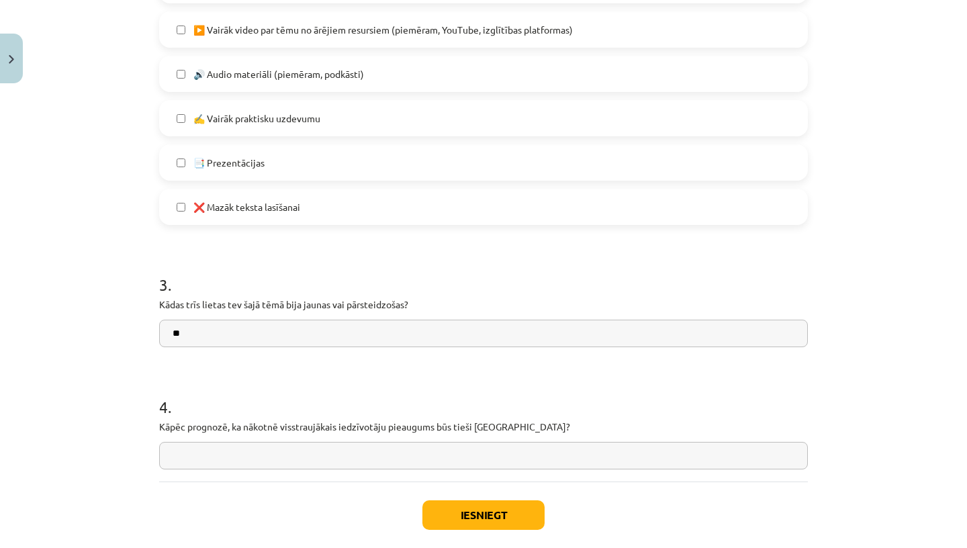
type input "*"
click at [318, 333] on input "**********" at bounding box center [483, 334] width 649 height 28
click at [353, 334] on input "**********" at bounding box center [483, 334] width 649 height 28
click at [424, 332] on input "**********" at bounding box center [483, 334] width 649 height 28
click at [357, 336] on input "**********" at bounding box center [483, 334] width 649 height 28
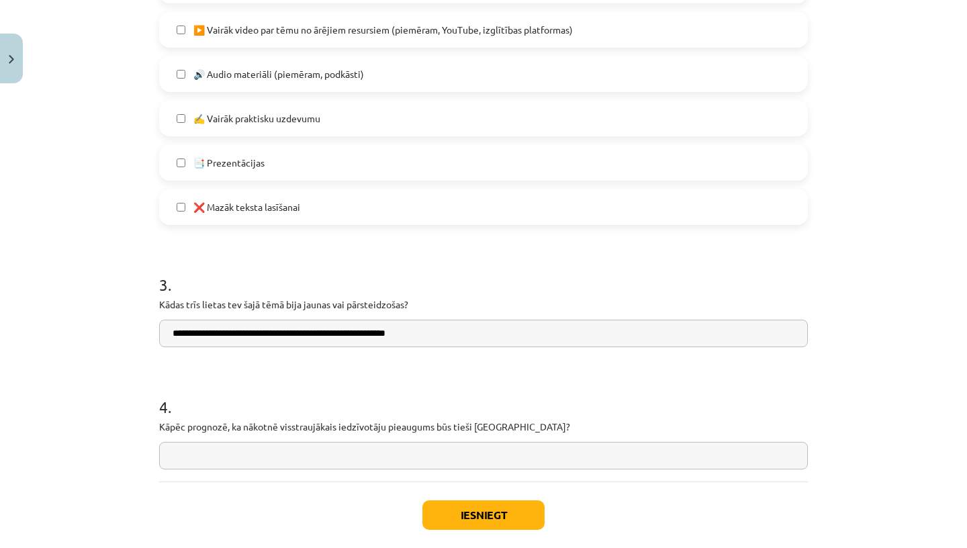
click at [433, 331] on input "**********" at bounding box center [483, 334] width 649 height 28
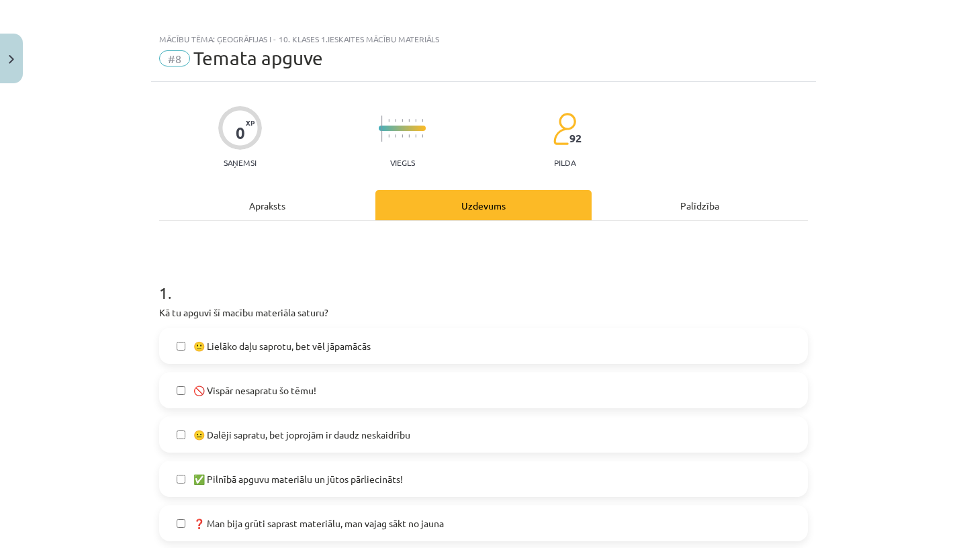
type input "**********"
click at [289, 208] on div "Apraksts" at bounding box center [267, 205] width 216 height 30
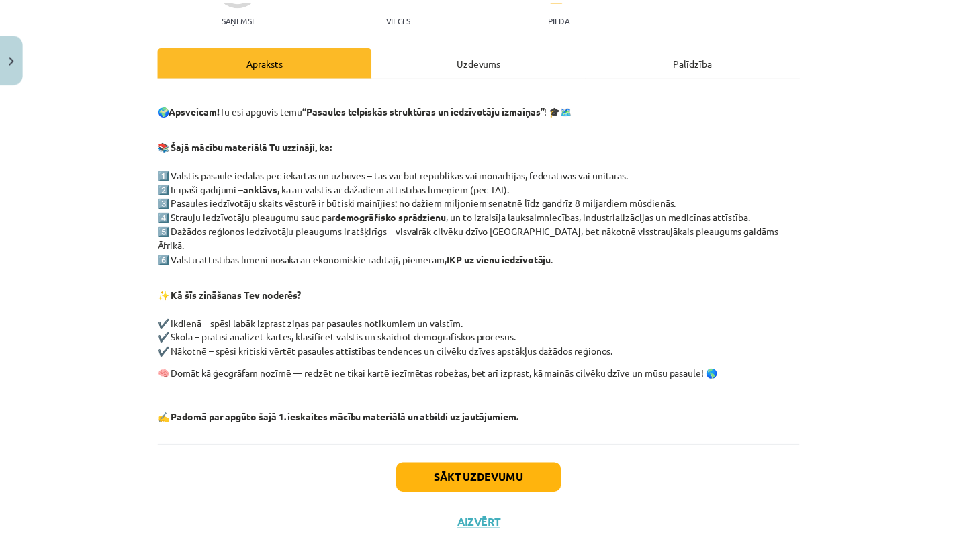
scroll to position [0, 0]
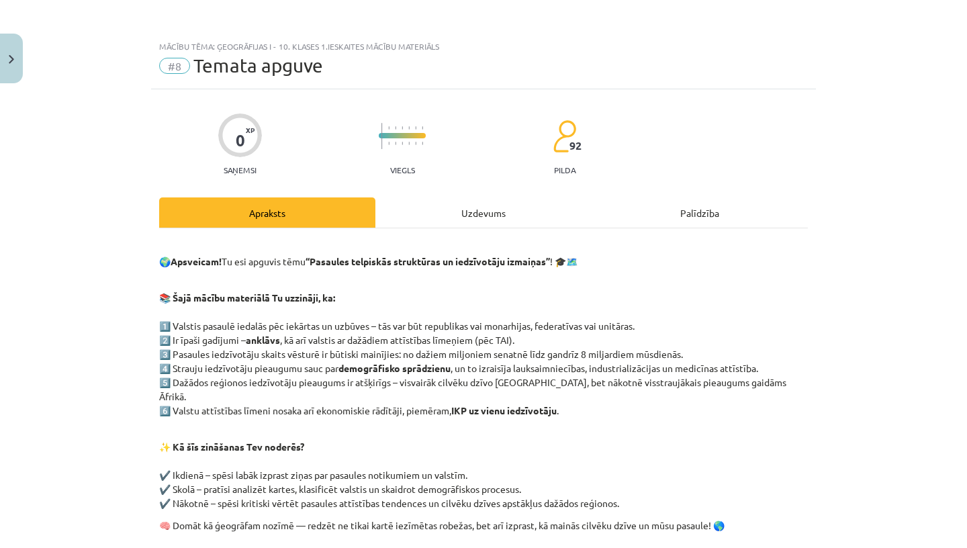
click at [7, 79] on button "Close" at bounding box center [11, 59] width 23 height 50
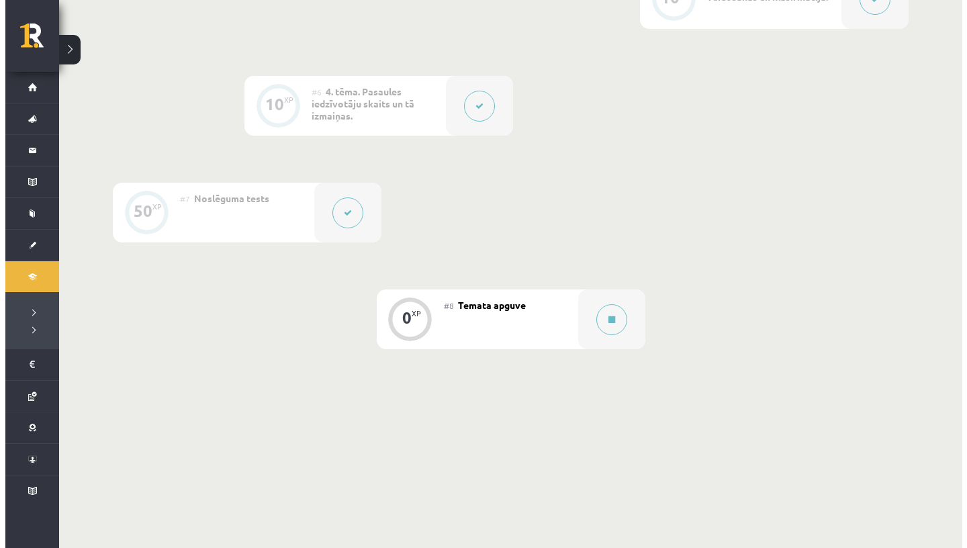
scroll to position [756, 0]
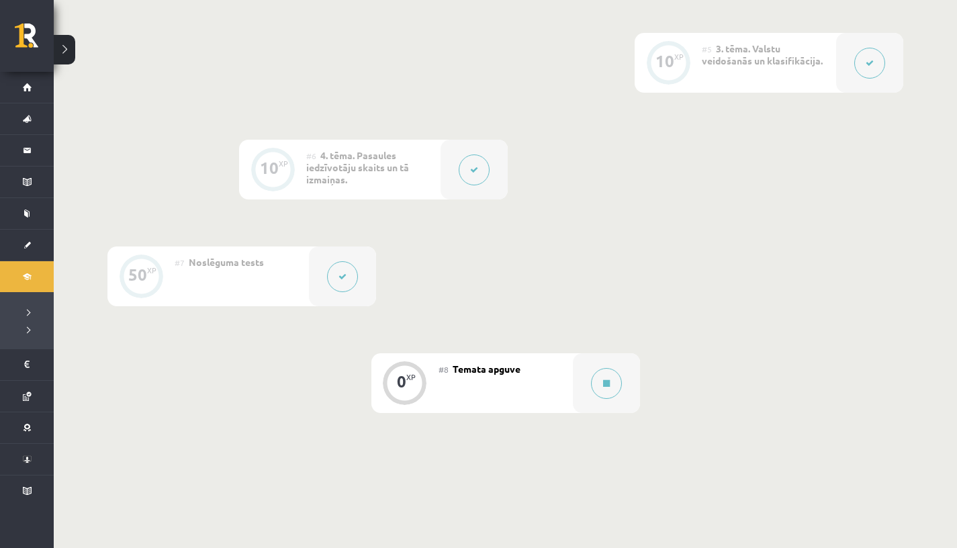
click at [320, 158] on div "#6 4. tēma. Pasaules iedzīvotāju skaits un tā izmaiņas." at bounding box center [373, 170] width 134 height 60
click at [471, 162] on button at bounding box center [474, 169] width 31 height 31
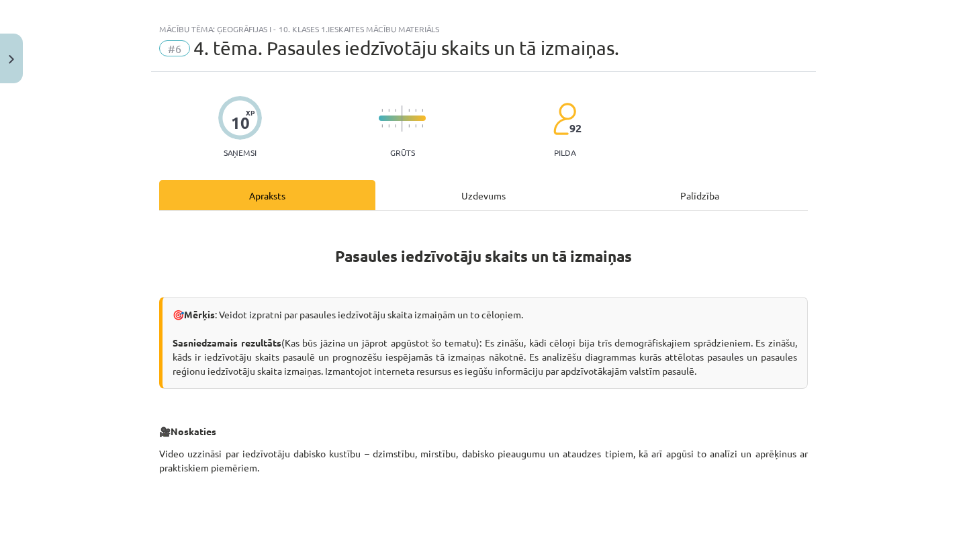
scroll to position [0, 0]
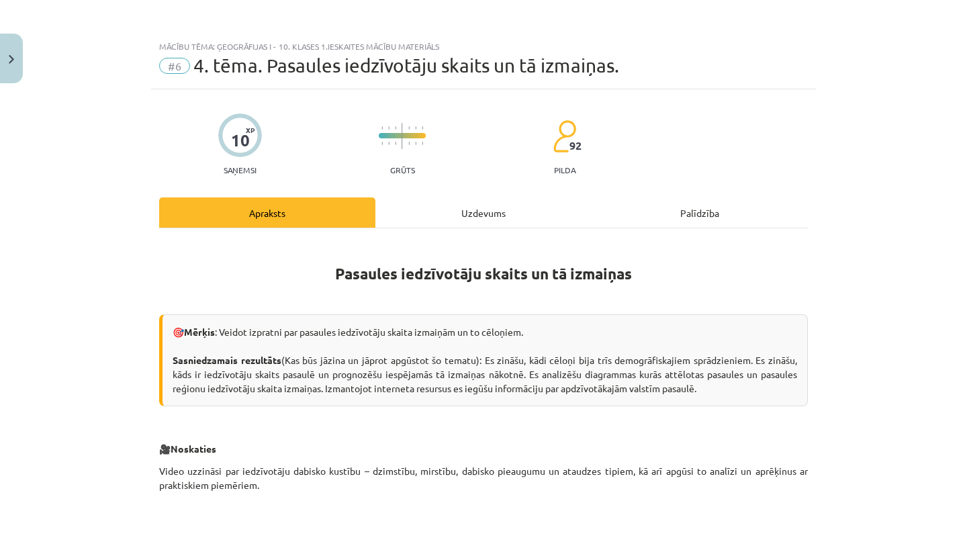
click at [11, 46] on button "Close" at bounding box center [11, 59] width 23 height 50
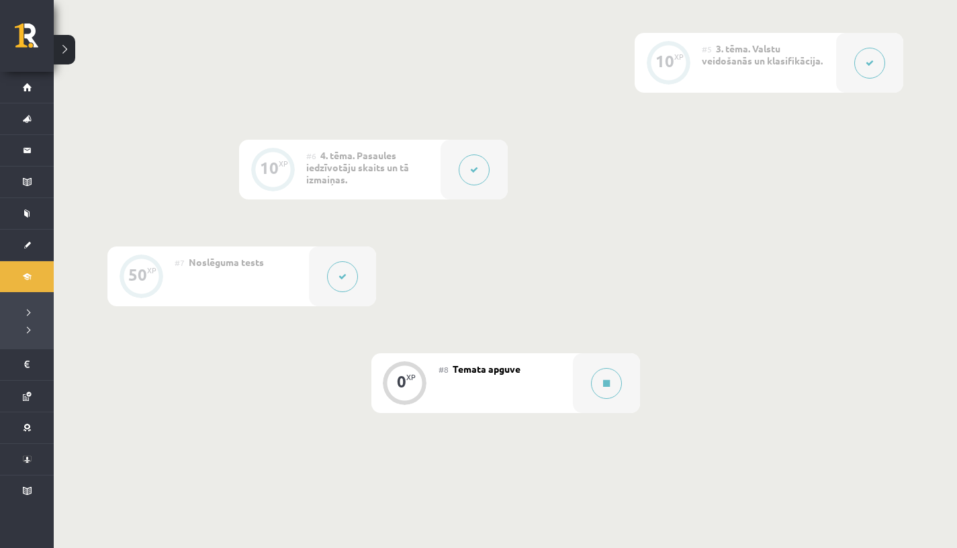
click at [542, 392] on div "#8 Temata apguve" at bounding box center [506, 383] width 134 height 60
click at [521, 377] on div "#8 Temata apguve" at bounding box center [506, 383] width 134 height 60
click at [595, 386] on button at bounding box center [606, 383] width 31 height 31
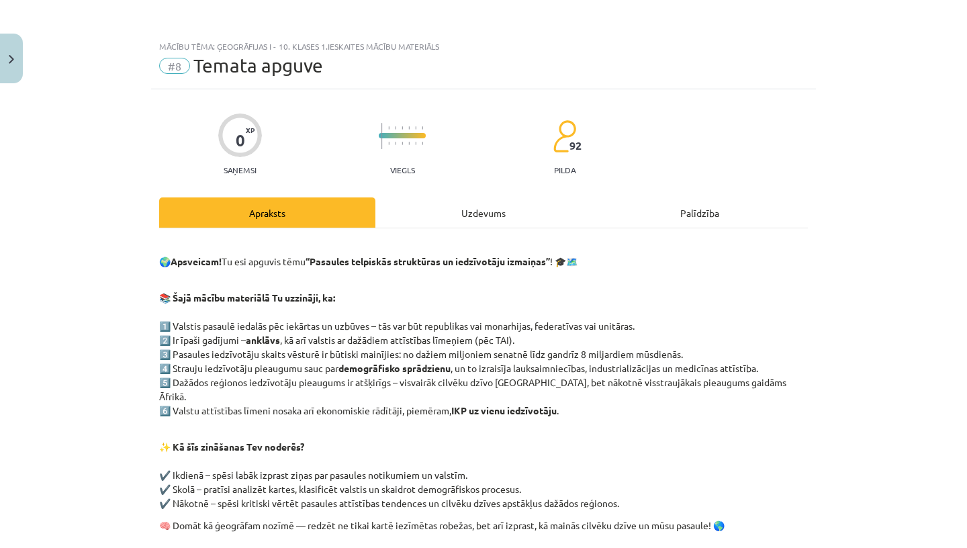
click at [486, 215] on div "Uzdevums" at bounding box center [483, 212] width 216 height 30
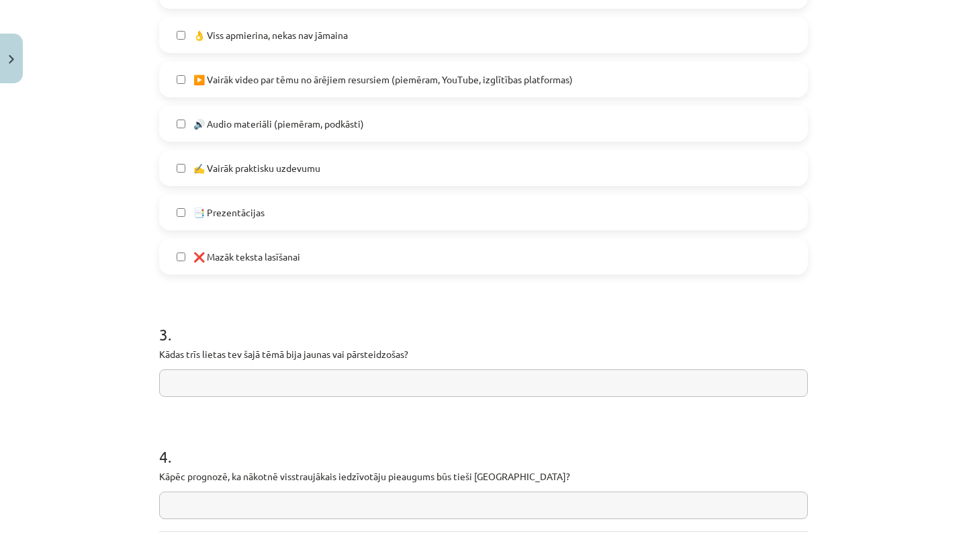
scroll to position [1028, 0]
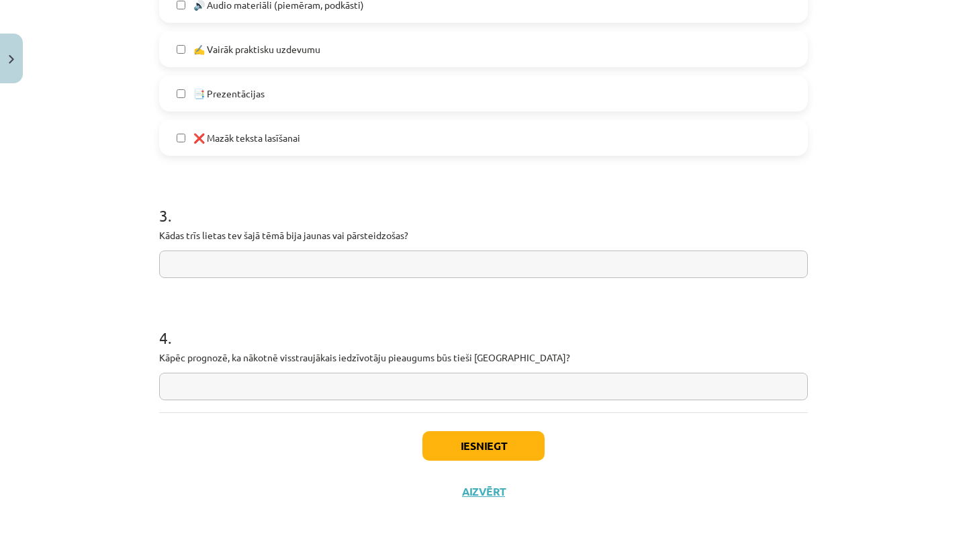
click at [398, 255] on input "text" at bounding box center [483, 265] width 649 height 28
click at [177, 267] on input "**********" at bounding box center [483, 265] width 649 height 28
click at [175, 261] on input "**********" at bounding box center [483, 265] width 649 height 28
click at [192, 260] on input "**********" at bounding box center [483, 265] width 649 height 28
drag, startPoint x: 222, startPoint y: 263, endPoint x: 236, endPoint y: 272, distance: 17.5
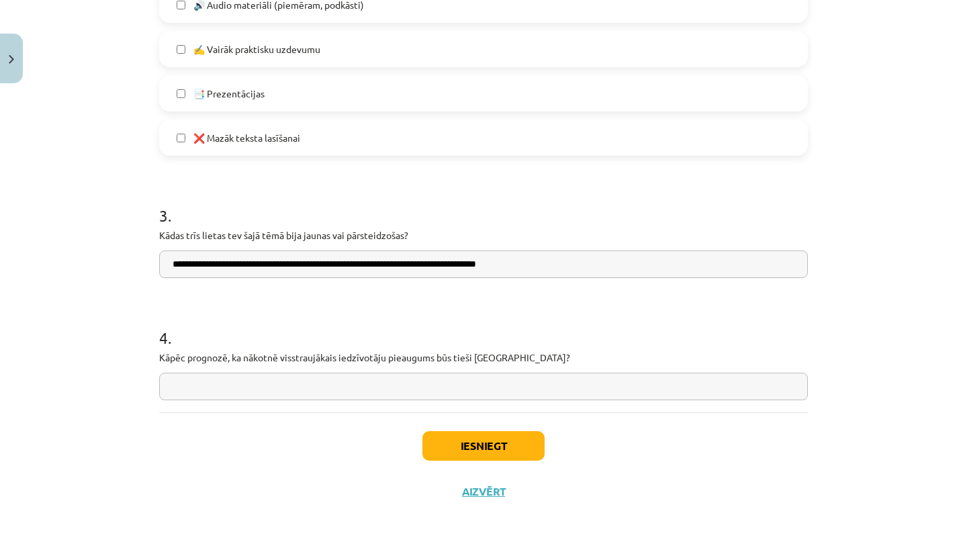
click at [222, 263] on input "**********" at bounding box center [483, 265] width 649 height 28
click at [451, 263] on input "**********" at bounding box center [483, 265] width 649 height 28
type input "**********"
click at [269, 377] on input "text" at bounding box center [483, 387] width 649 height 28
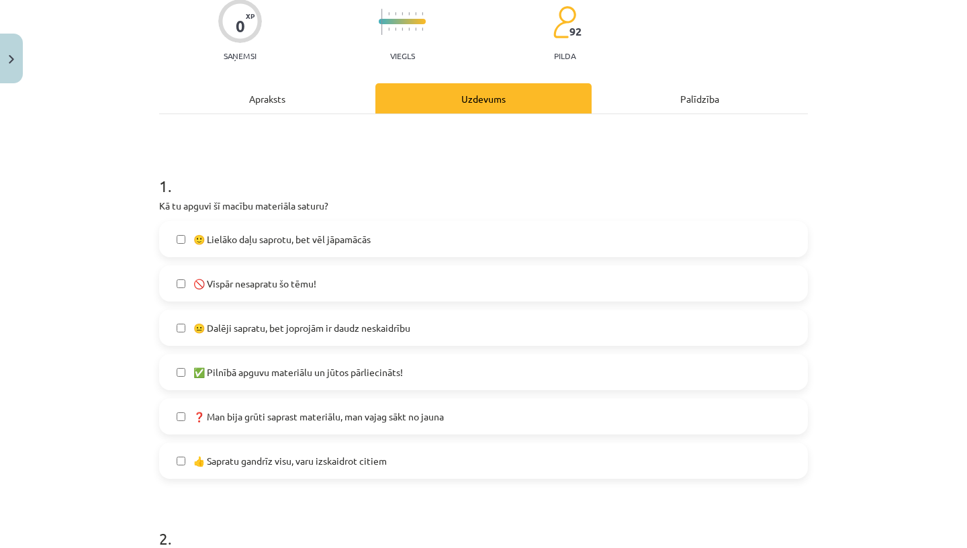
scroll to position [117, 0]
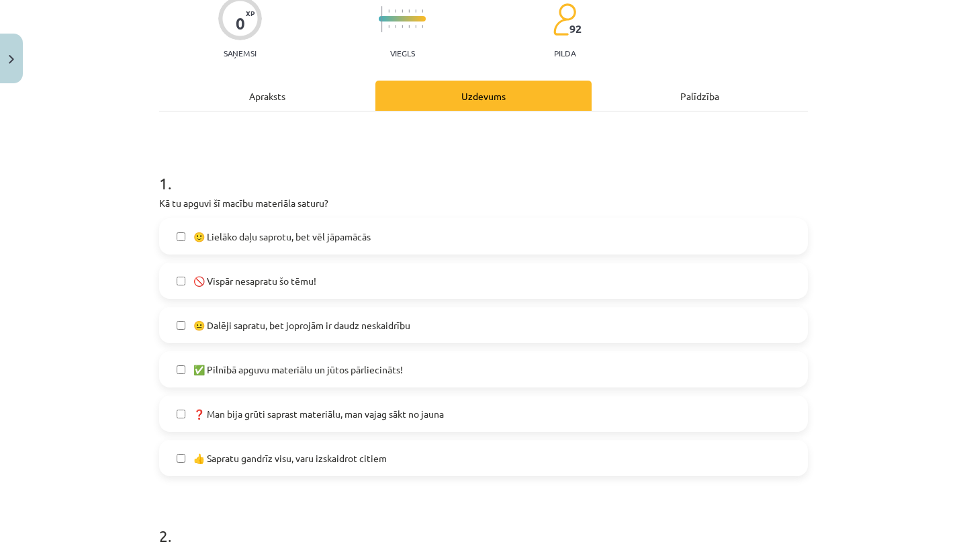
click at [284, 238] on span "🙂 Lielāko daļu saprotu, bet vēl jāpamācās" at bounding box center [281, 237] width 177 height 14
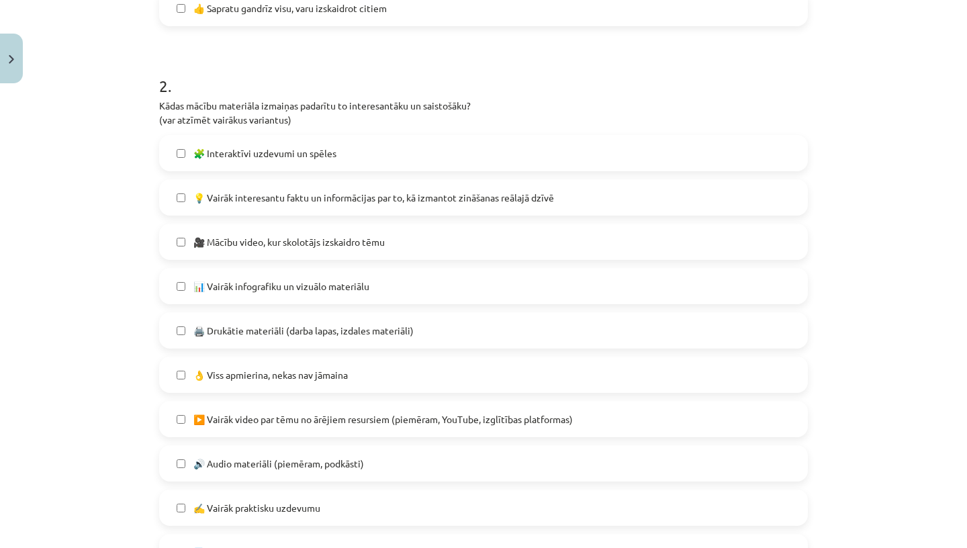
scroll to position [570, 0]
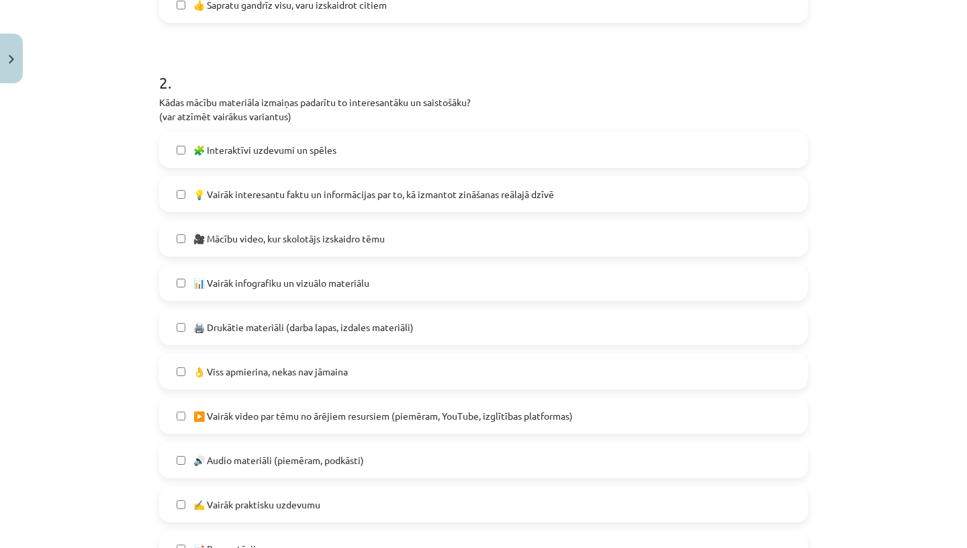
click at [222, 149] on span "🧩 Interaktīvi uzdevumi un spēles" at bounding box center [264, 150] width 143 height 14
click at [206, 238] on span "🎥 Mācību video, kur skolotājs izskaidro tēmu" at bounding box center [288, 239] width 191 height 14
click at [215, 276] on span "📊 Vairāk infografiku un vizuālo materiālu" at bounding box center [281, 283] width 176 height 14
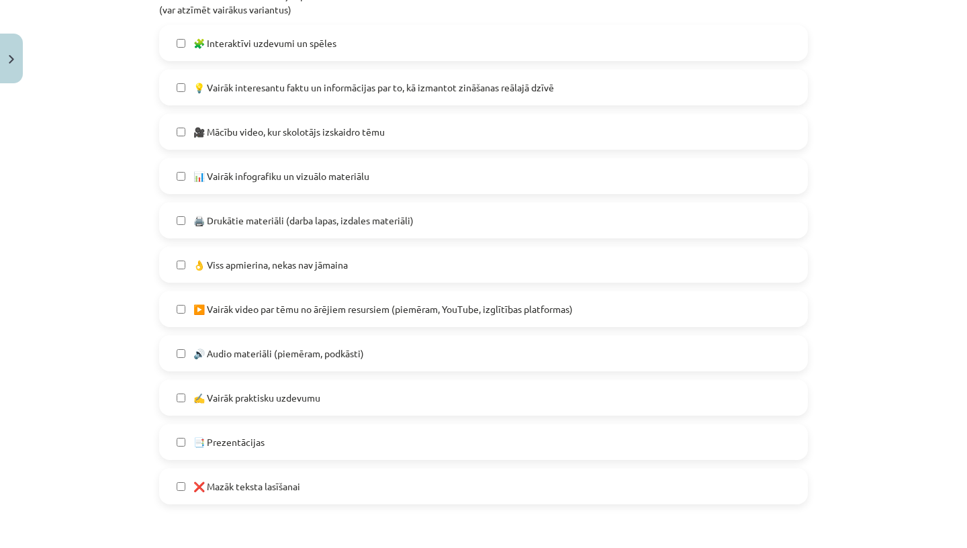
click at [253, 301] on label "▶️ Vairāk video par tēmu no ārējiem resursiem (piemēram, YouTube, izglītības pl…" at bounding box center [484, 309] width 646 height 34
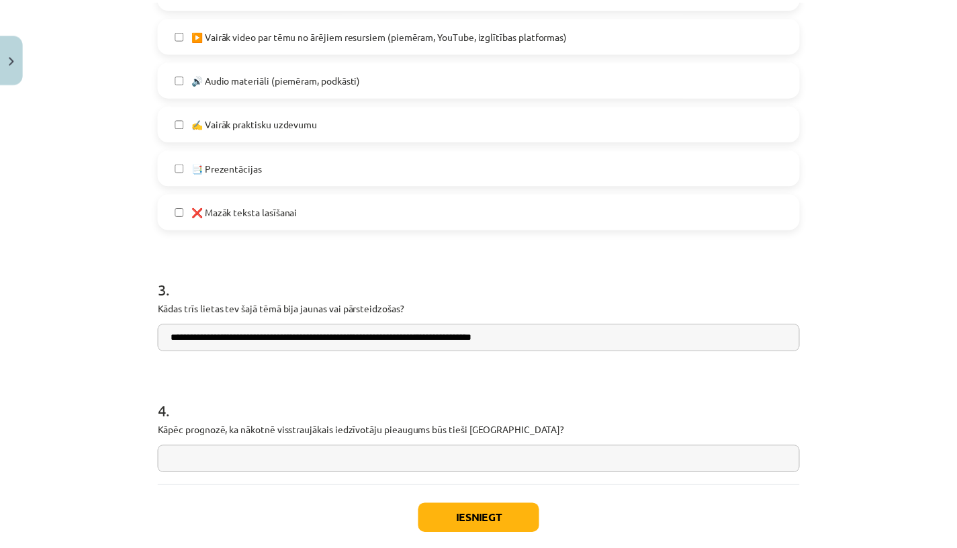
scroll to position [1028, 0]
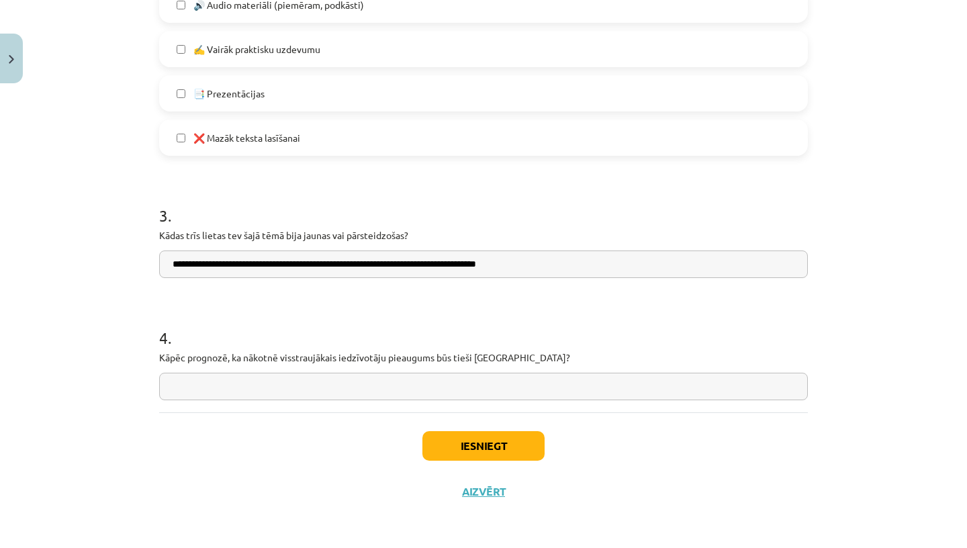
click at [278, 373] on input "text" at bounding box center [483, 387] width 649 height 28
type input "**********"
click at [465, 447] on button "Iesniegt" at bounding box center [483, 446] width 122 height 30
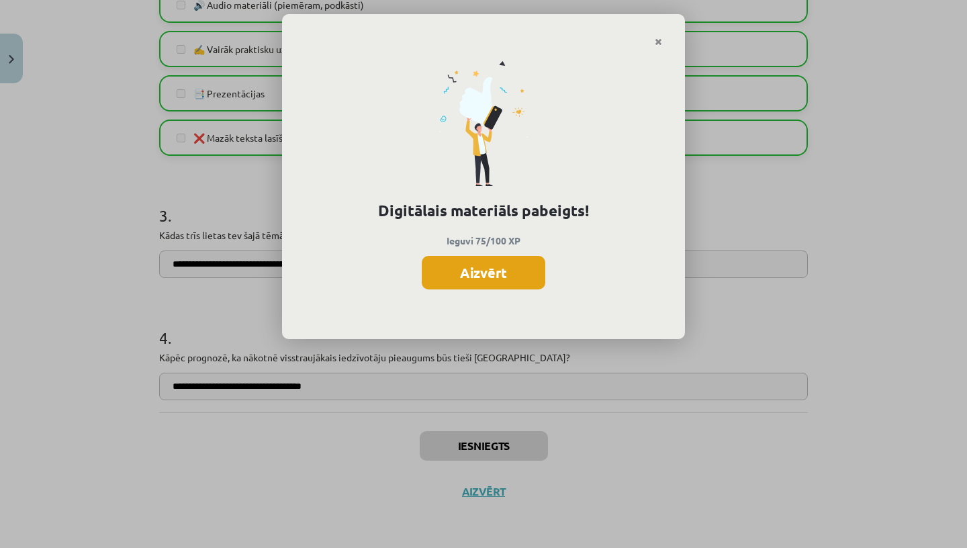
click at [508, 267] on button "Aizvērt" at bounding box center [484, 273] width 124 height 34
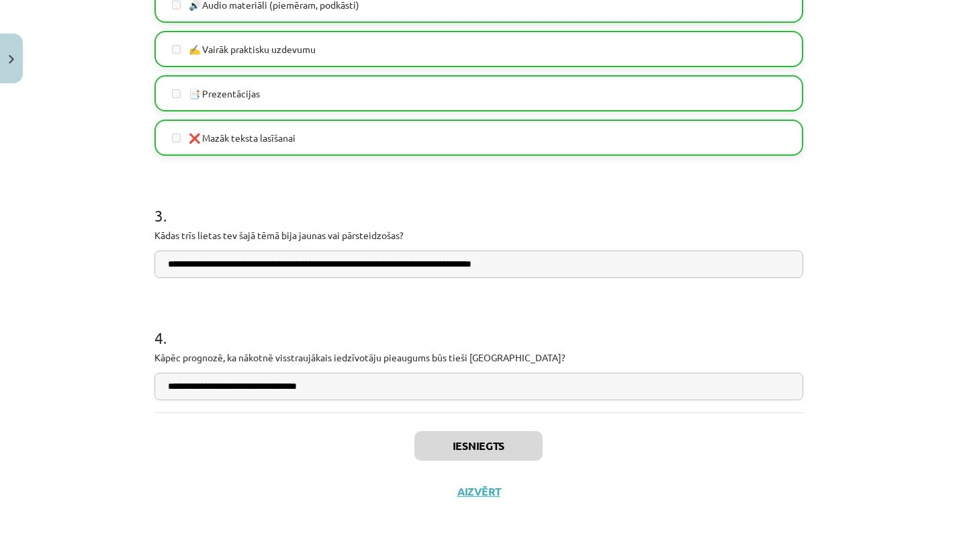
scroll to position [856, 0]
click at [473, 490] on button "Aizvērt" at bounding box center [478, 491] width 51 height 13
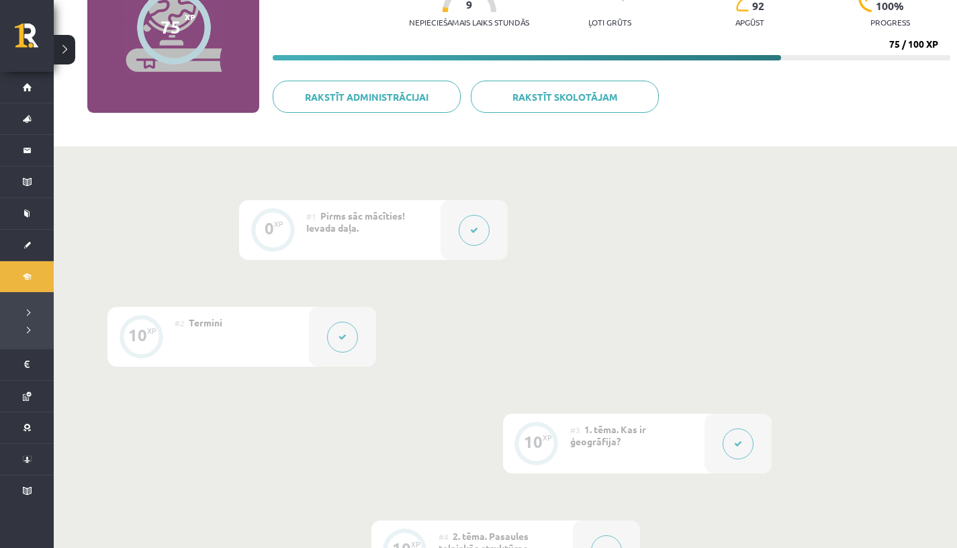
scroll to position [0, 0]
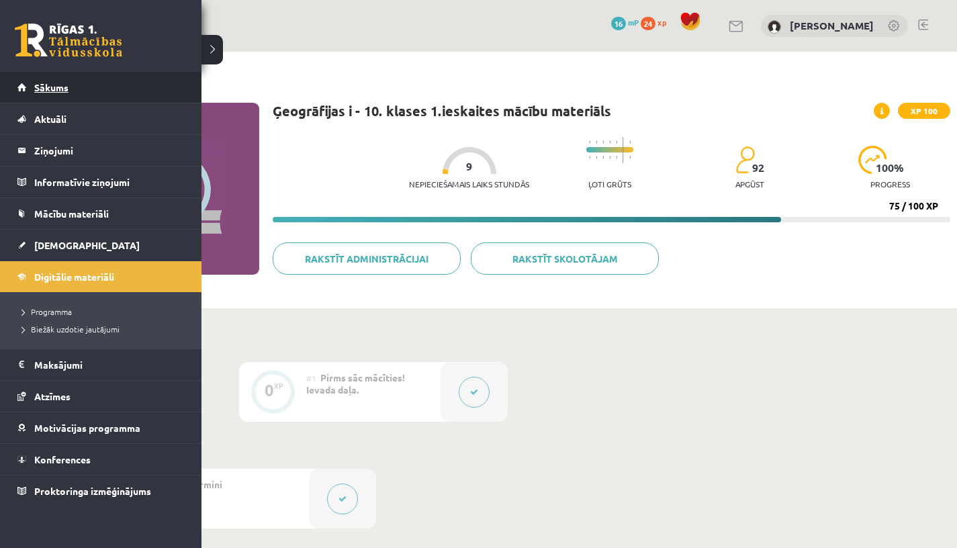
click at [30, 89] on link "Sākums" at bounding box center [100, 87] width 167 height 31
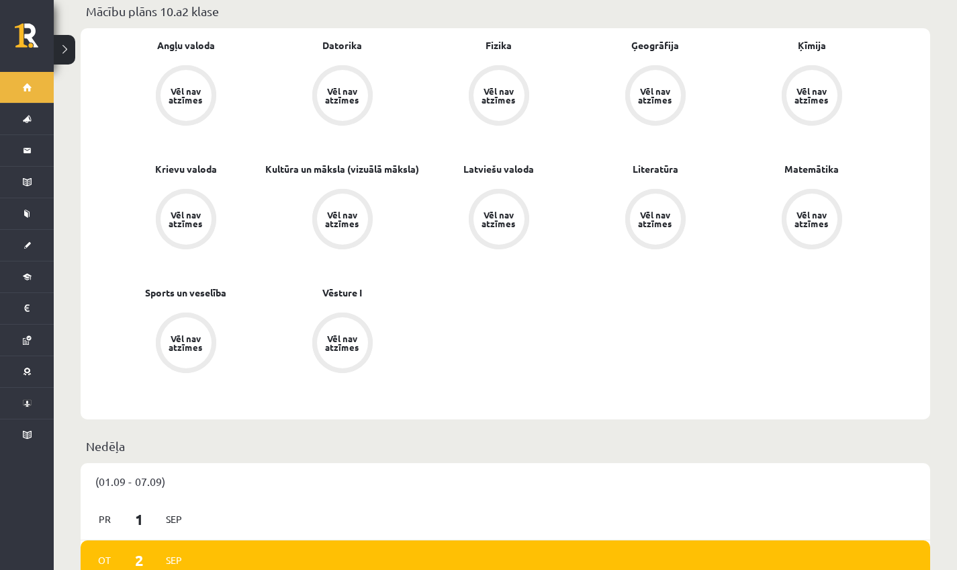
scroll to position [672, 0]
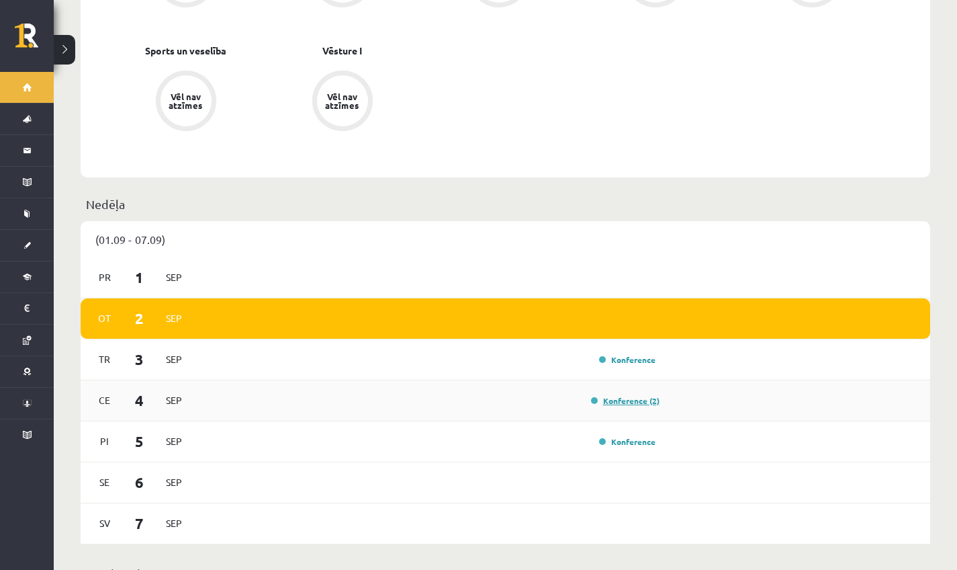
click at [627, 395] on link "Konference (2)" at bounding box center [625, 400] width 69 height 11
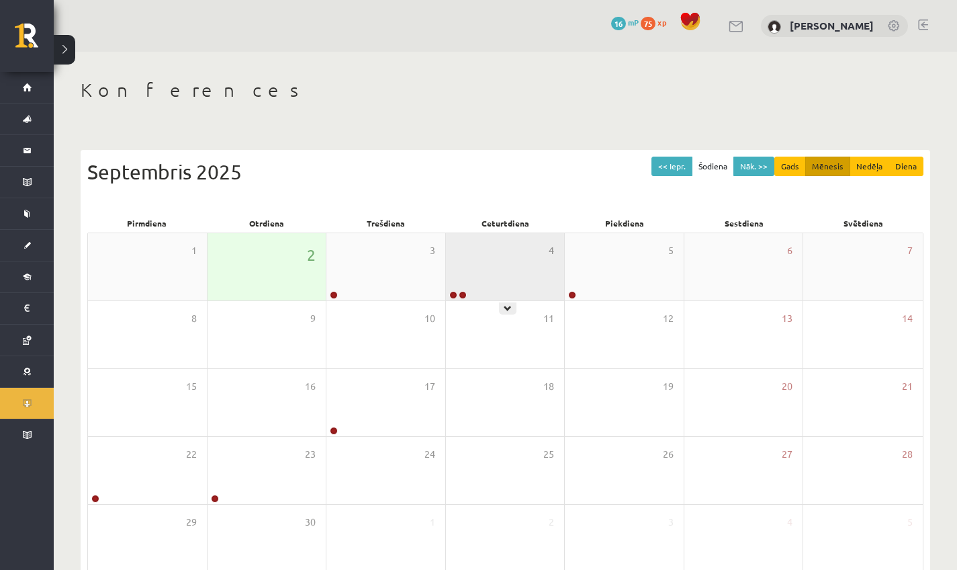
click at [457, 289] on div "4" at bounding box center [505, 266] width 119 height 67
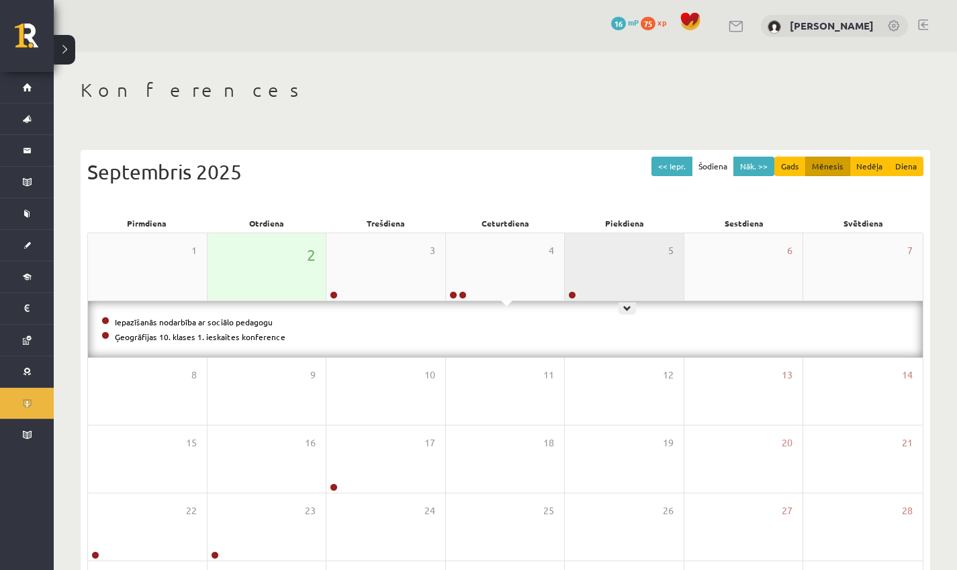
click at [578, 294] on div at bounding box center [571, 295] width 13 height 9
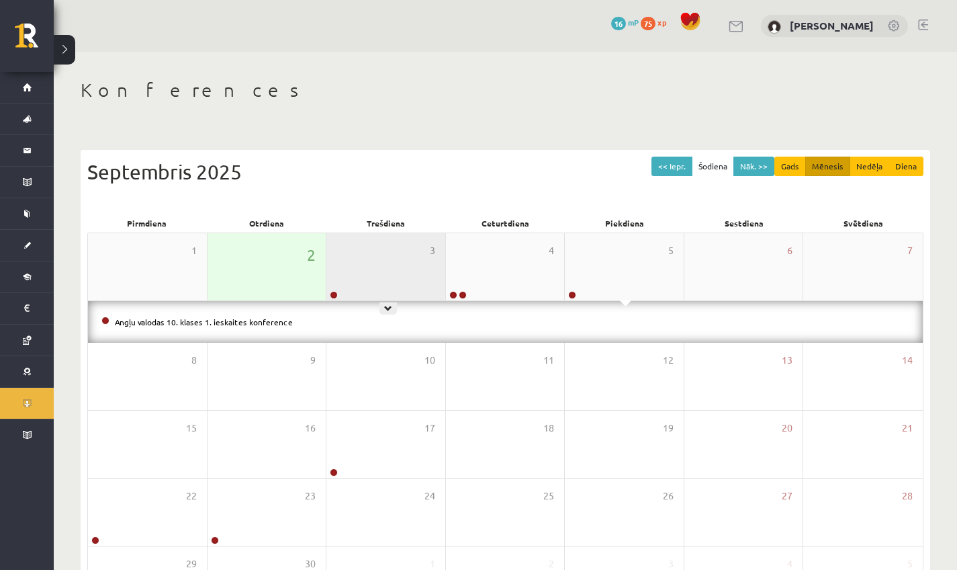
click at [335, 287] on div "3" at bounding box center [385, 266] width 119 height 67
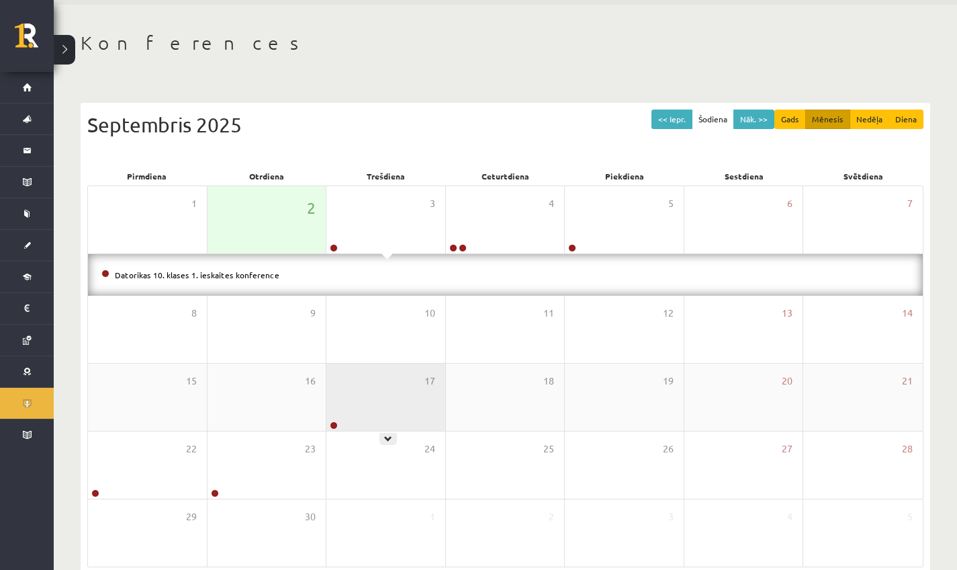
scroll to position [66, 0]
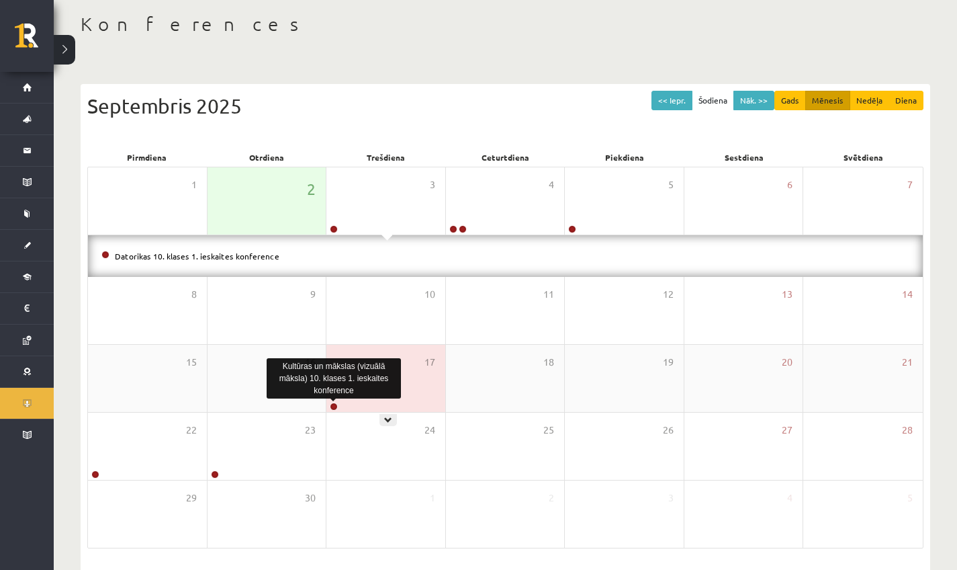
click at [334, 404] on link at bounding box center [334, 406] width 8 height 8
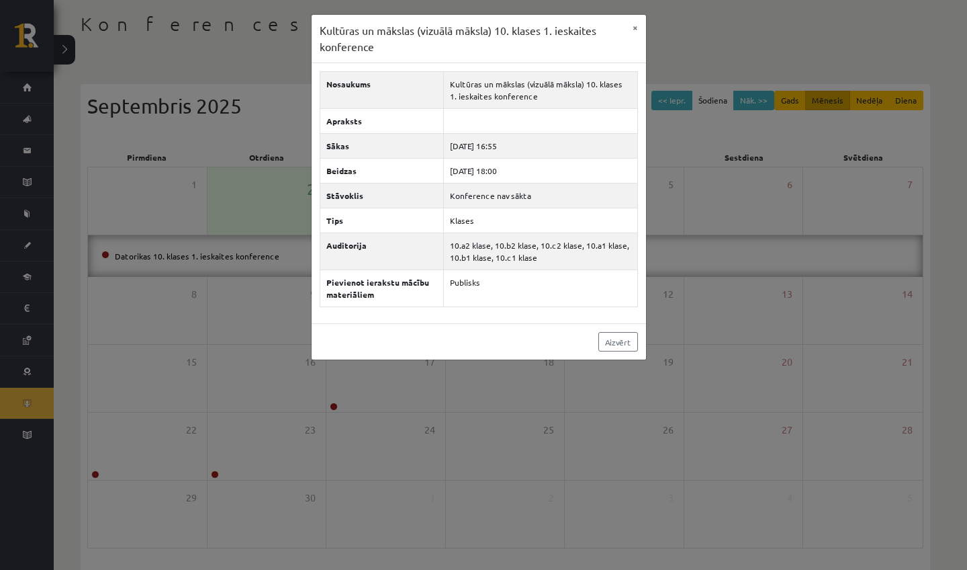
drag, startPoint x: 404, startPoint y: 428, endPoint x: 343, endPoint y: 418, distance: 62.1
click at [404, 428] on div "Kultūras un mākslas (vizuālā māksla) 10. klases 1. ieskaites konference × Nosau…" at bounding box center [483, 285] width 967 height 570
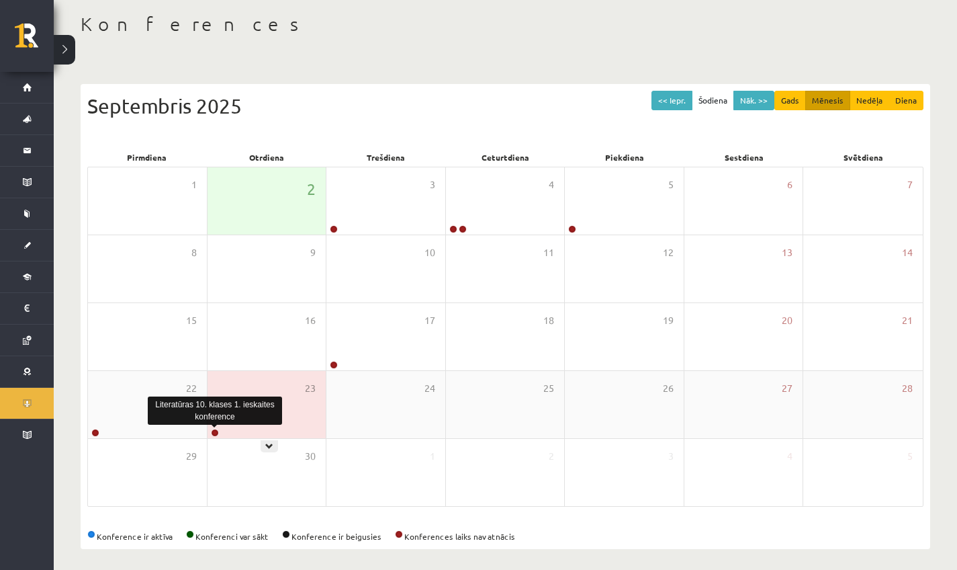
click at [218, 433] on link at bounding box center [215, 432] width 8 height 8
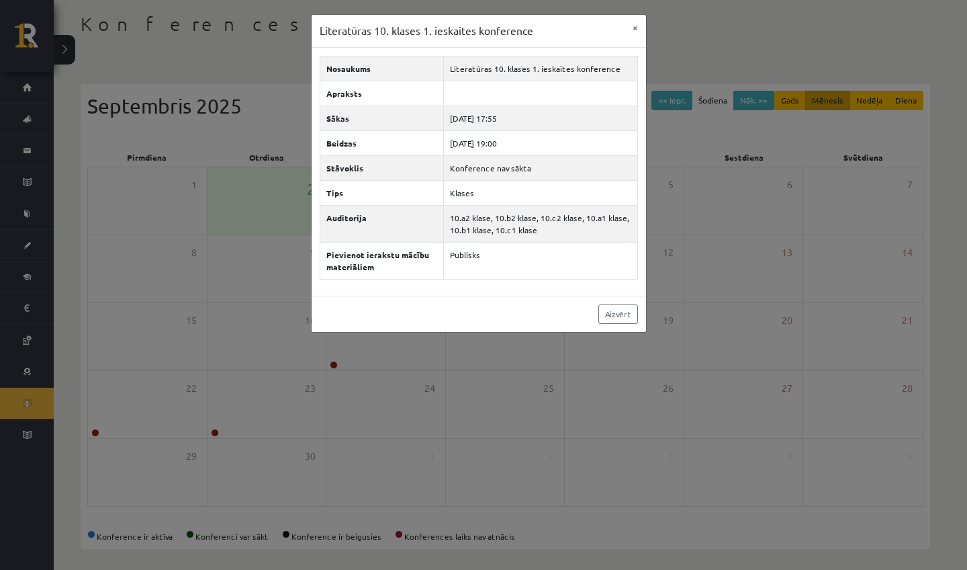
click at [217, 432] on div "Literatūras 10. klases 1. ieskaites konference × Nosaukums Literatūras 10. klas…" at bounding box center [483, 285] width 967 height 570
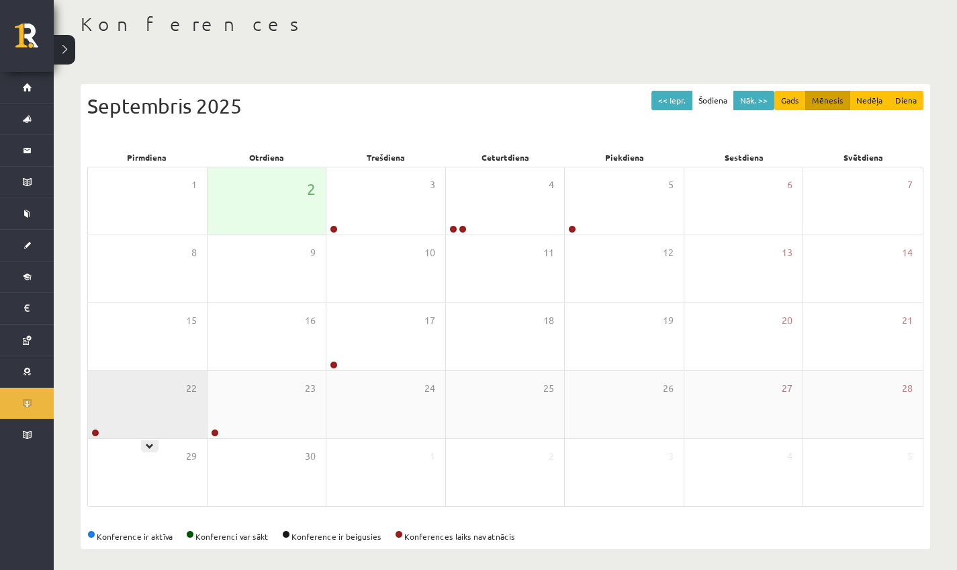
click at [110, 421] on div "22" at bounding box center [147, 404] width 119 height 67
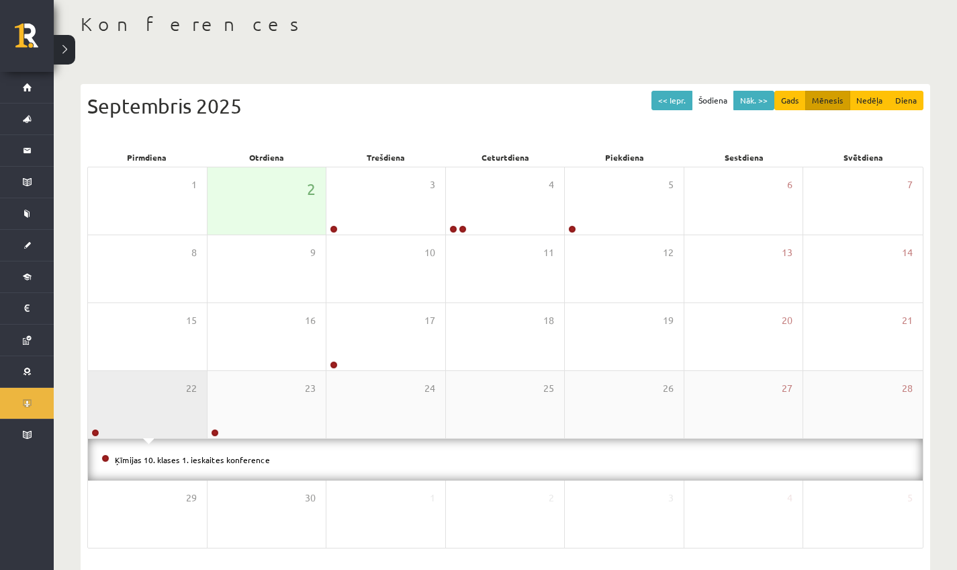
click at [110, 421] on div "22" at bounding box center [147, 404] width 119 height 67
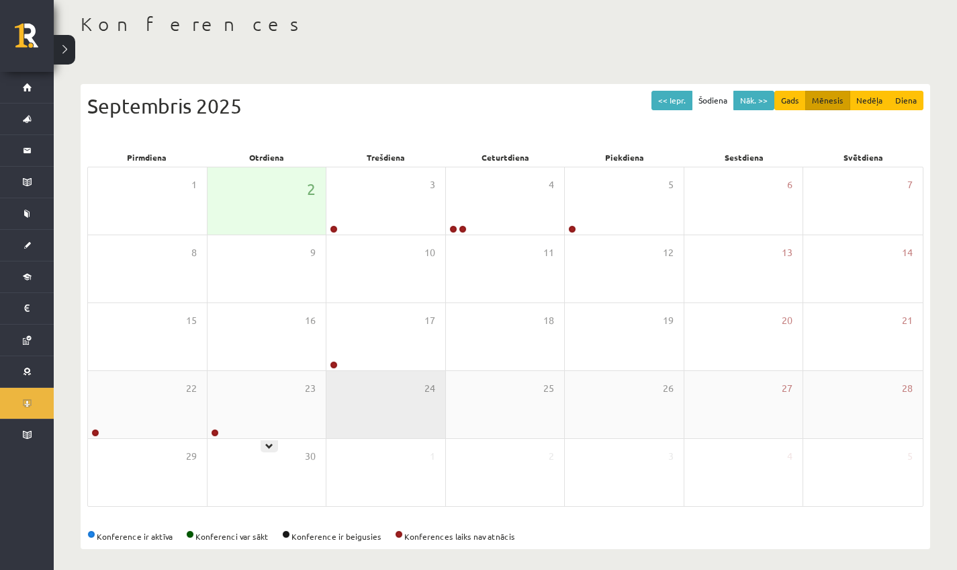
scroll to position [72, 0]
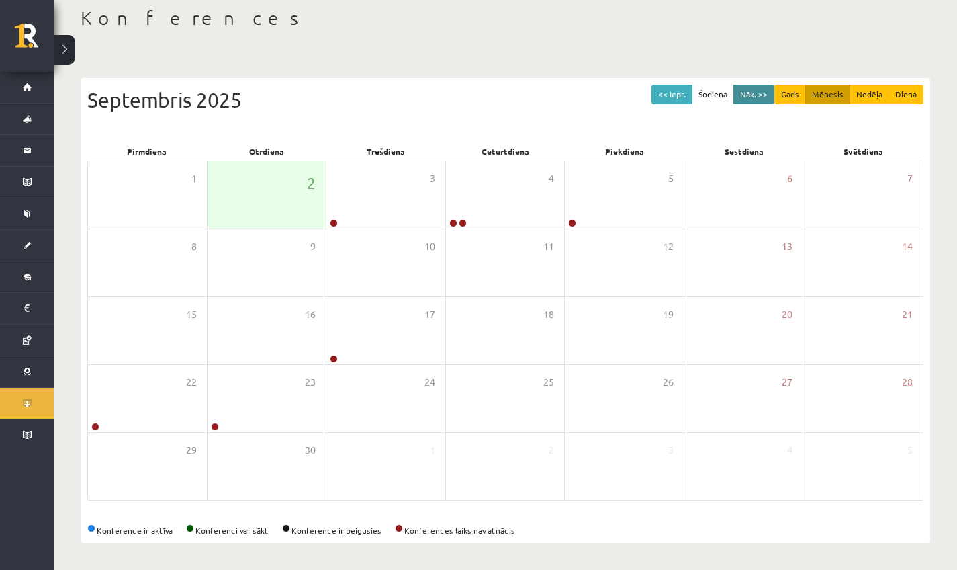
click at [759, 90] on button "Nāk. >>" at bounding box center [753, 94] width 41 height 19
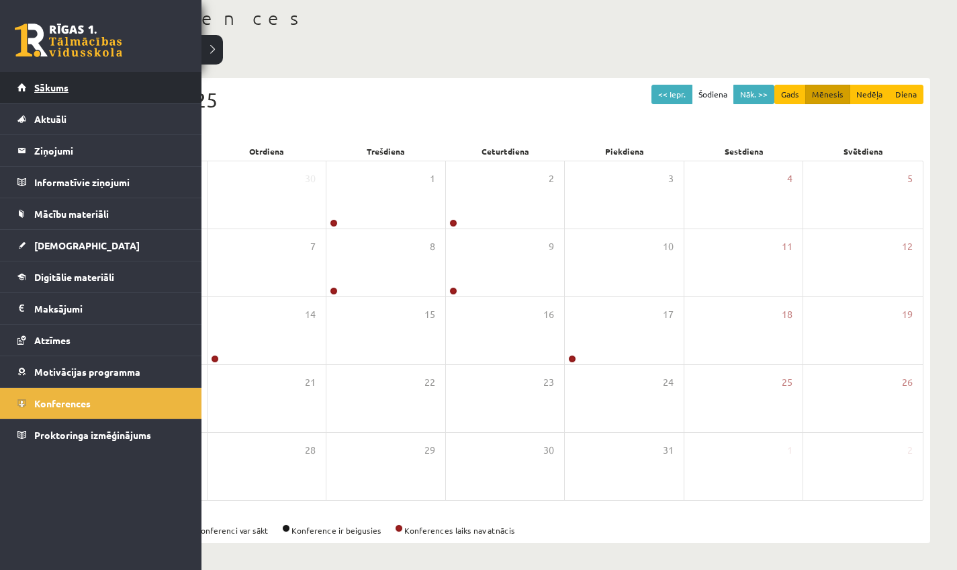
click at [25, 98] on link "Sākums" at bounding box center [100, 87] width 167 height 31
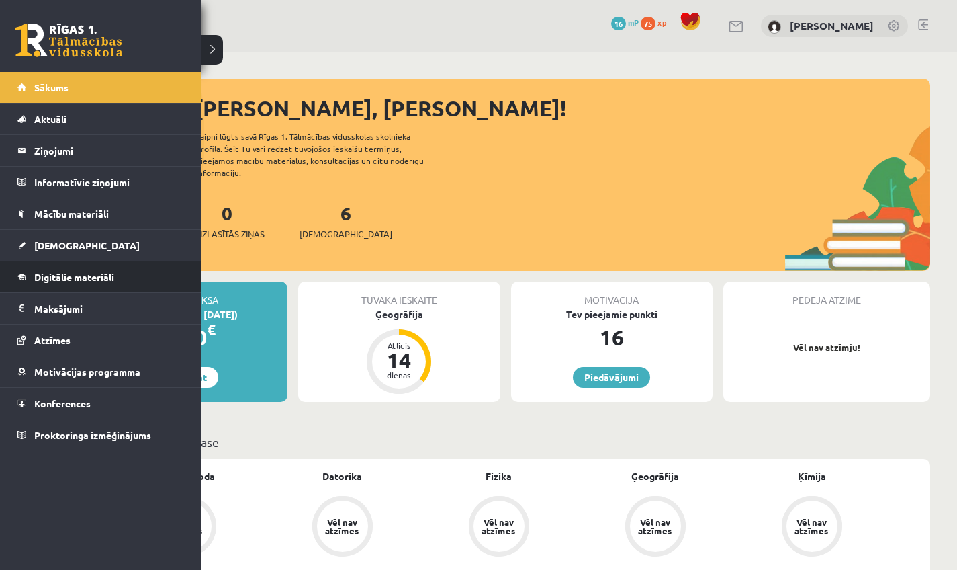
click at [42, 279] on span "Digitālie materiāli" at bounding box center [74, 277] width 80 height 12
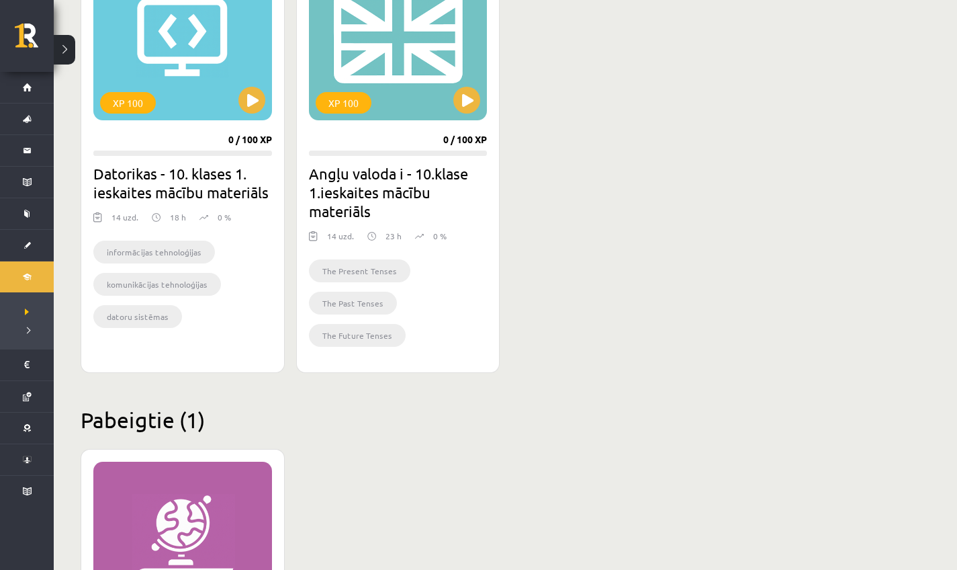
scroll to position [323, 0]
